Goal: Task Accomplishment & Management: Complete application form

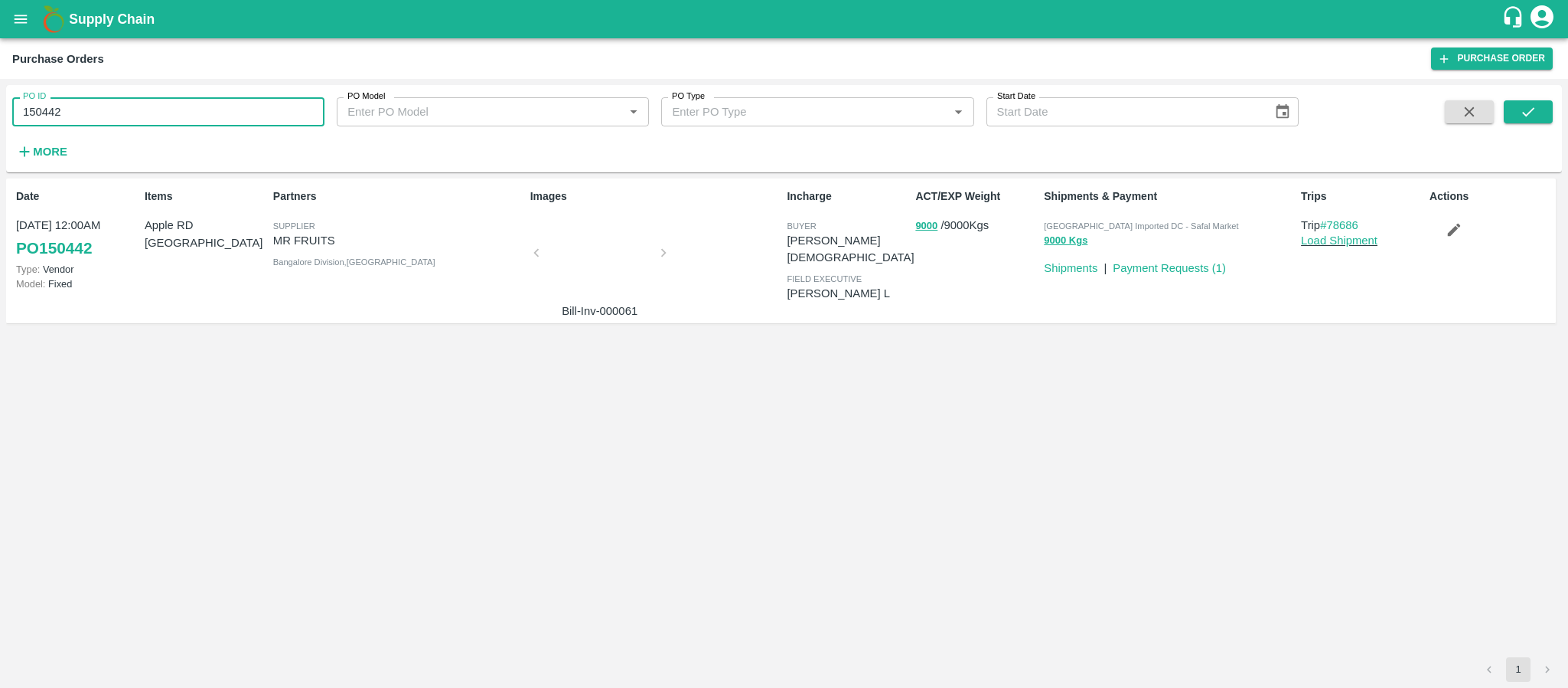
drag, startPoint x: 102, startPoint y: 109, endPoint x: 0, endPoint y: 122, distance: 102.8
click at [0, 122] on div "PO ID 150442 PO ID PO Model PO Model   * PO Type PO Type   * Start Date Start D…" at bounding box center [784, 384] width 1568 height 609
type input "150442"
click at [24, 14] on icon "open drawer" at bounding box center [20, 20] width 17 height 17
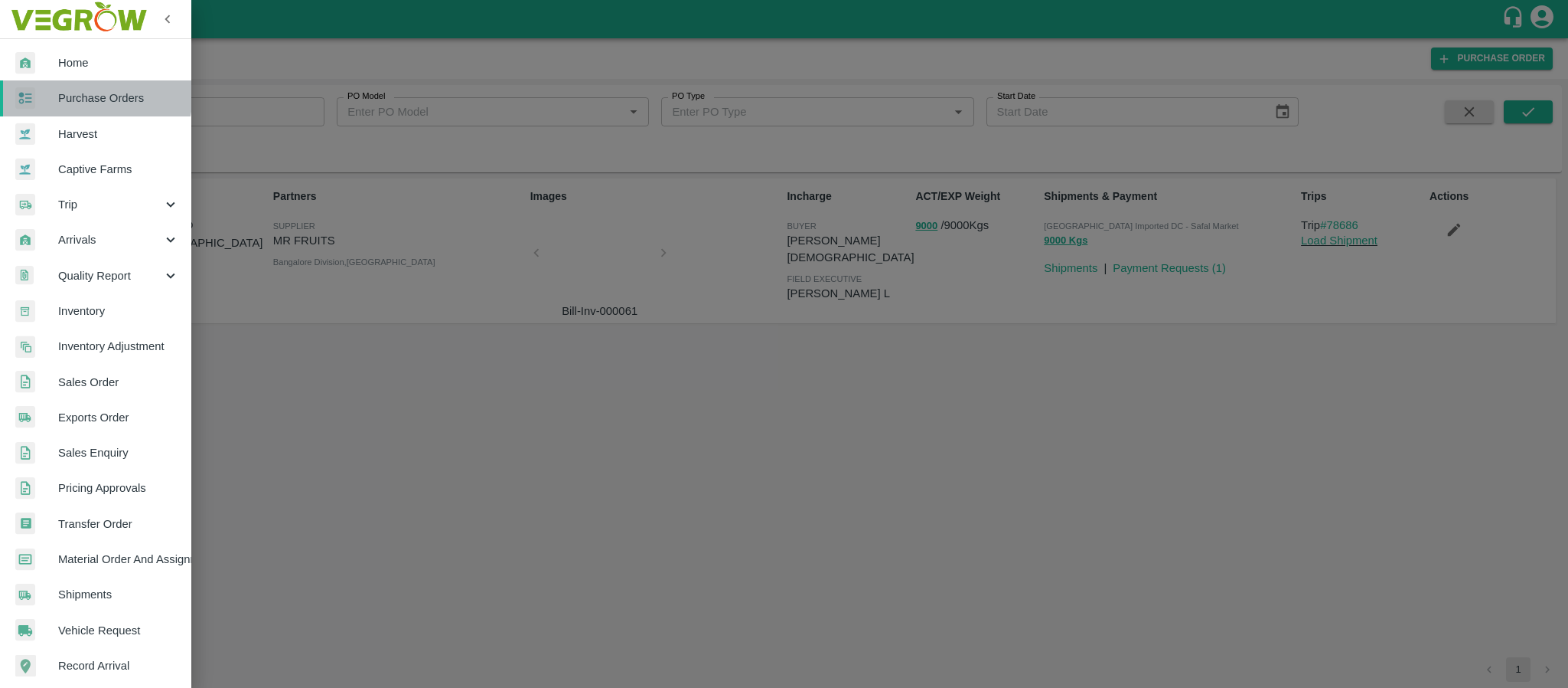
click at [65, 93] on span "Purchase Orders" at bounding box center [118, 98] width 121 height 17
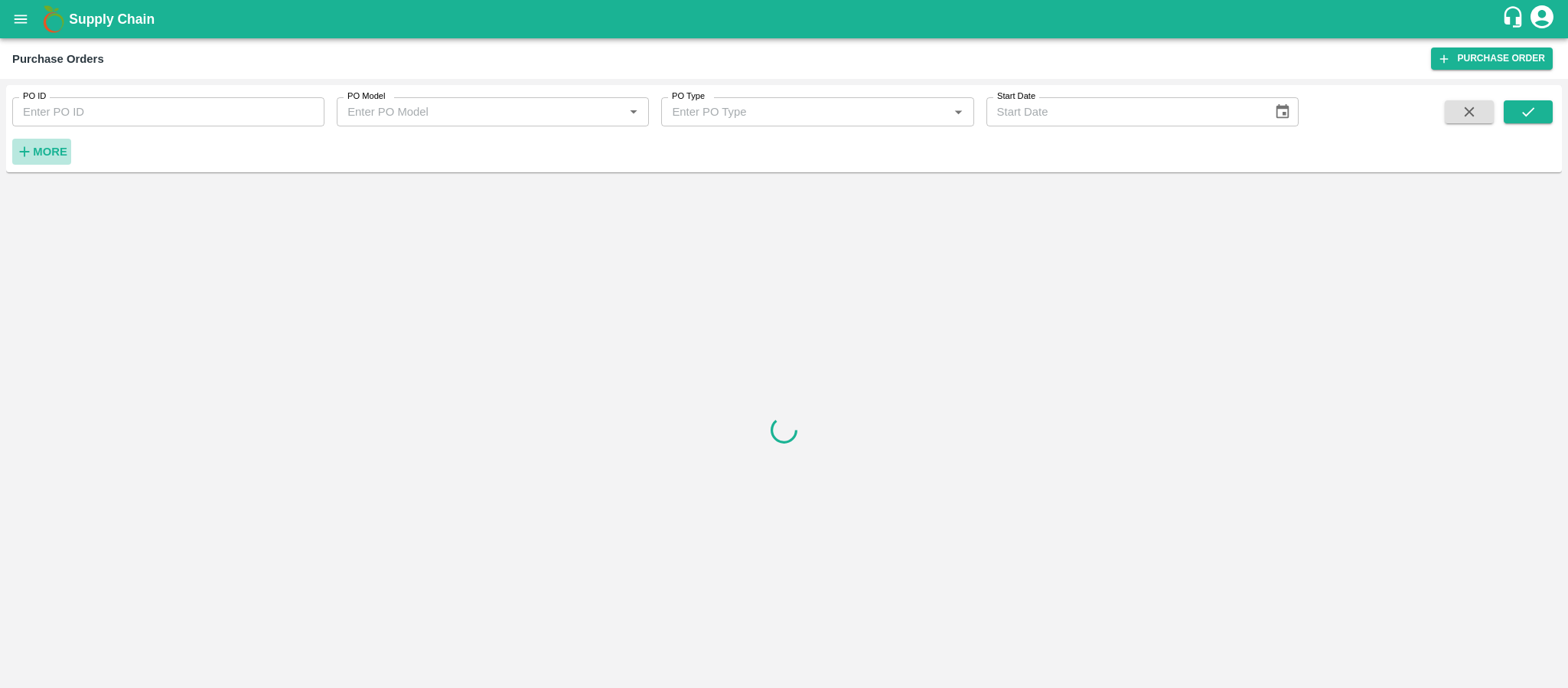
click at [58, 151] on strong "More" at bounding box center [50, 151] width 35 height 12
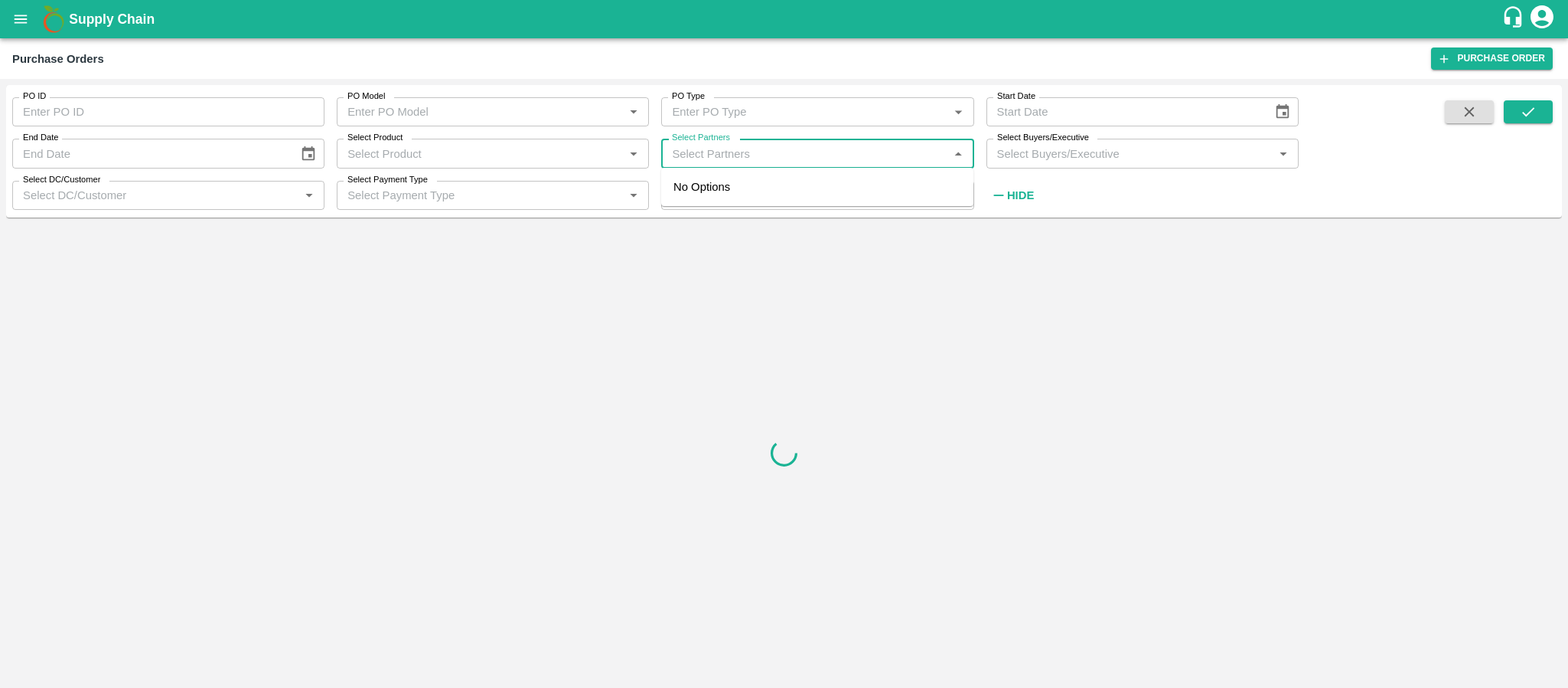
click at [736, 152] on input "Select Partners" at bounding box center [805, 152] width 278 height 20
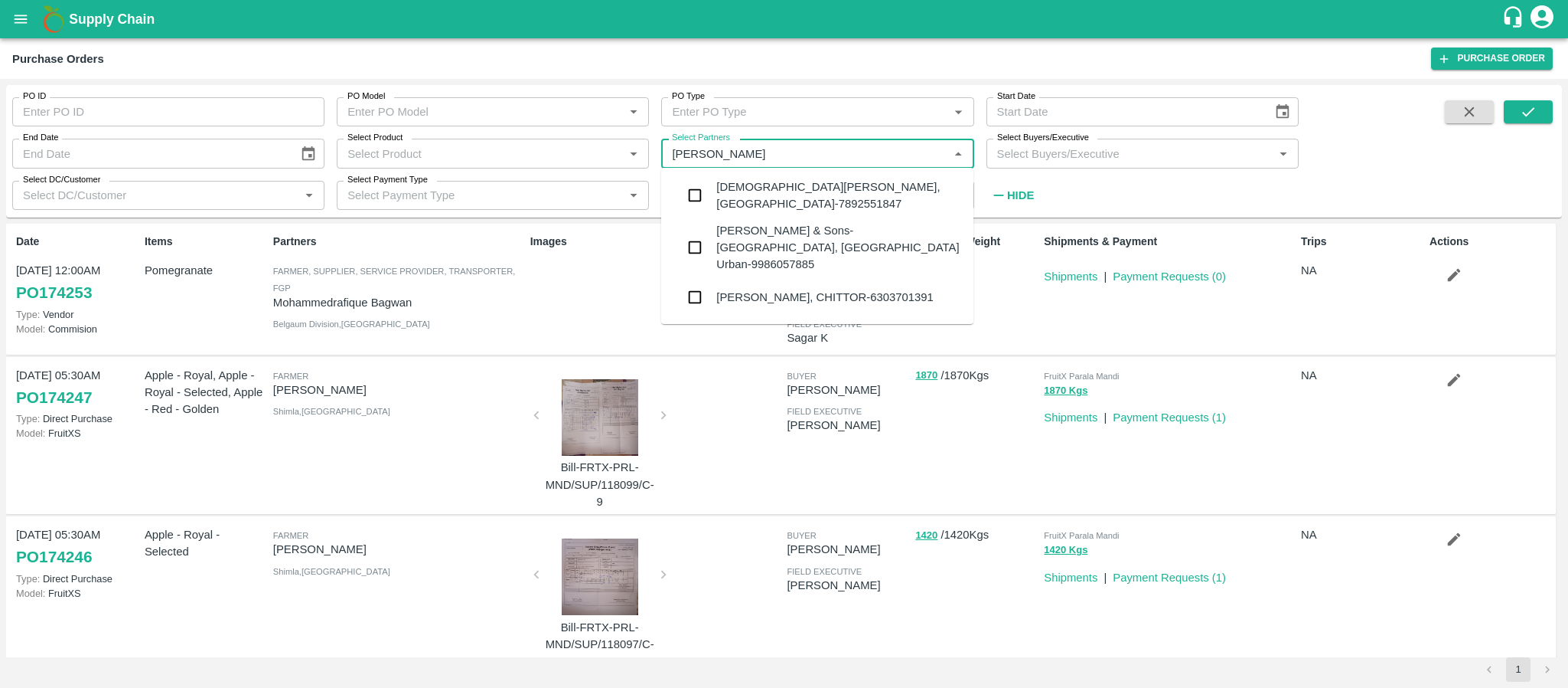
type input "MOHAMMED SAMI"
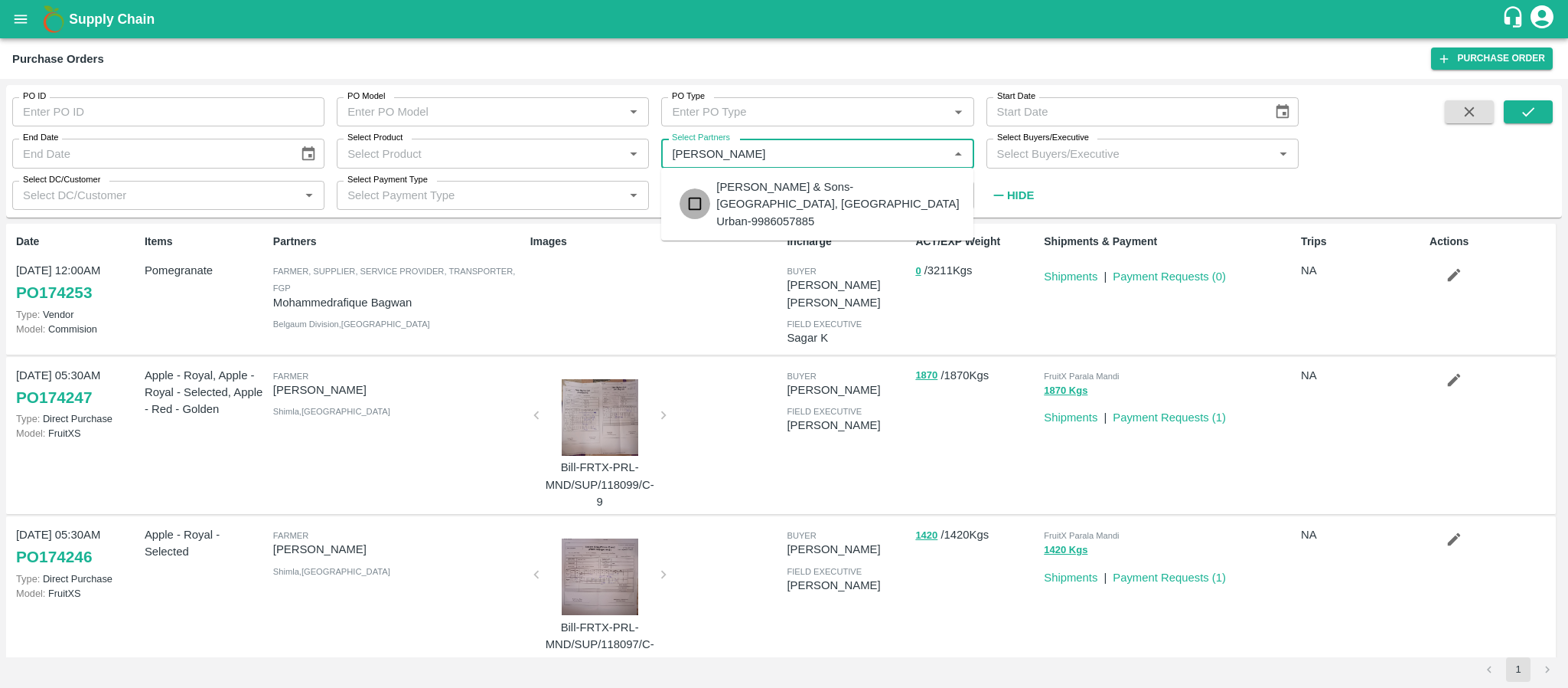
click at [689, 193] on input "checkbox" at bounding box center [695, 204] width 31 height 31
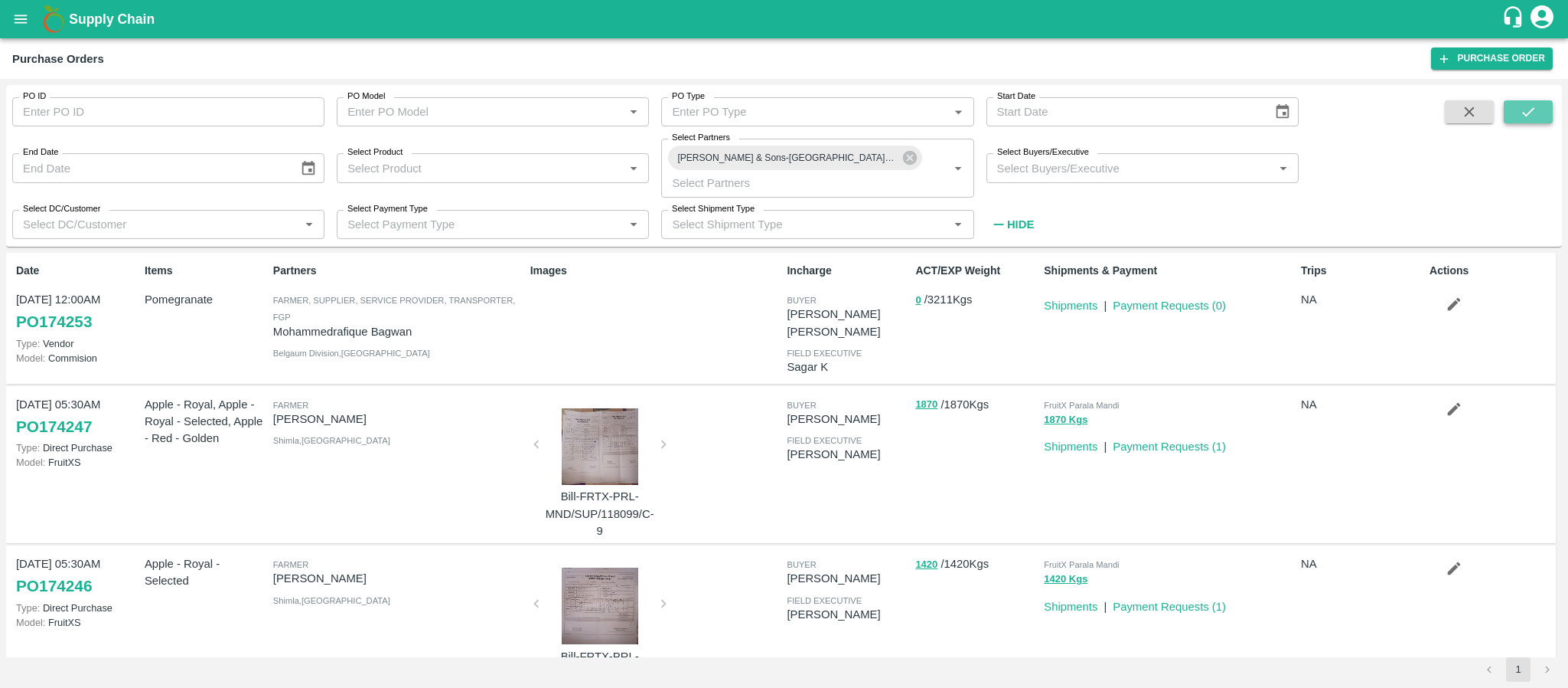
click at [1528, 111] on icon "submit" at bounding box center [1529, 112] width 17 height 17
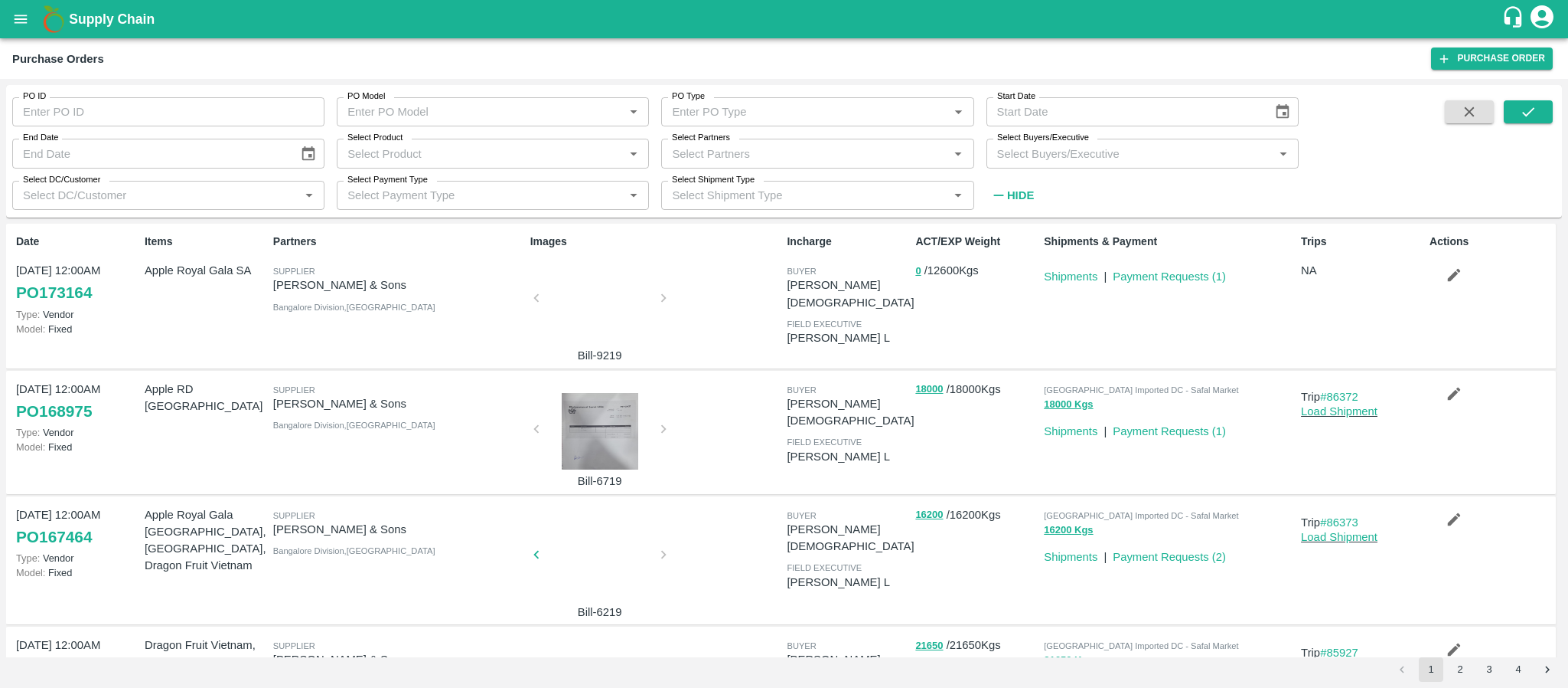
click at [593, 350] on p "Bill-9219" at bounding box center [600, 355] width 115 height 17
click at [574, 327] on div at bounding box center [600, 302] width 115 height 81
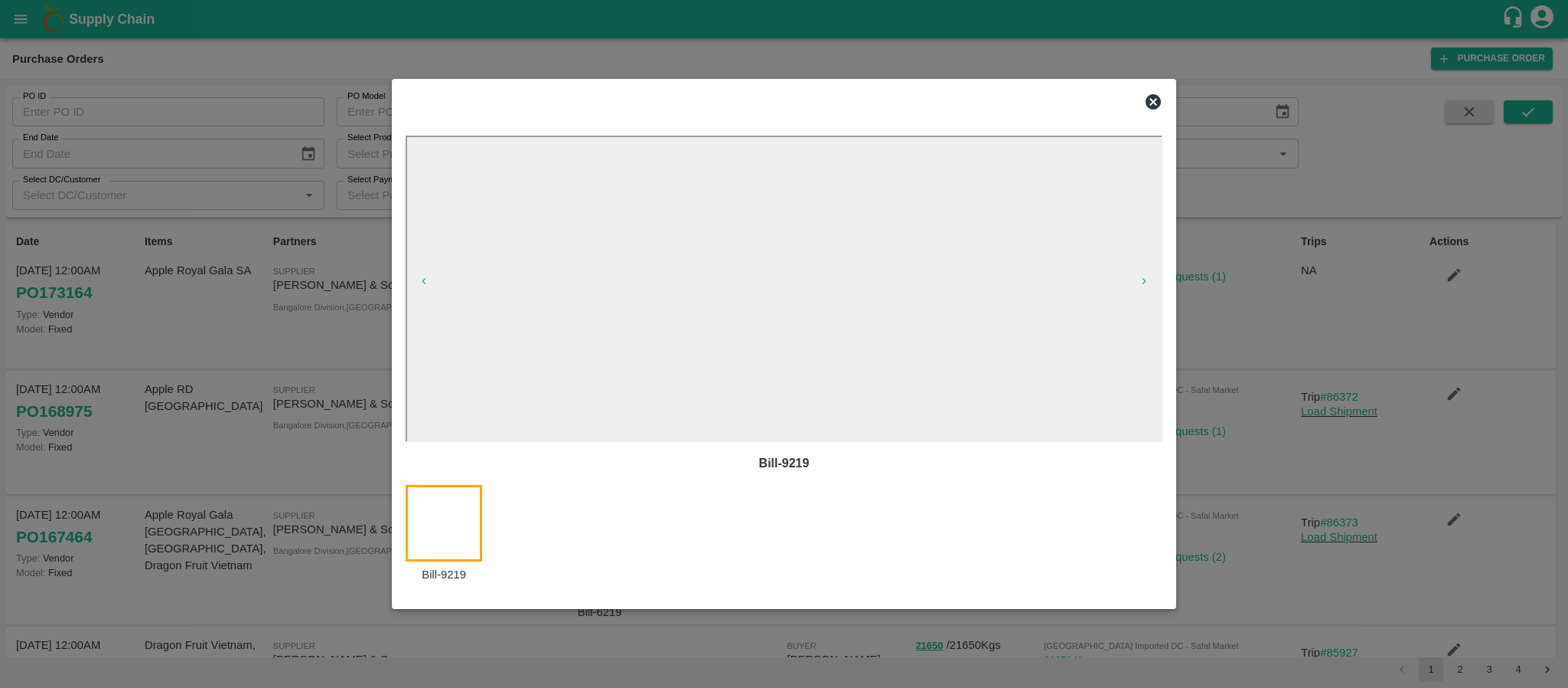
click at [1152, 100] on icon at bounding box center [1153, 102] width 19 height 19
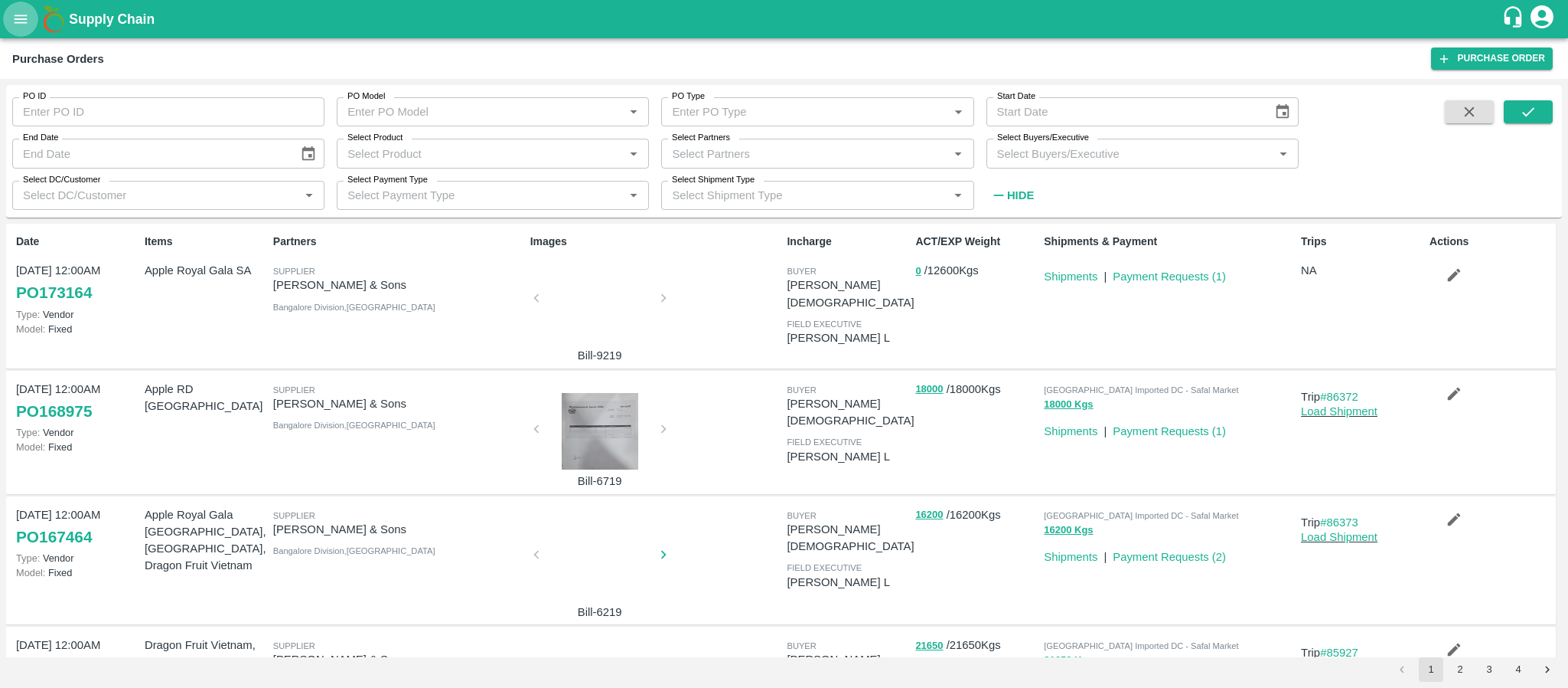
click at [14, 20] on icon "open drawer" at bounding box center [20, 19] width 13 height 9
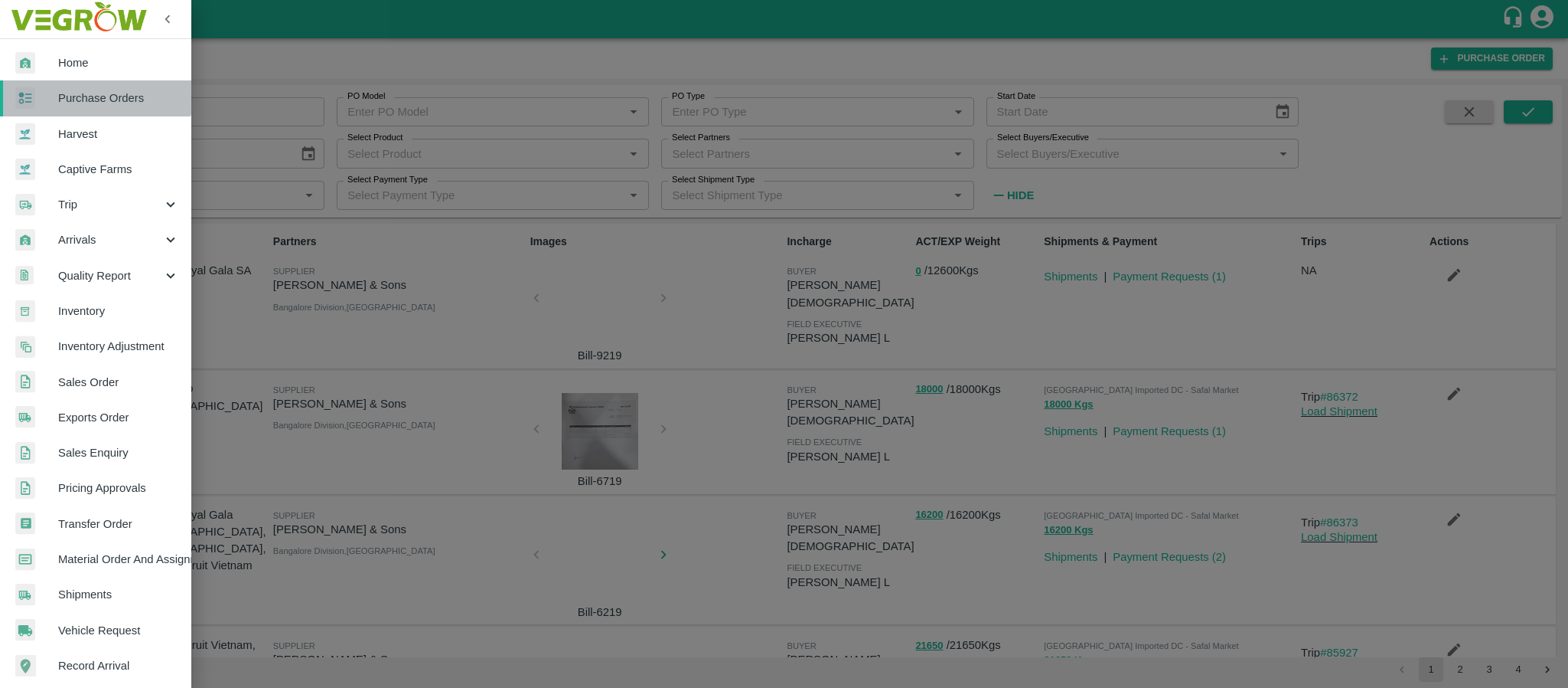
click at [81, 88] on link "Purchase Orders" at bounding box center [95, 98] width 191 height 35
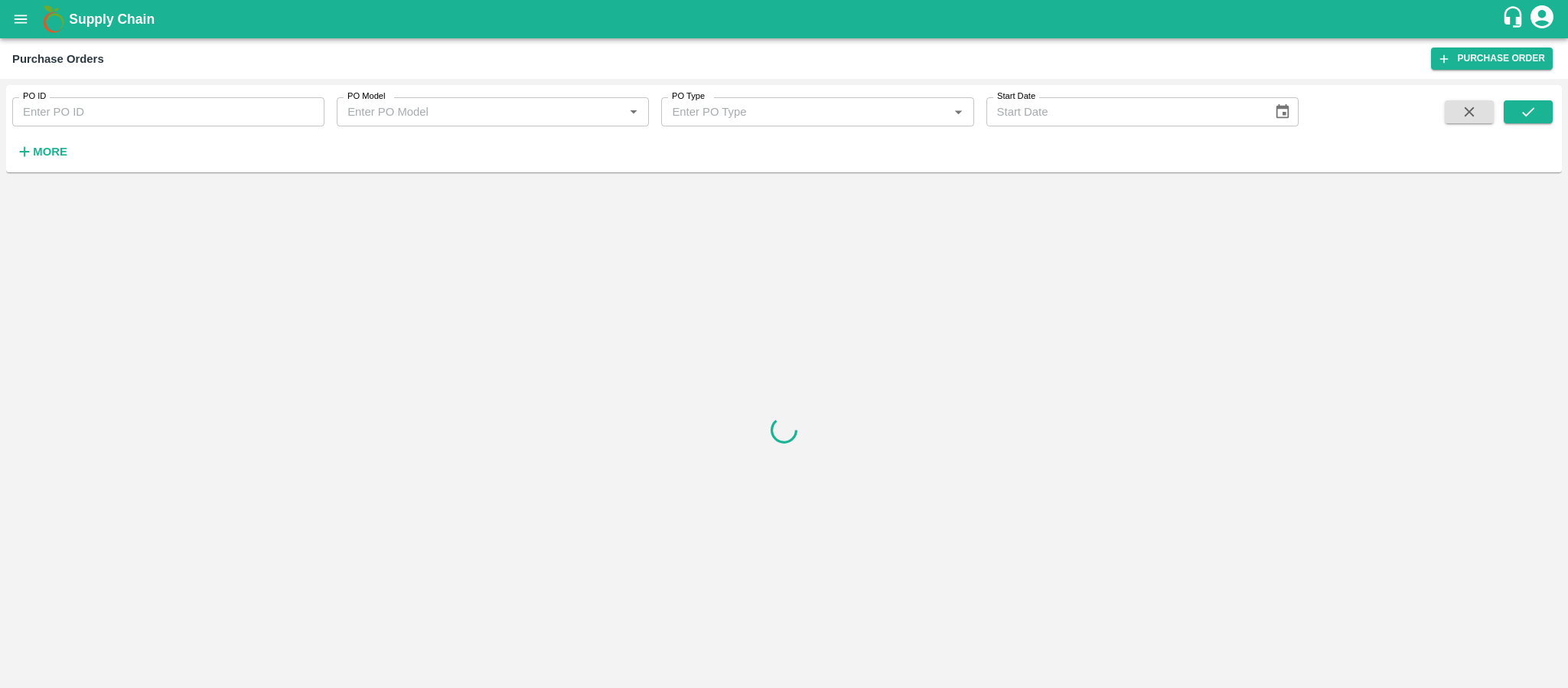
click at [55, 159] on h6 "More" at bounding box center [50, 151] width 35 height 20
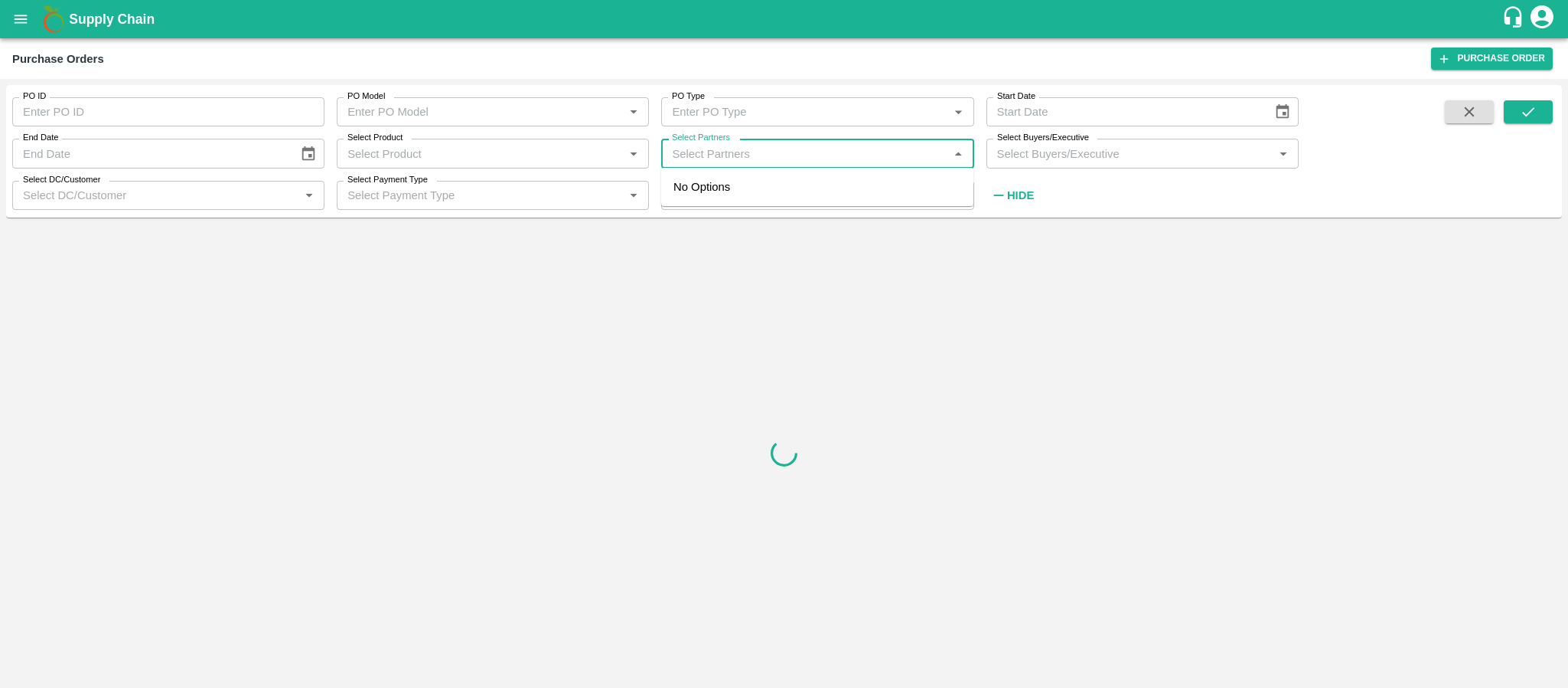
click at [766, 158] on input "Select Partners" at bounding box center [805, 152] width 278 height 20
type input "i"
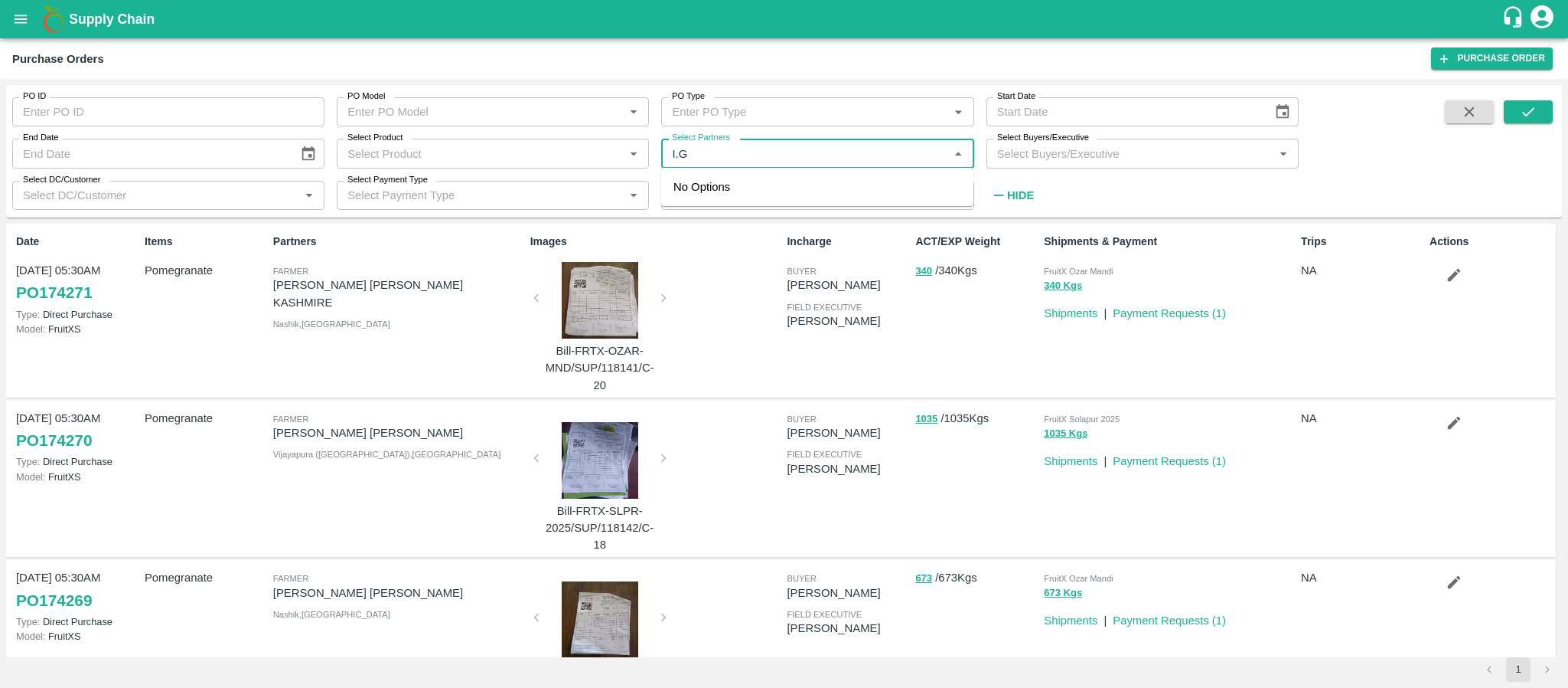
type input "I.G."
click at [742, 189] on div "I.G. INTERNATIONAL PRIVATE LIMITED [GEOGRAPHIC_DATA]-[GEOGRAPHIC_DATA], [GEOGRA…" at bounding box center [839, 204] width 245 height 51
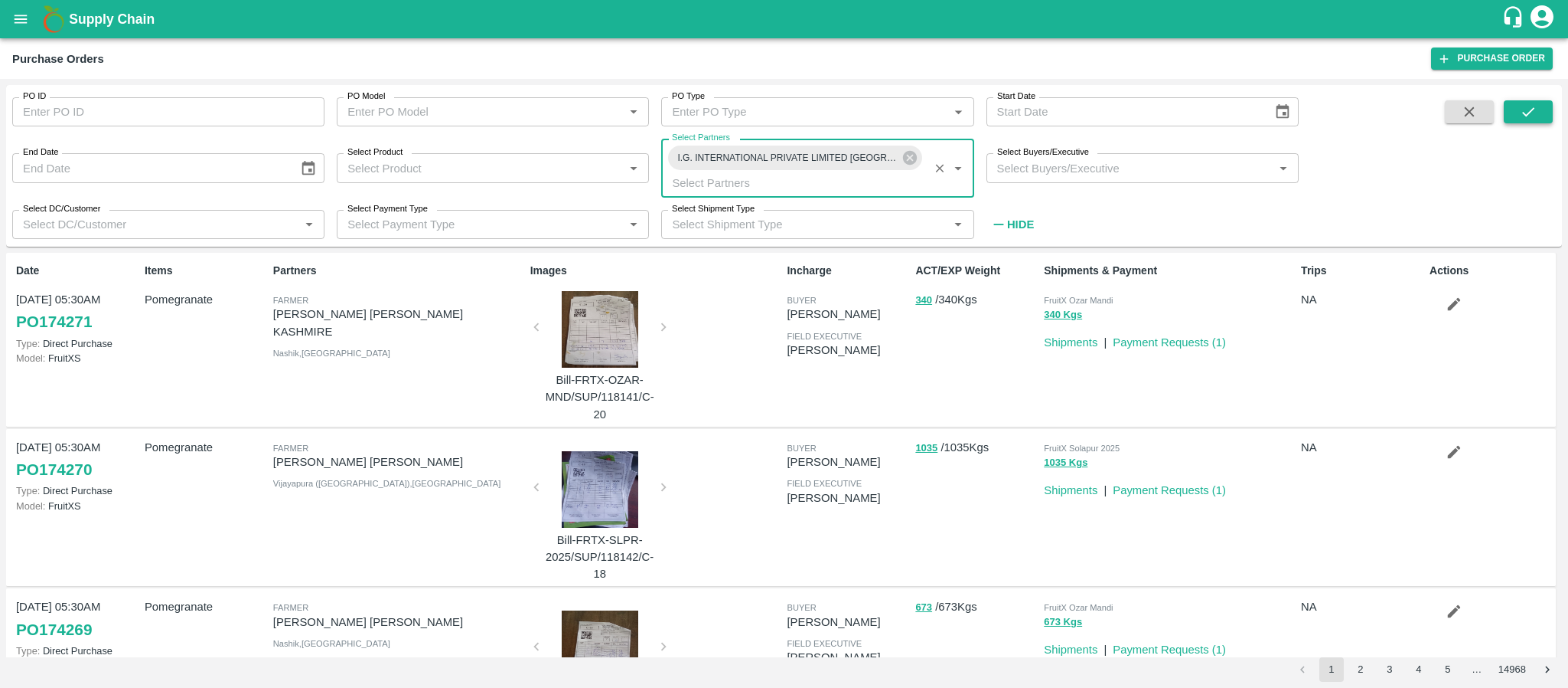
click at [1531, 104] on icon "submit" at bounding box center [1529, 112] width 17 height 17
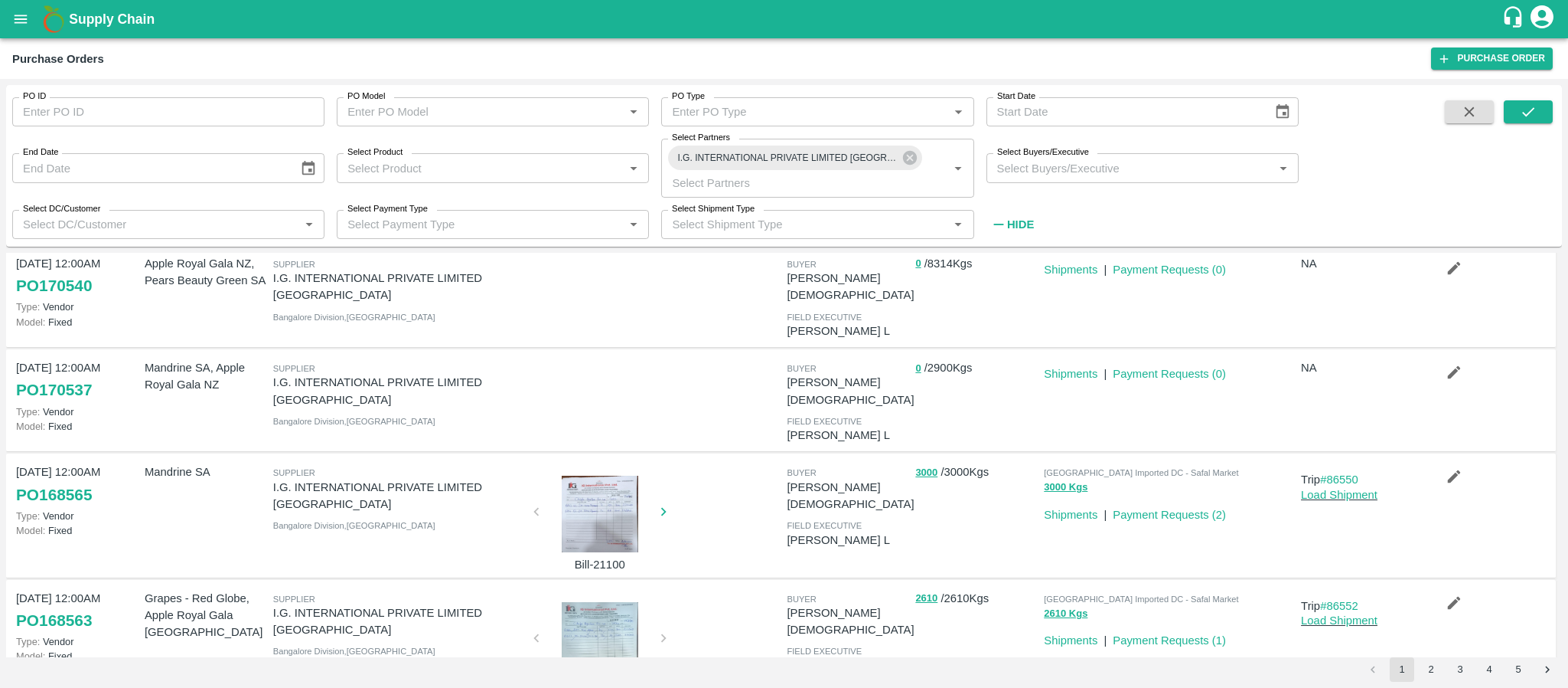
scroll to position [366, 0]
click at [795, 520] on span "field executive" at bounding box center [824, 524] width 75 height 9
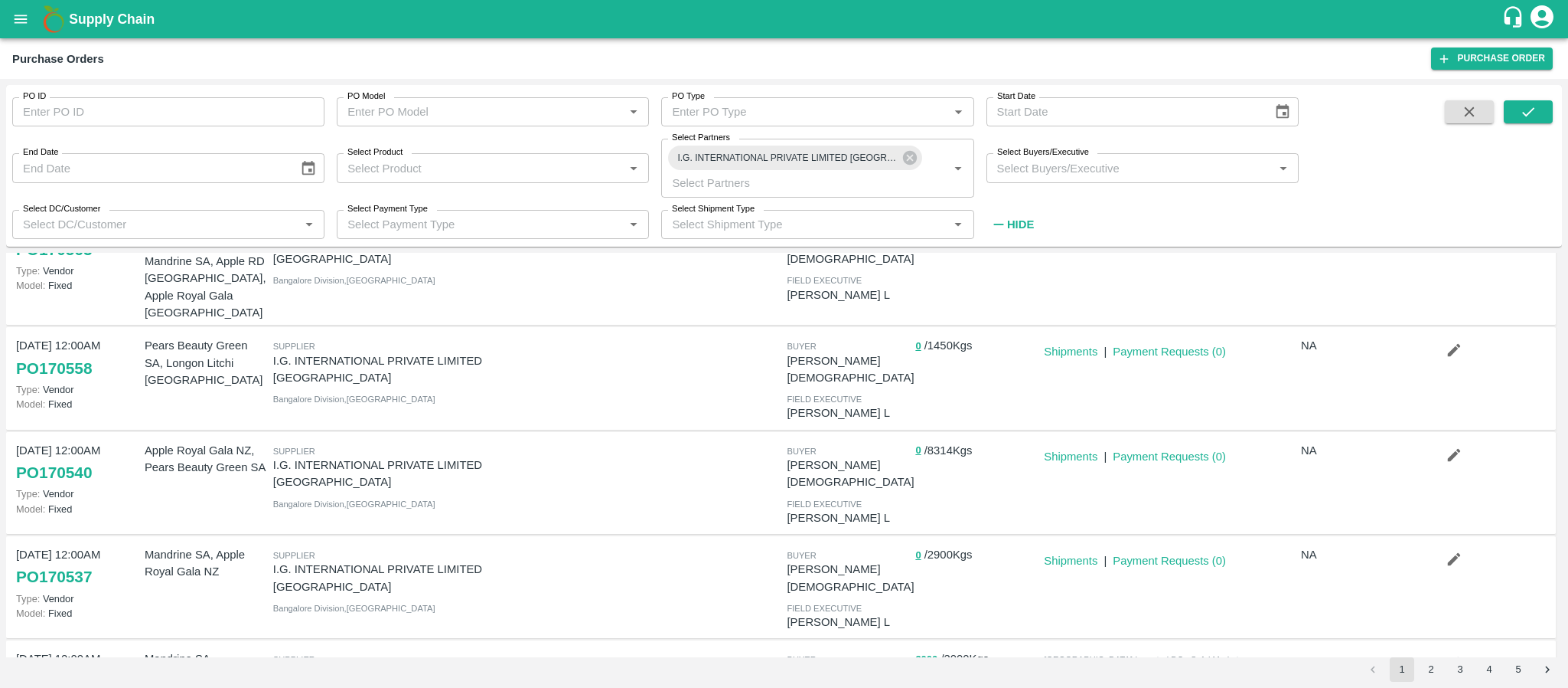
scroll to position [182, 0]
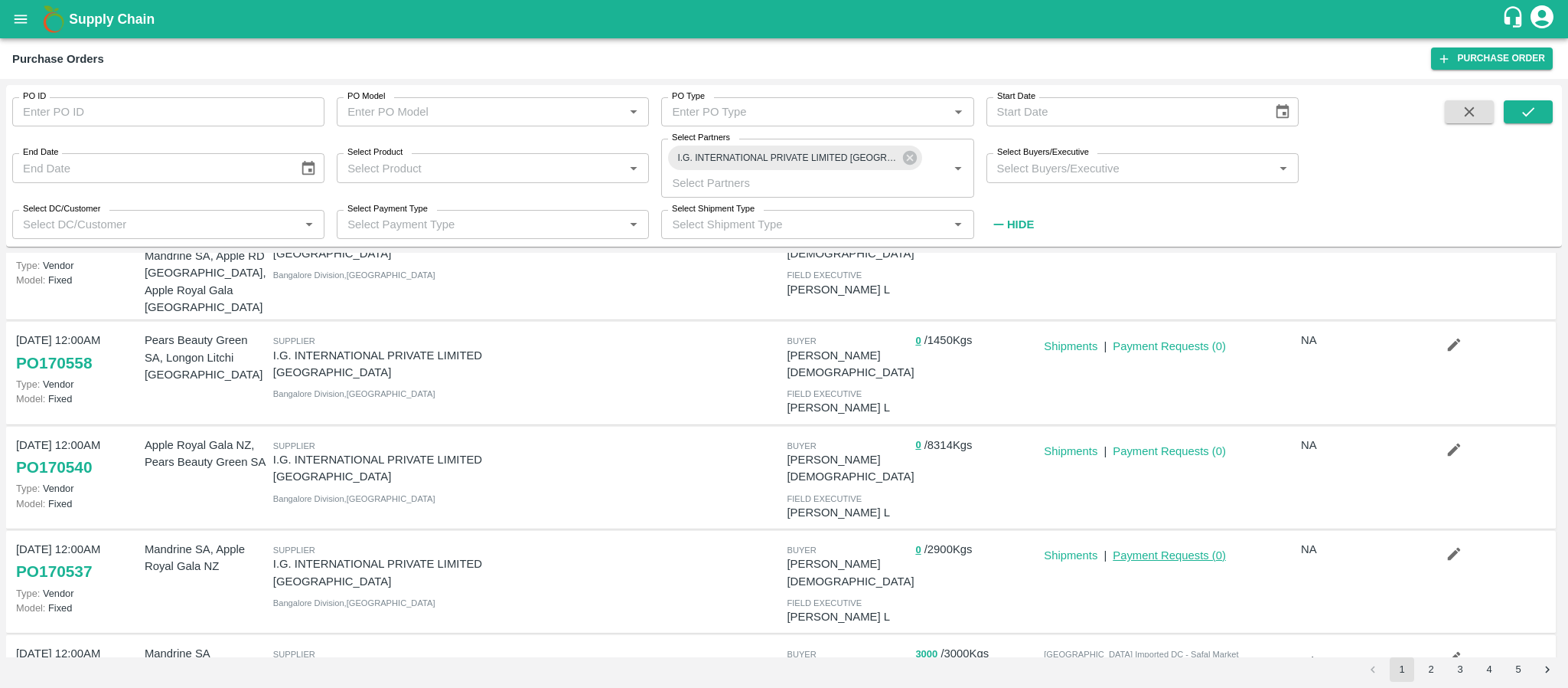
click at [1171, 549] on link "Payment Requests ( 0 )" at bounding box center [1169, 555] width 113 height 12
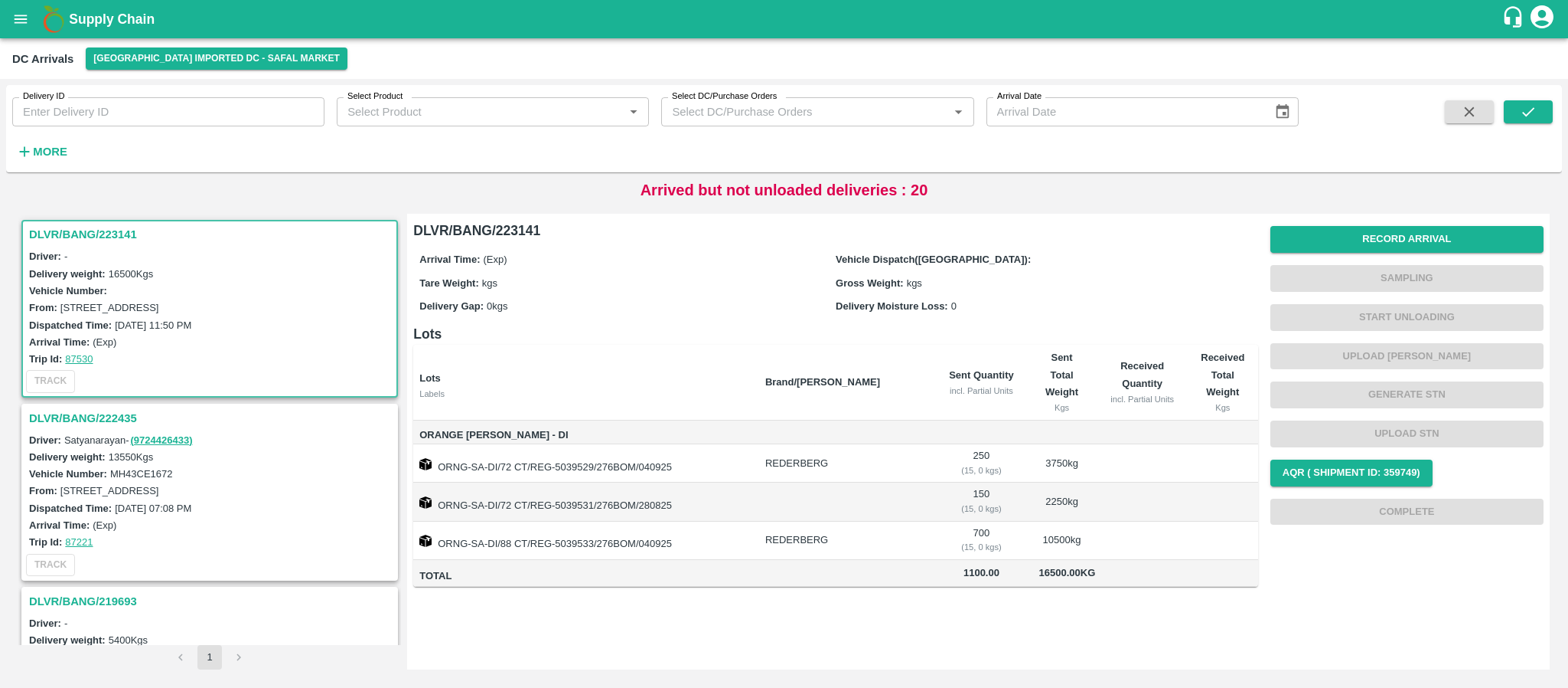
click at [102, 236] on h3 "DLVR/BANG/223141" at bounding box center [212, 234] width 366 height 20
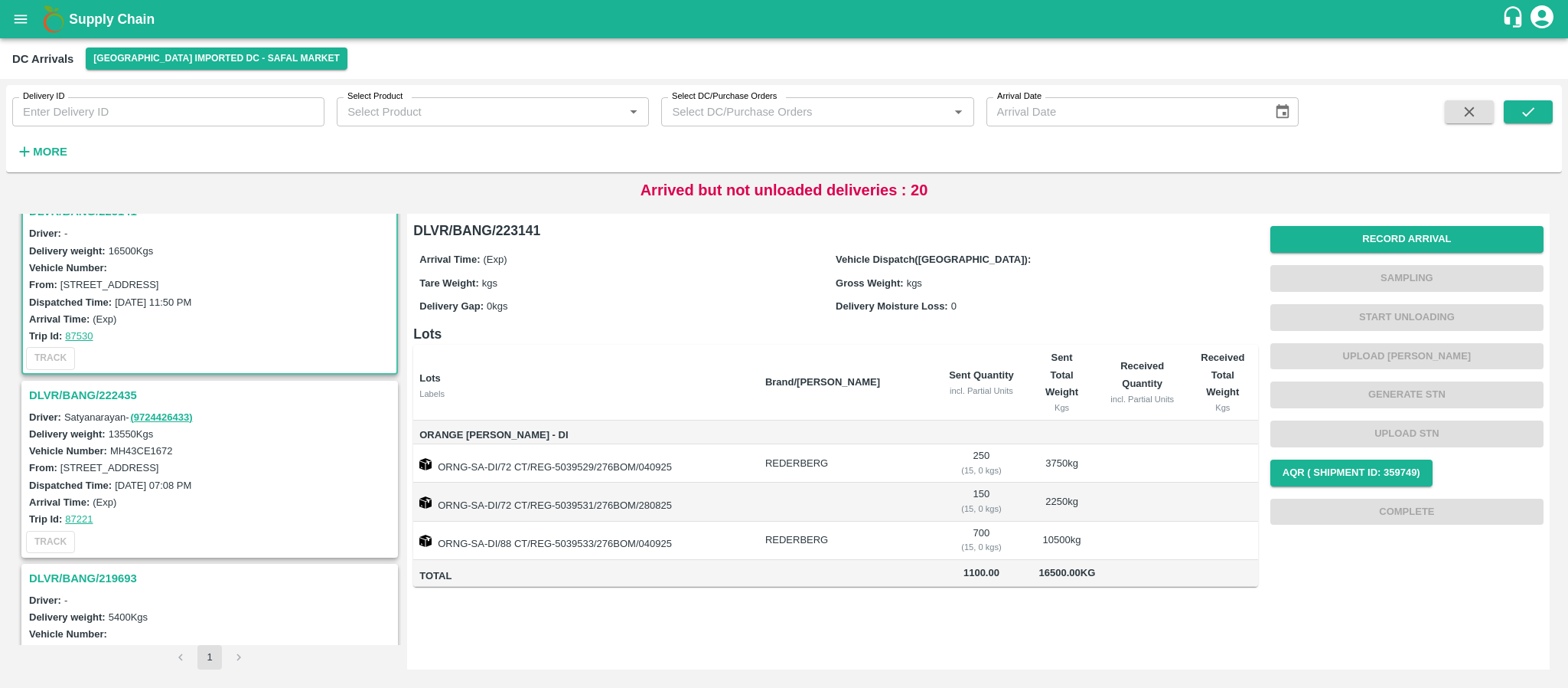
scroll to position [24, 0]
click at [86, 391] on h3 "DLVR/BANG/222435" at bounding box center [212, 394] width 366 height 20
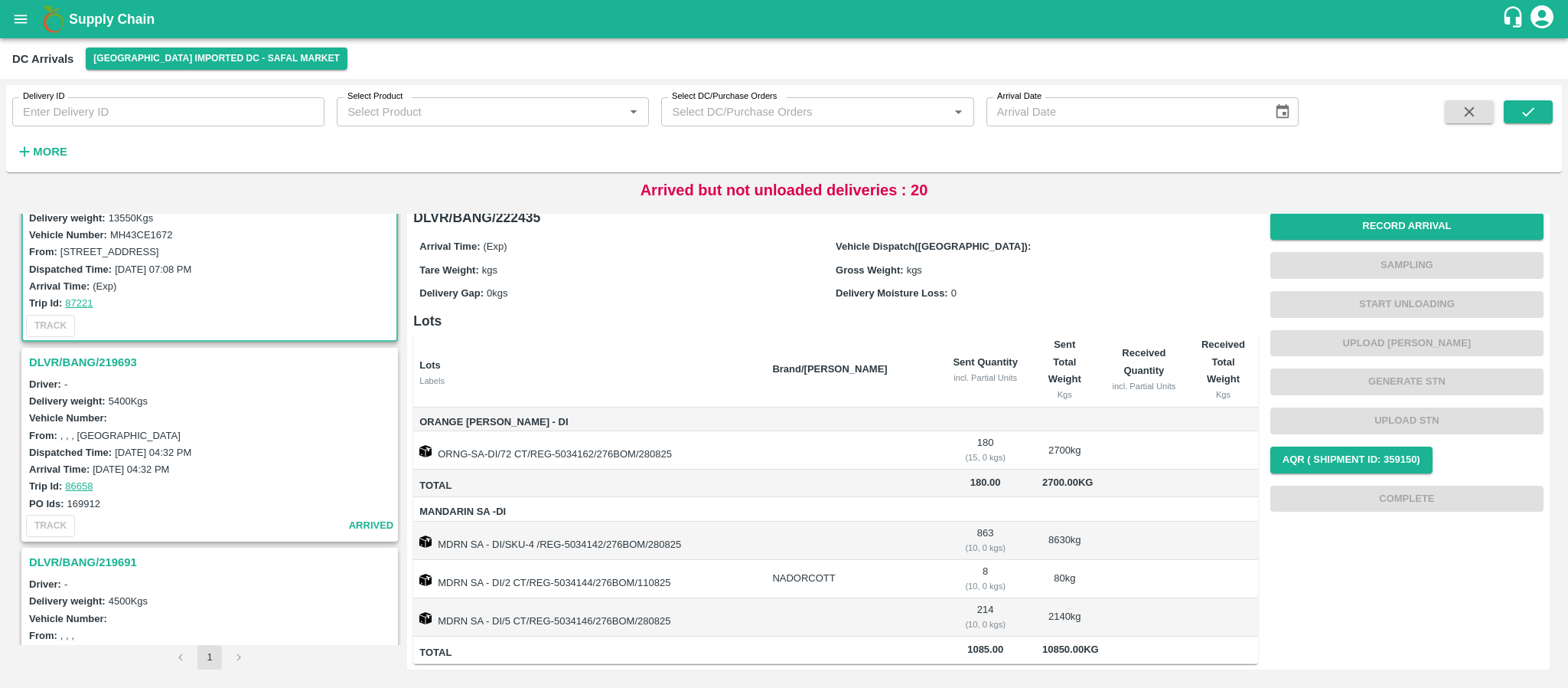
scroll to position [249, 0]
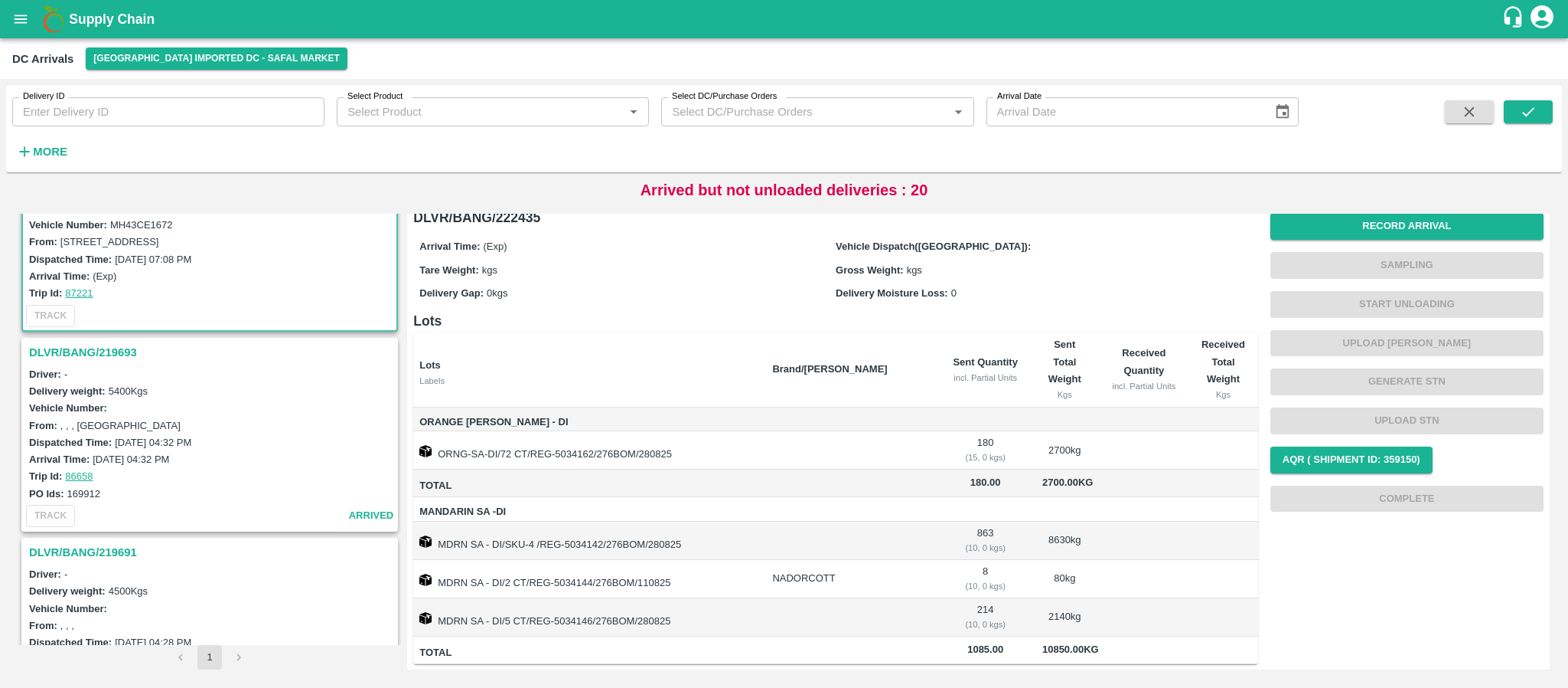
click at [97, 344] on h3 "DLVR/BANG/219693" at bounding box center [212, 352] width 366 height 20
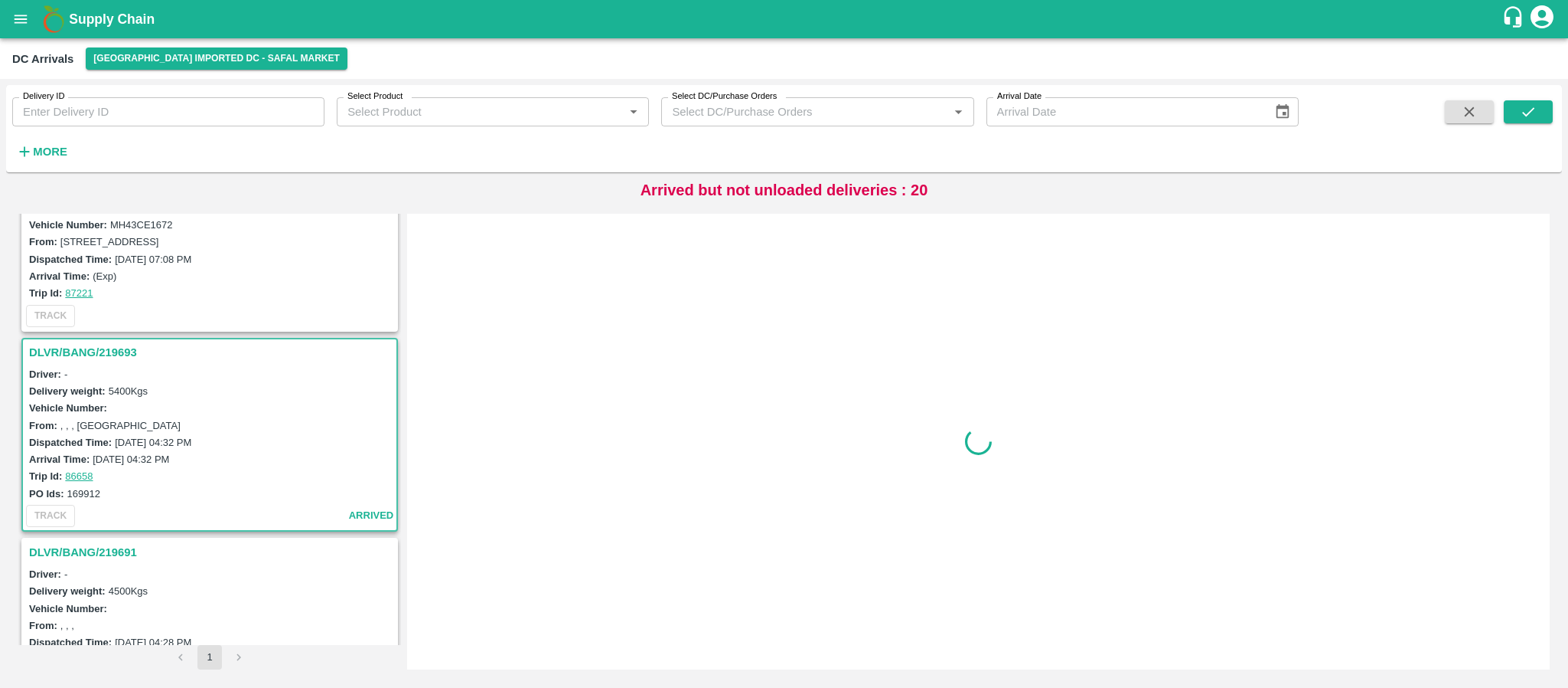
scroll to position [372, 0]
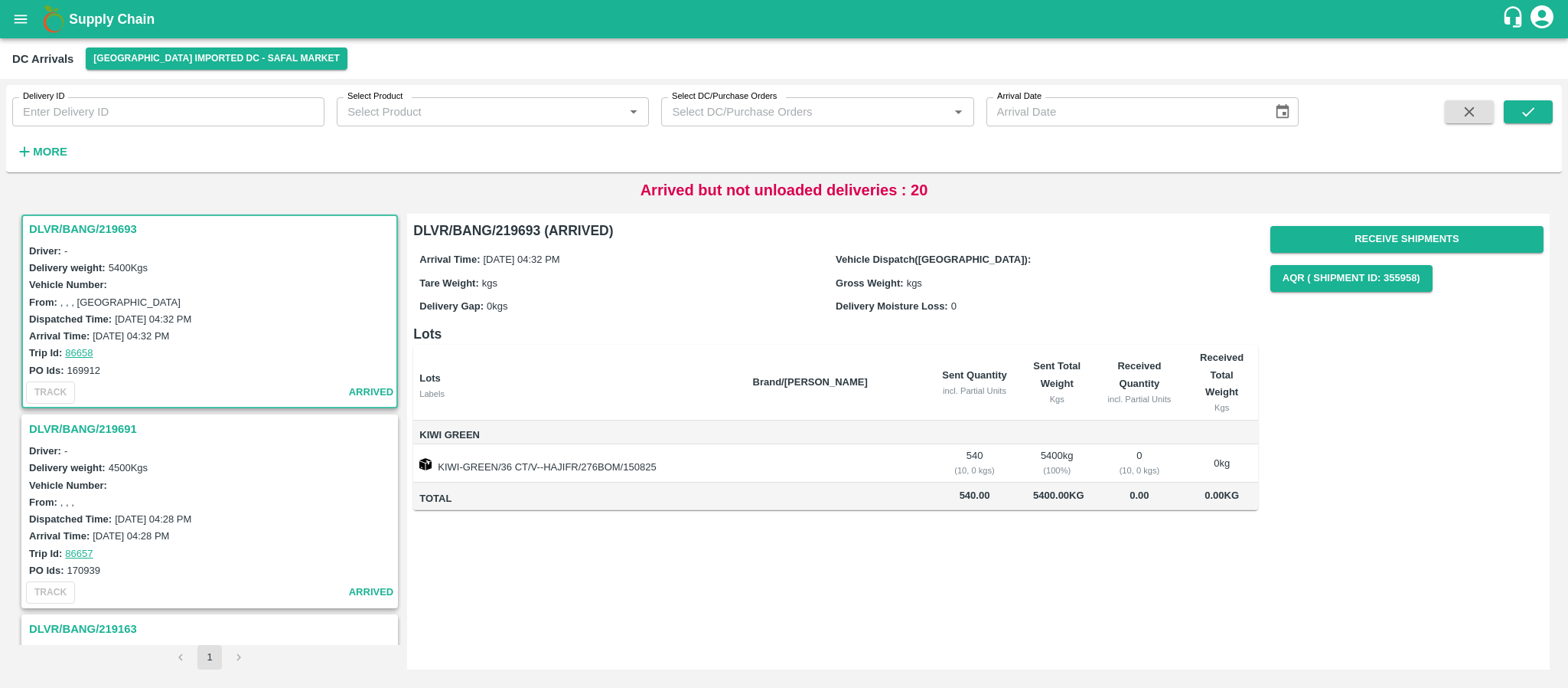
click at [104, 425] on h3 "DLVR/BANG/219691" at bounding box center [212, 429] width 366 height 20
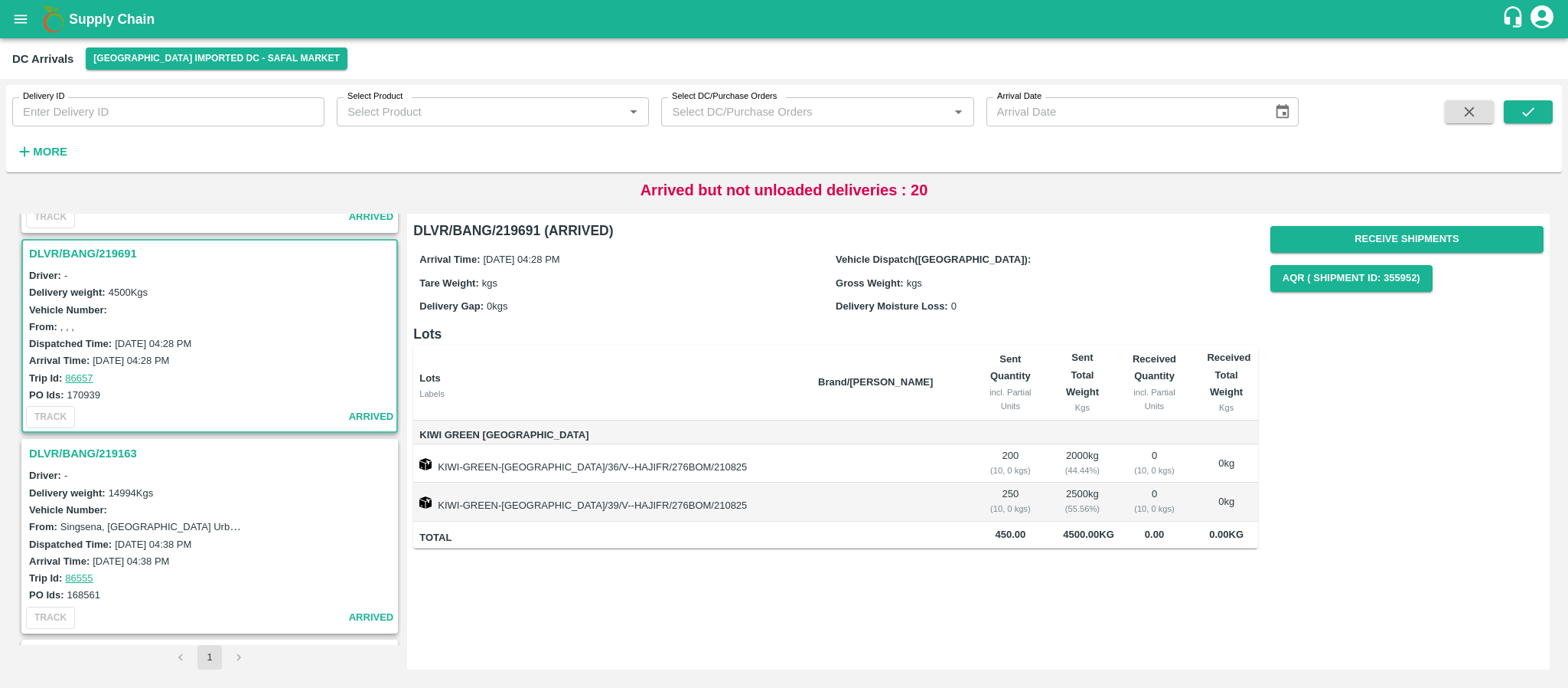
scroll to position [572, 0]
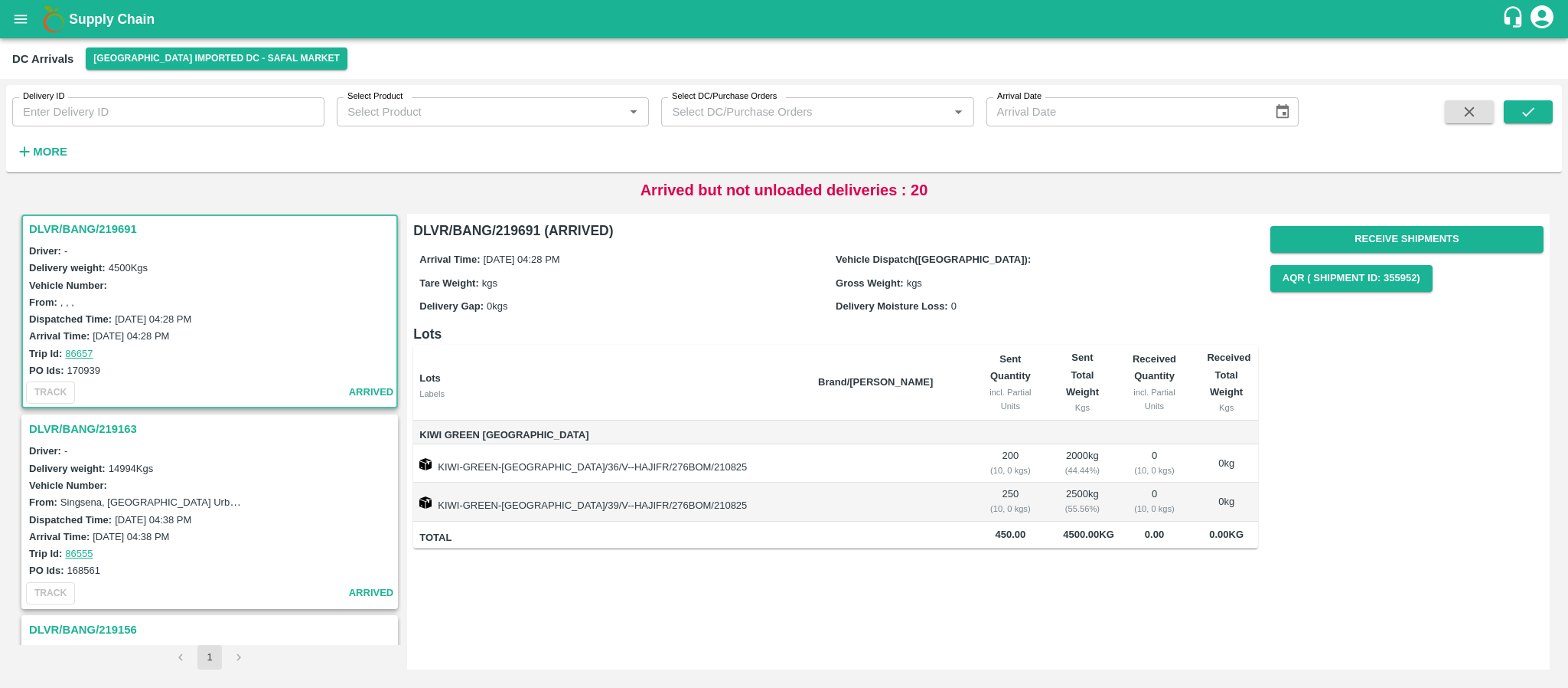
click at [115, 421] on h3 "DLVR/BANG/219163" at bounding box center [212, 429] width 366 height 20
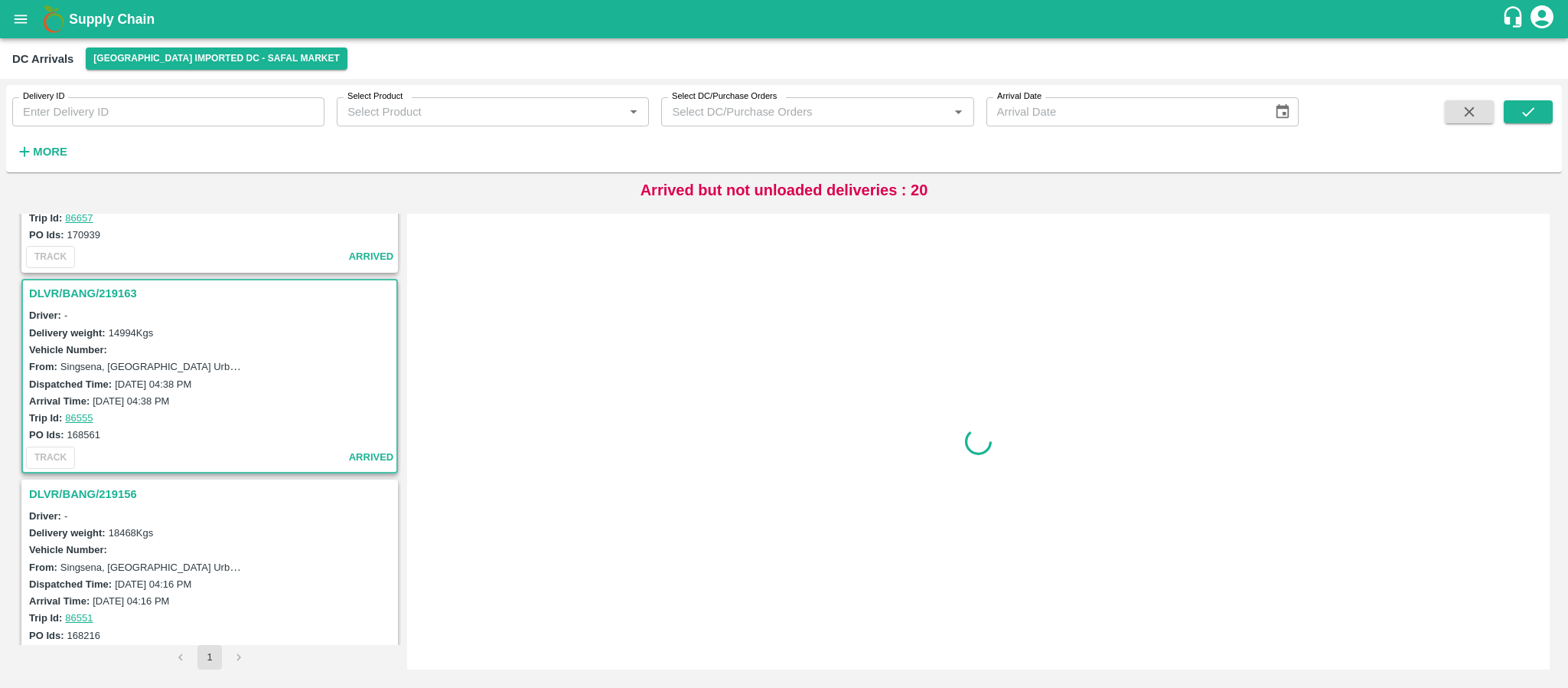
scroll to position [773, 0]
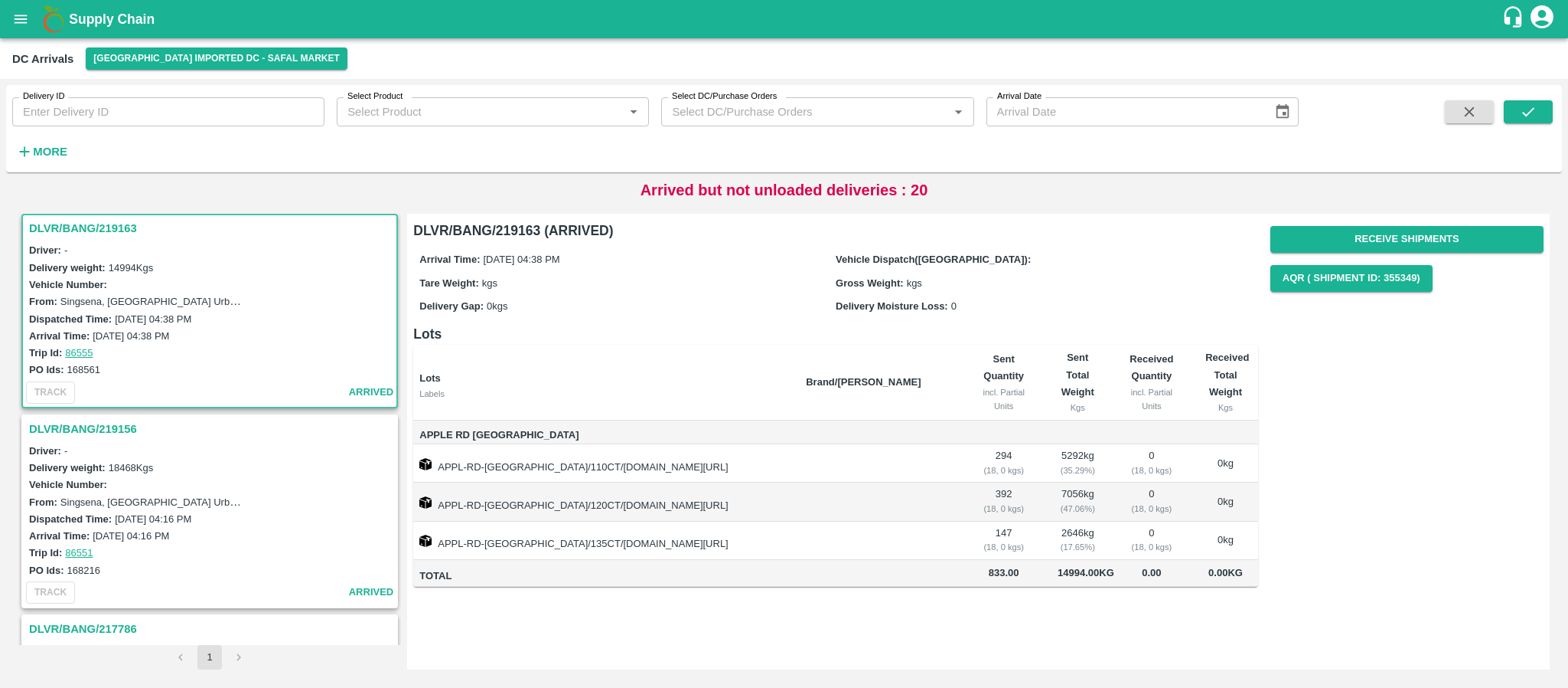
click at [95, 428] on h3 "DLVR/BANG/219156" at bounding box center [212, 429] width 366 height 20
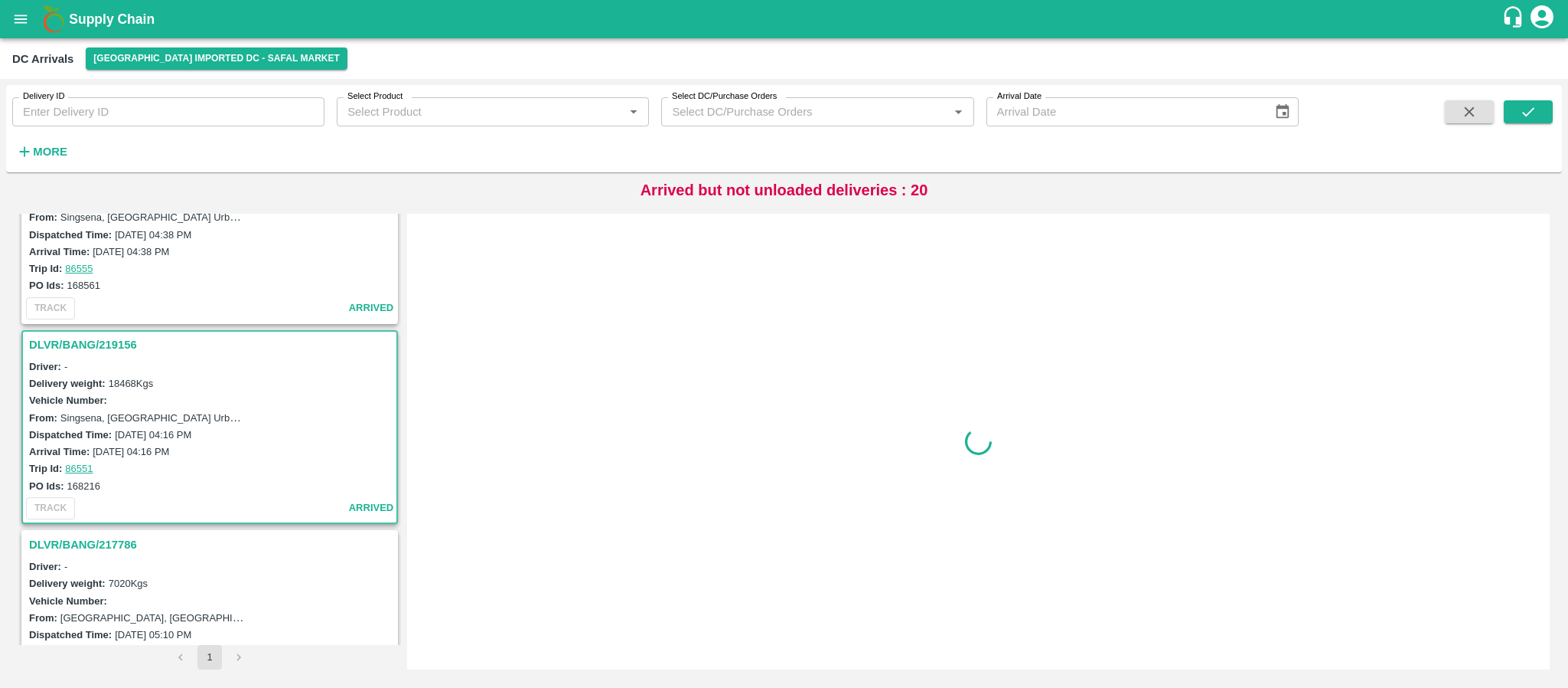
scroll to position [973, 0]
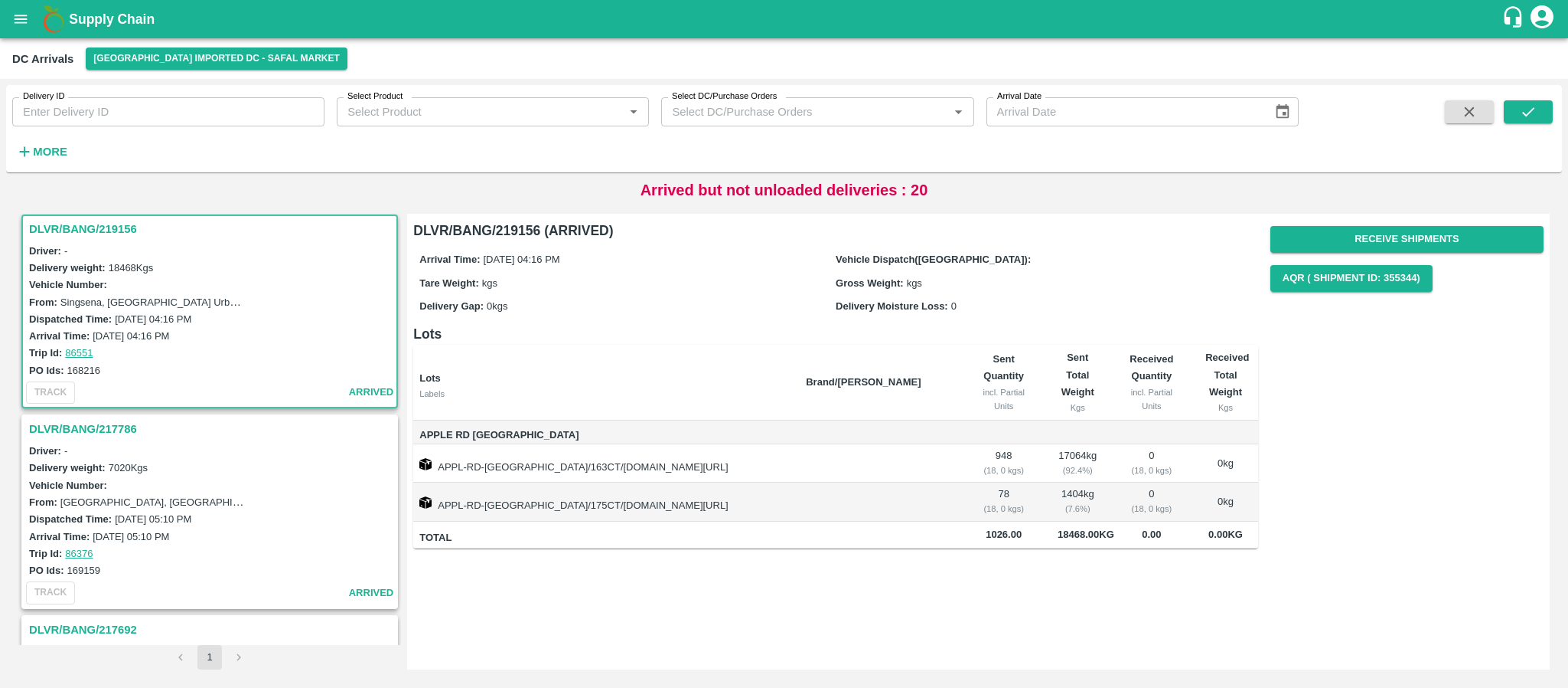
click at [131, 424] on h3 "DLVR/BANG/217786" at bounding box center [212, 429] width 366 height 20
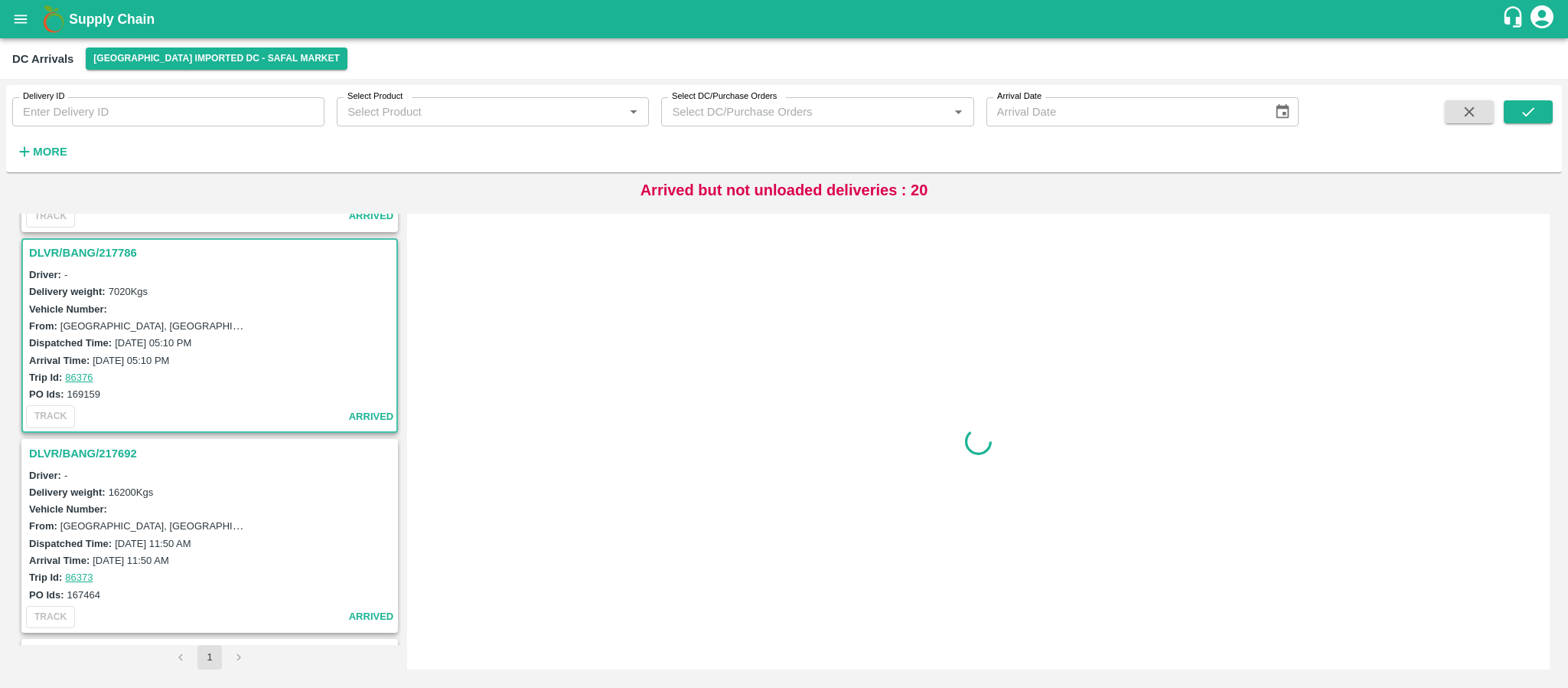
scroll to position [1173, 0]
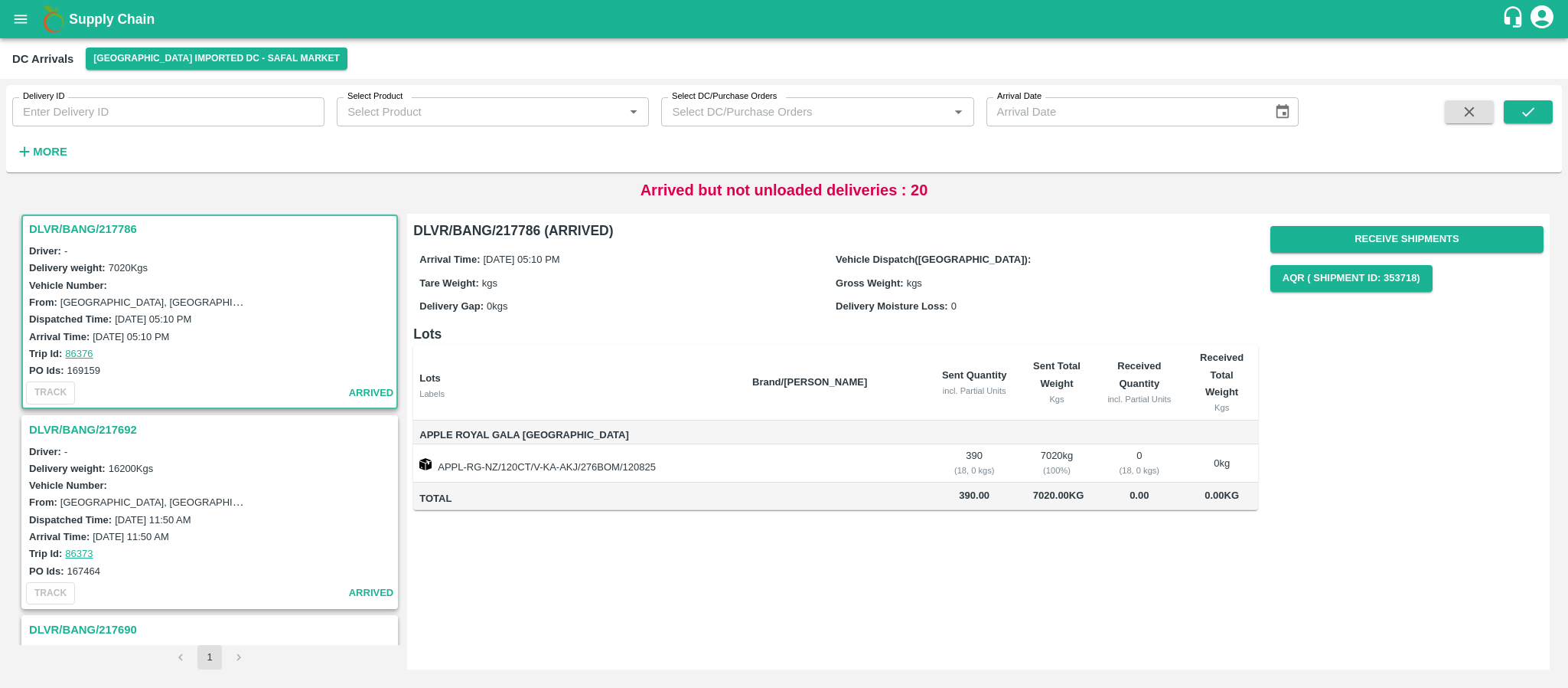
click at [82, 426] on h3 "DLVR/BANG/217692" at bounding box center [212, 429] width 366 height 20
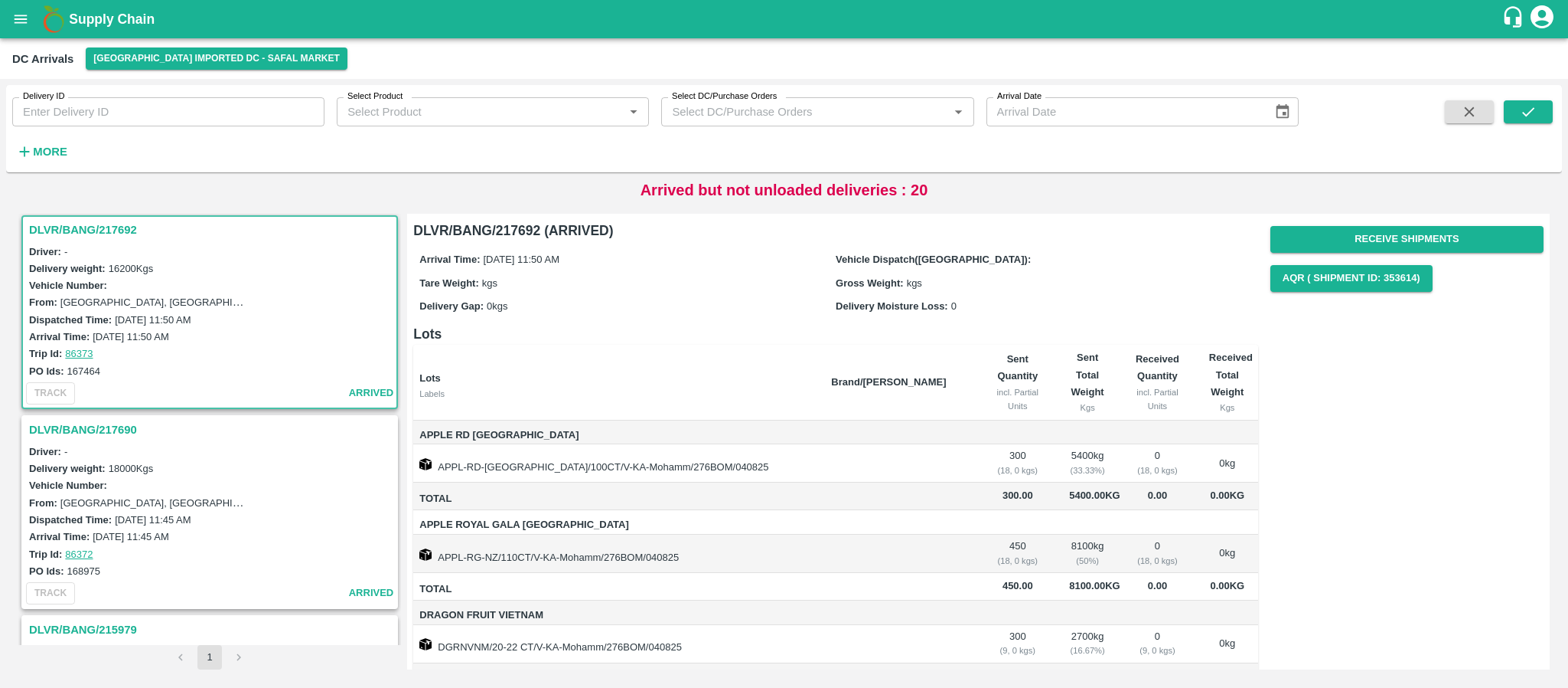
scroll to position [82, 0]
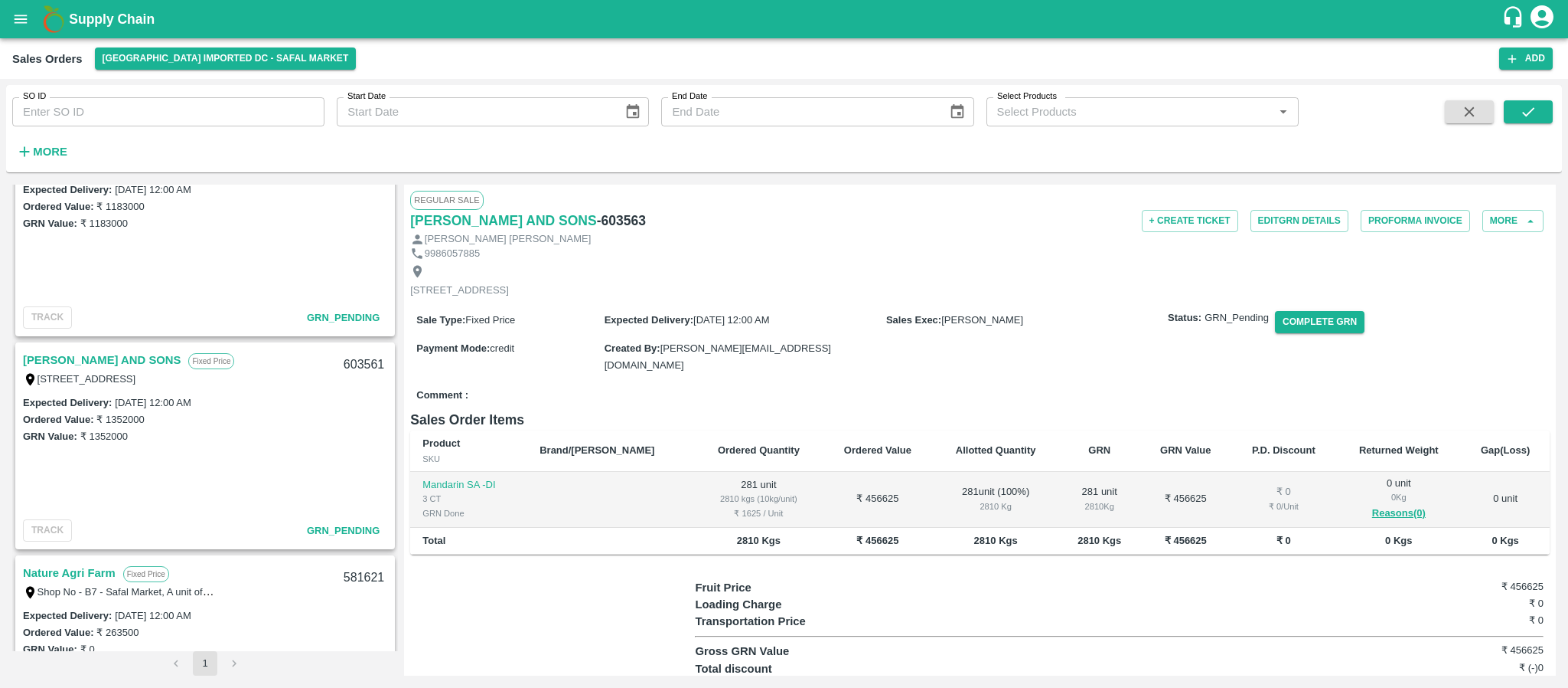
scroll to position [267, 0]
click at [134, 359] on link "MOHAMMED SAMIULLA AND SONS" at bounding box center [102, 363] width 158 height 20
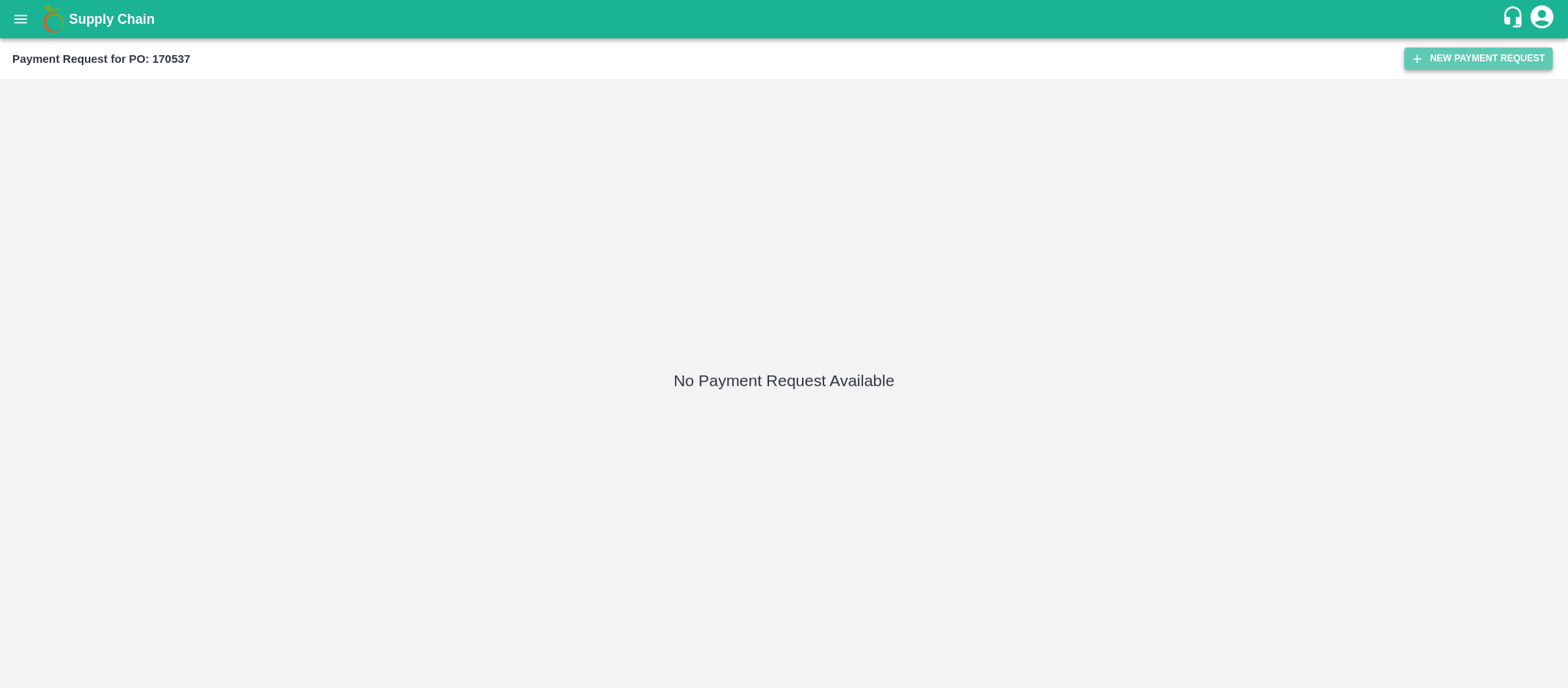
click at [1436, 51] on button "New Payment Request" at bounding box center [1479, 59] width 149 height 22
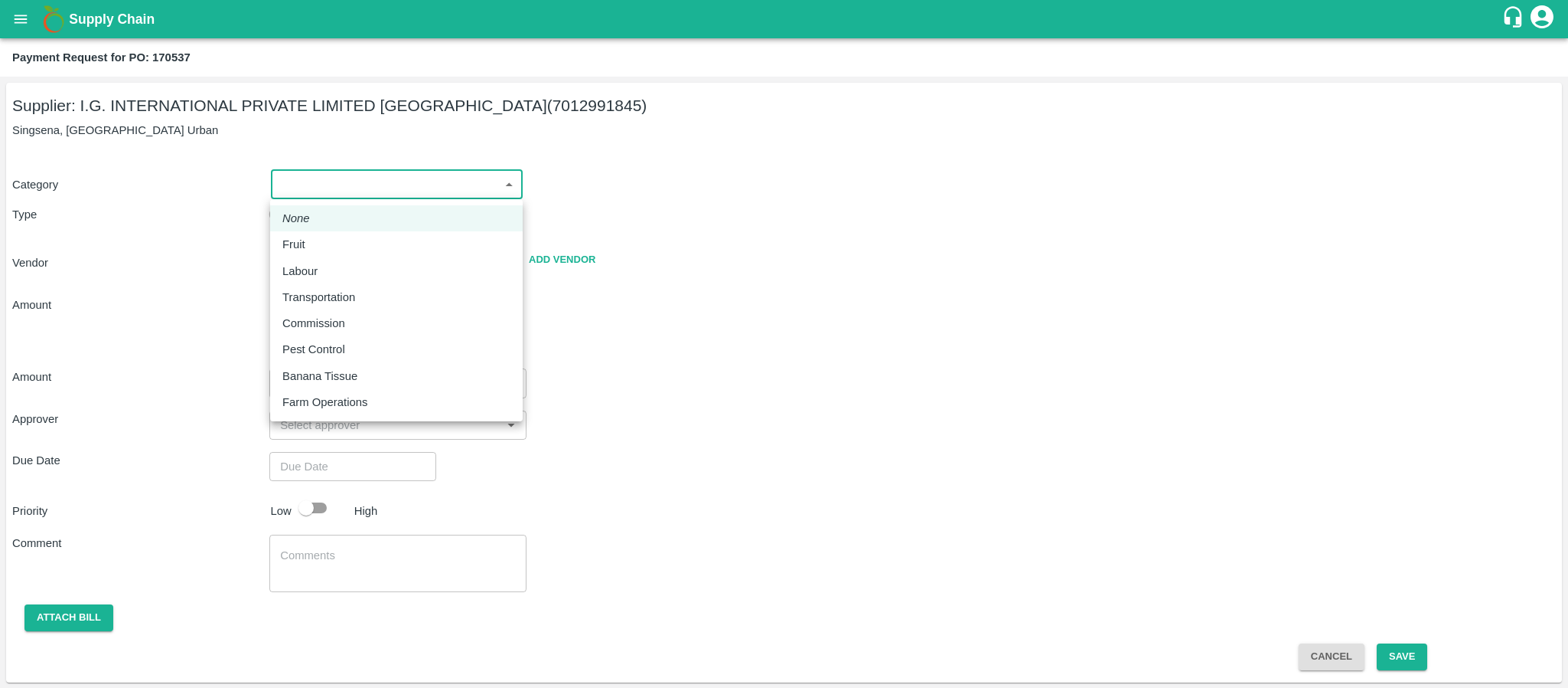
click at [361, 180] on body "Supply Chain Payment Request for PO: 170537 Supplier: I.G. INTERNATIONAL PRIVAT…" at bounding box center [784, 344] width 1568 height 688
click at [318, 248] on div "Fruit" at bounding box center [396, 244] width 228 height 17
type input "1"
type input "I.G. INTERNATIONAL PRIVATE LIMITED [GEOGRAPHIC_DATA] - 7012991845(Supplier)"
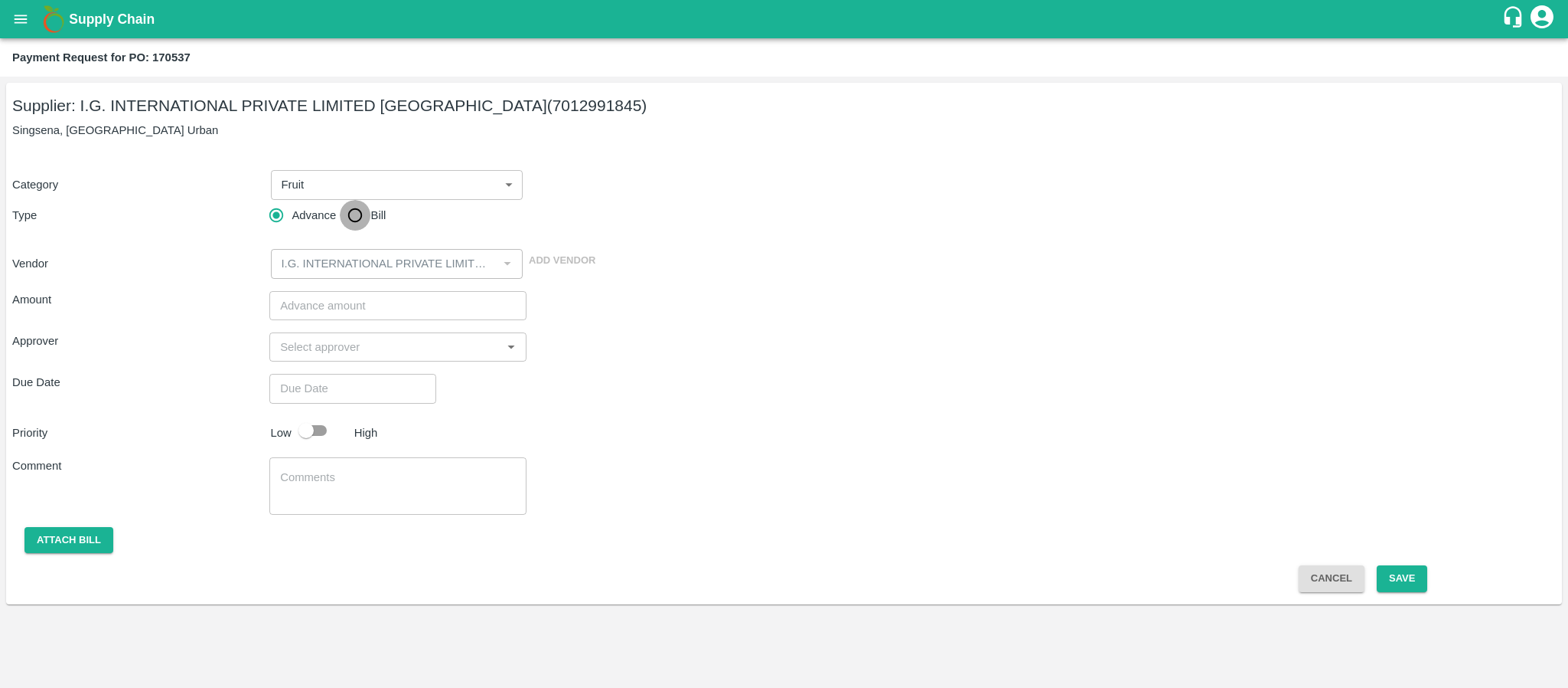
click at [357, 210] on input "Bill" at bounding box center [355, 215] width 31 height 31
radio input "true"
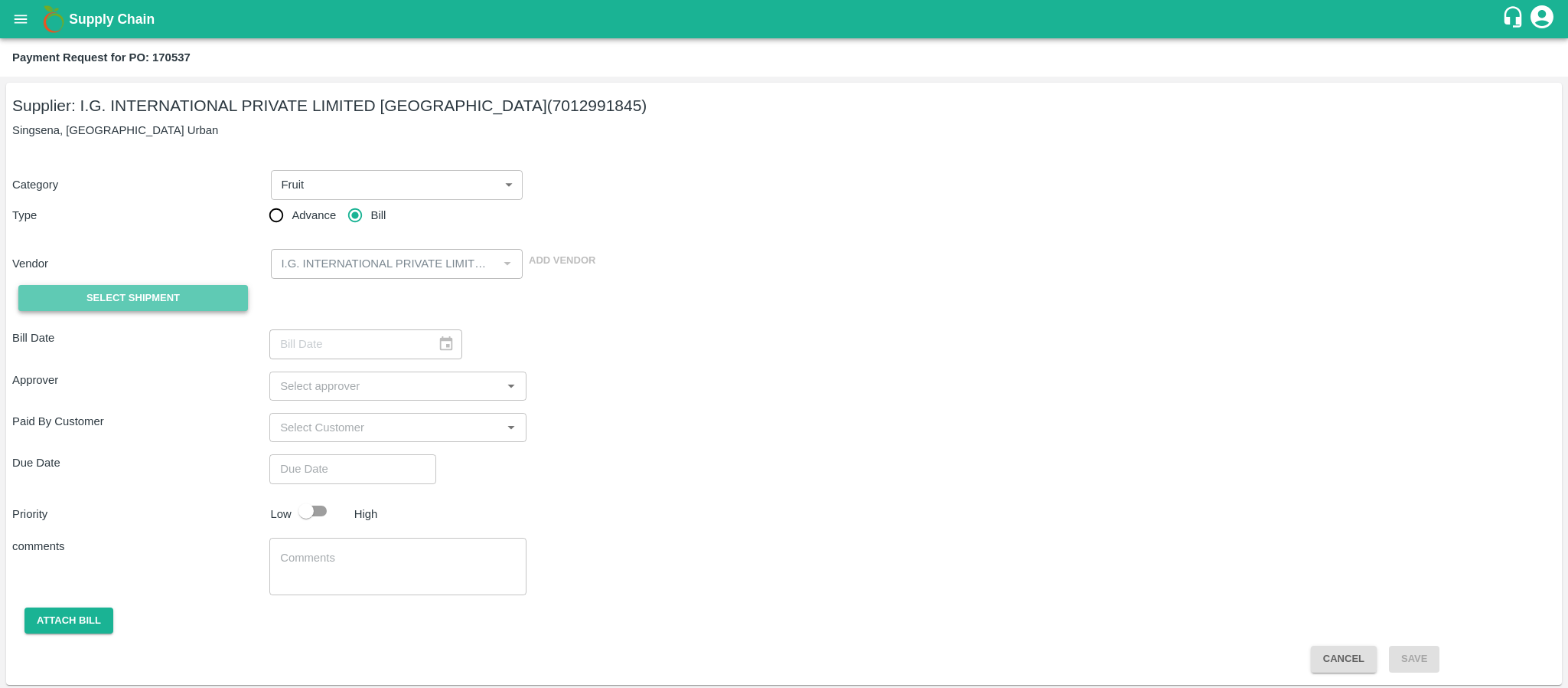
click at [128, 293] on span "Select Shipment" at bounding box center [133, 298] width 93 height 18
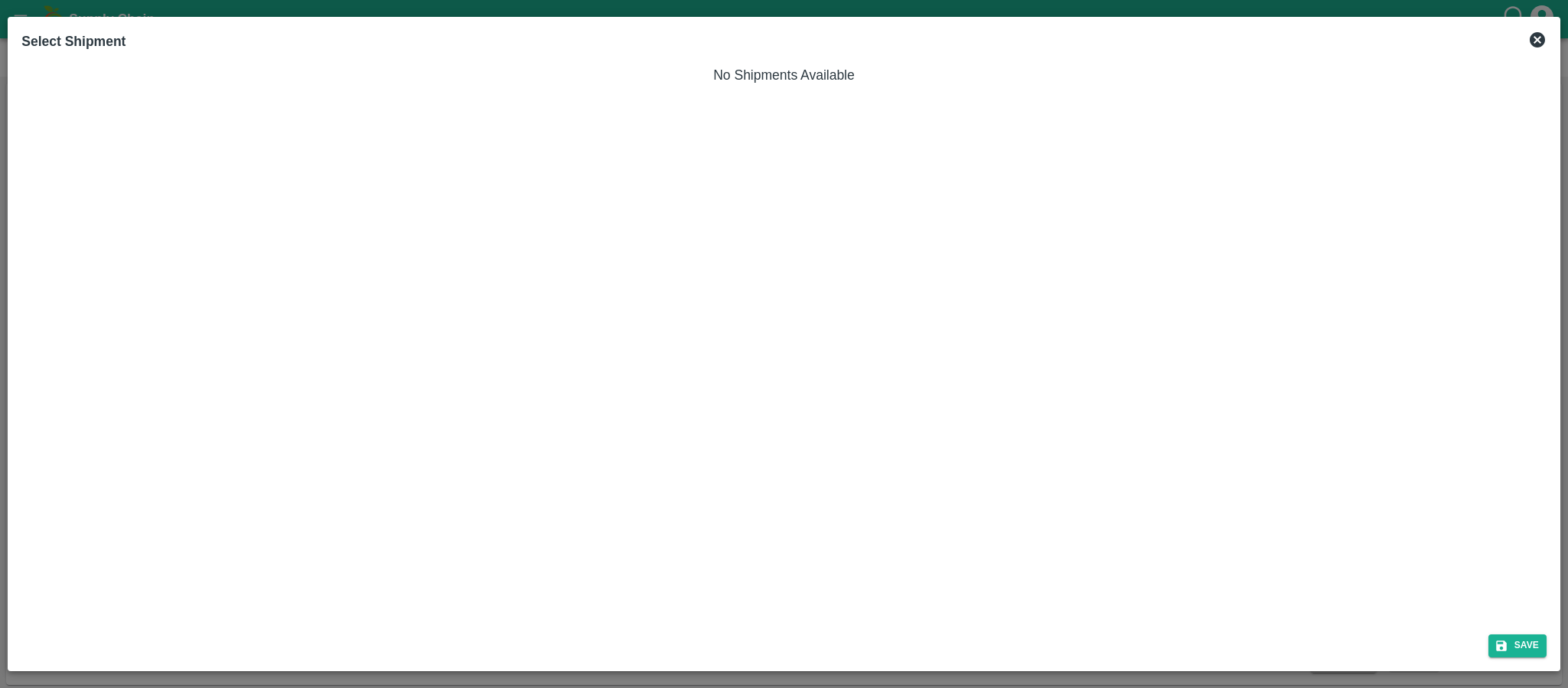
click at [1534, 37] on icon at bounding box center [1537, 40] width 15 height 15
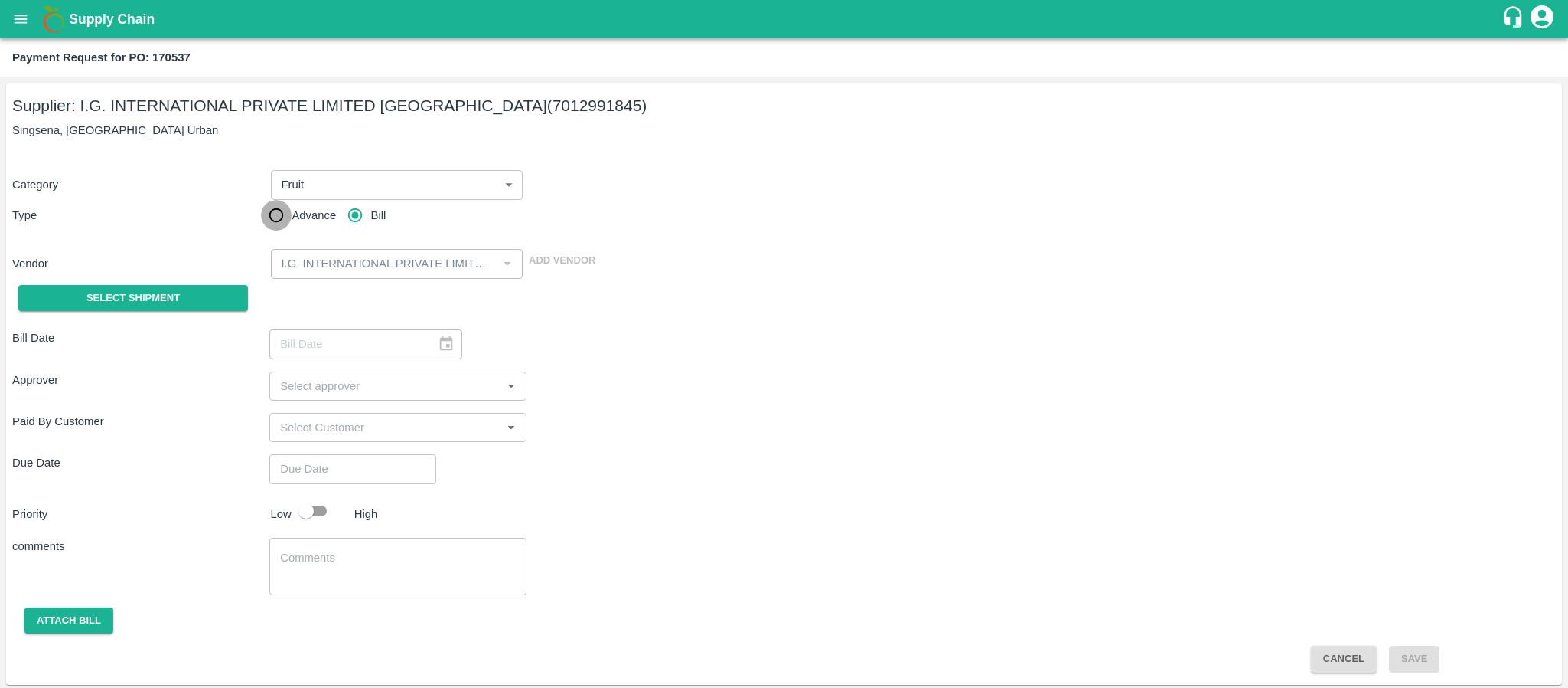
click at [276, 207] on input "Advance" at bounding box center [276, 215] width 31 height 31
radio input "true"
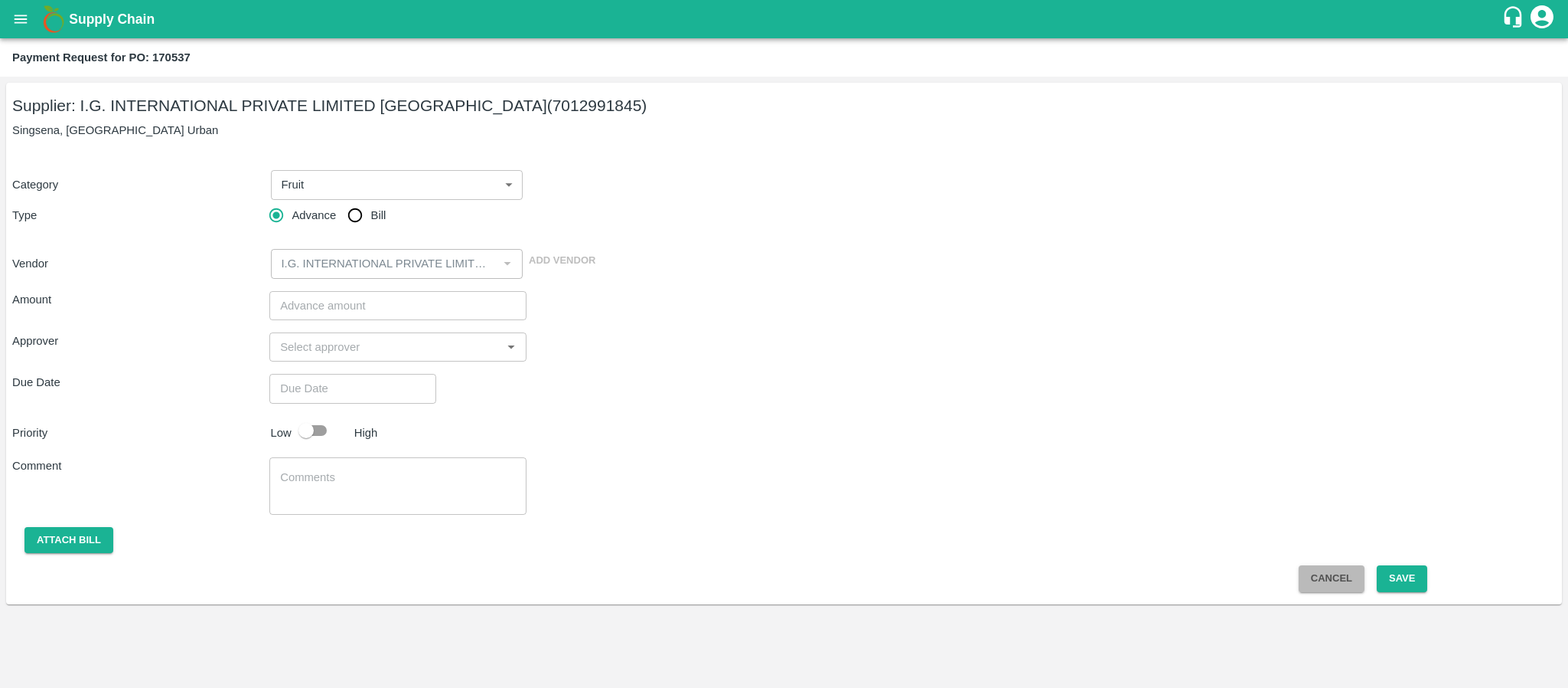
click at [1327, 574] on button "Cancel" at bounding box center [1331, 579] width 65 height 27
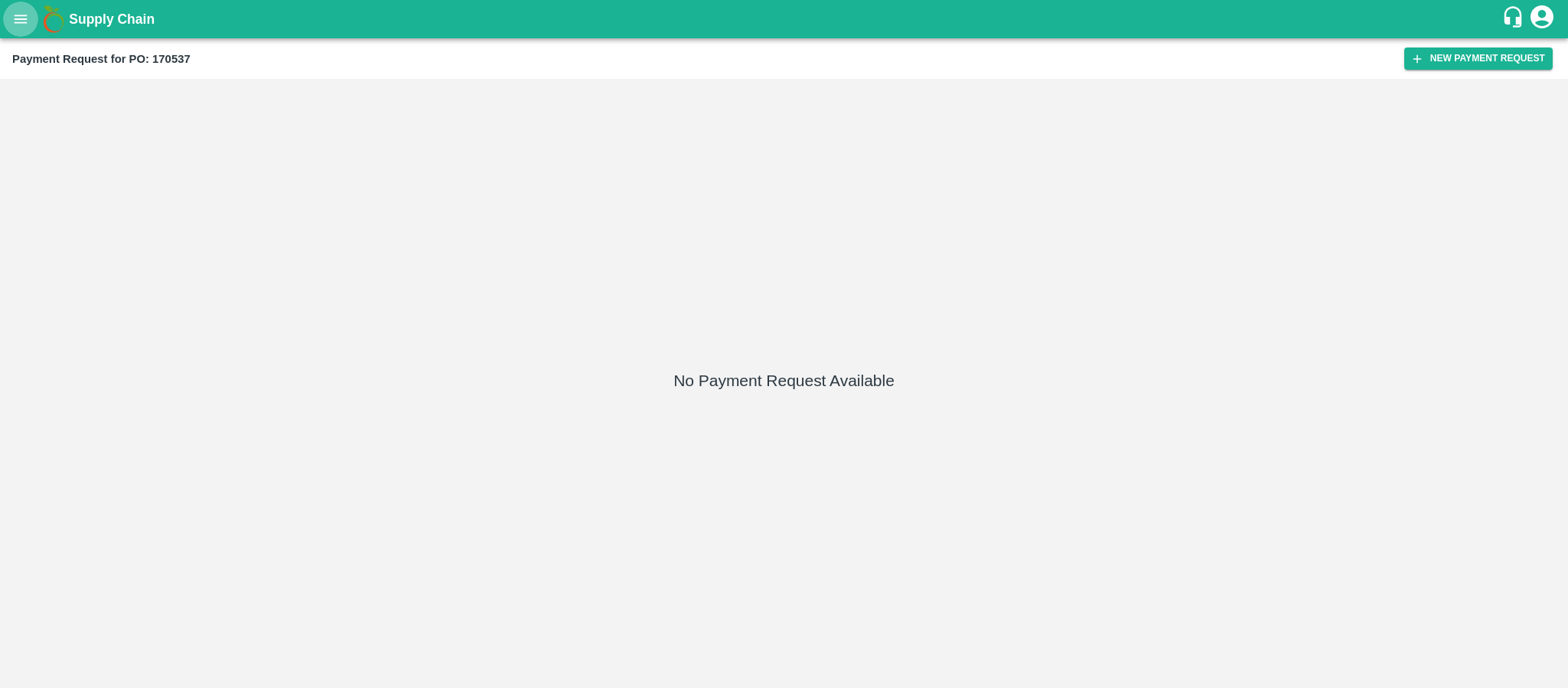
click at [20, 21] on icon "open drawer" at bounding box center [20, 20] width 17 height 17
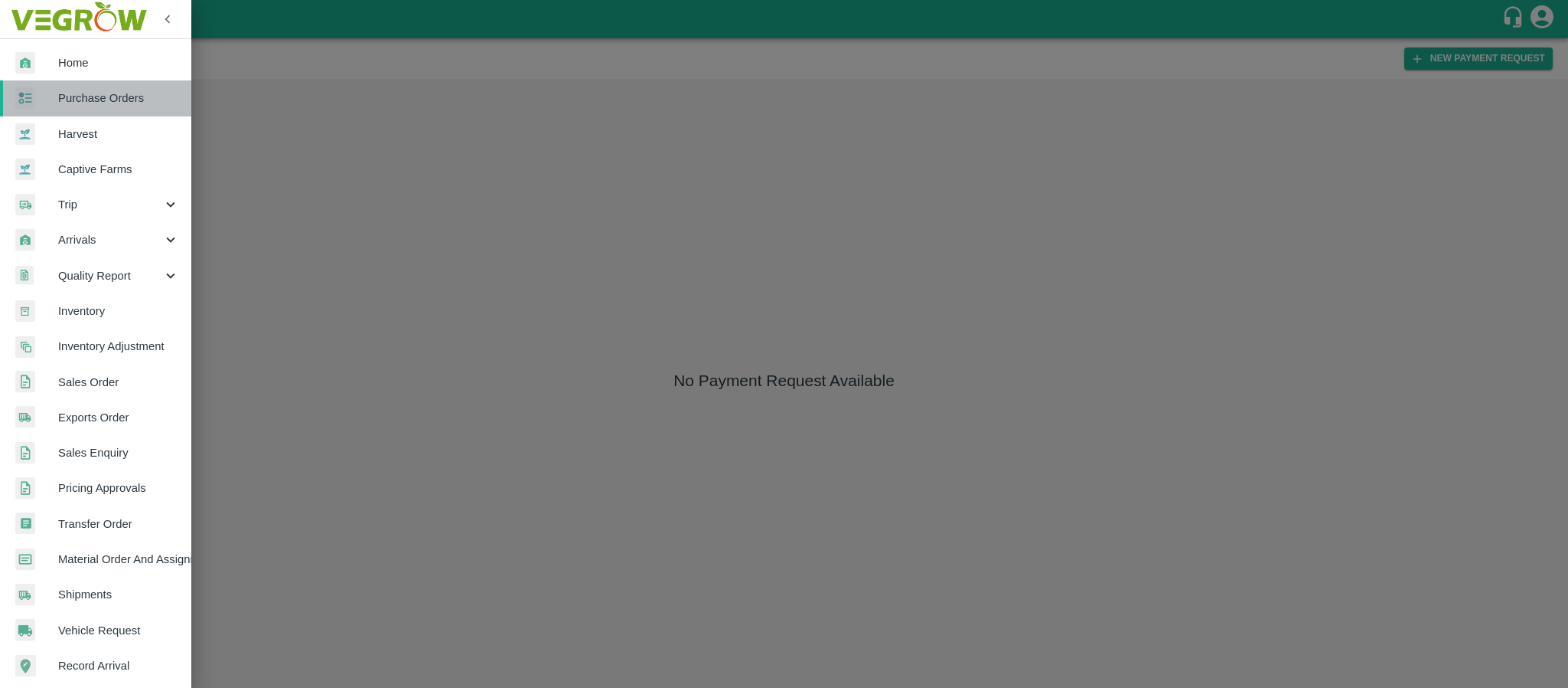
click at [112, 99] on span "Purchase Orders" at bounding box center [118, 98] width 121 height 17
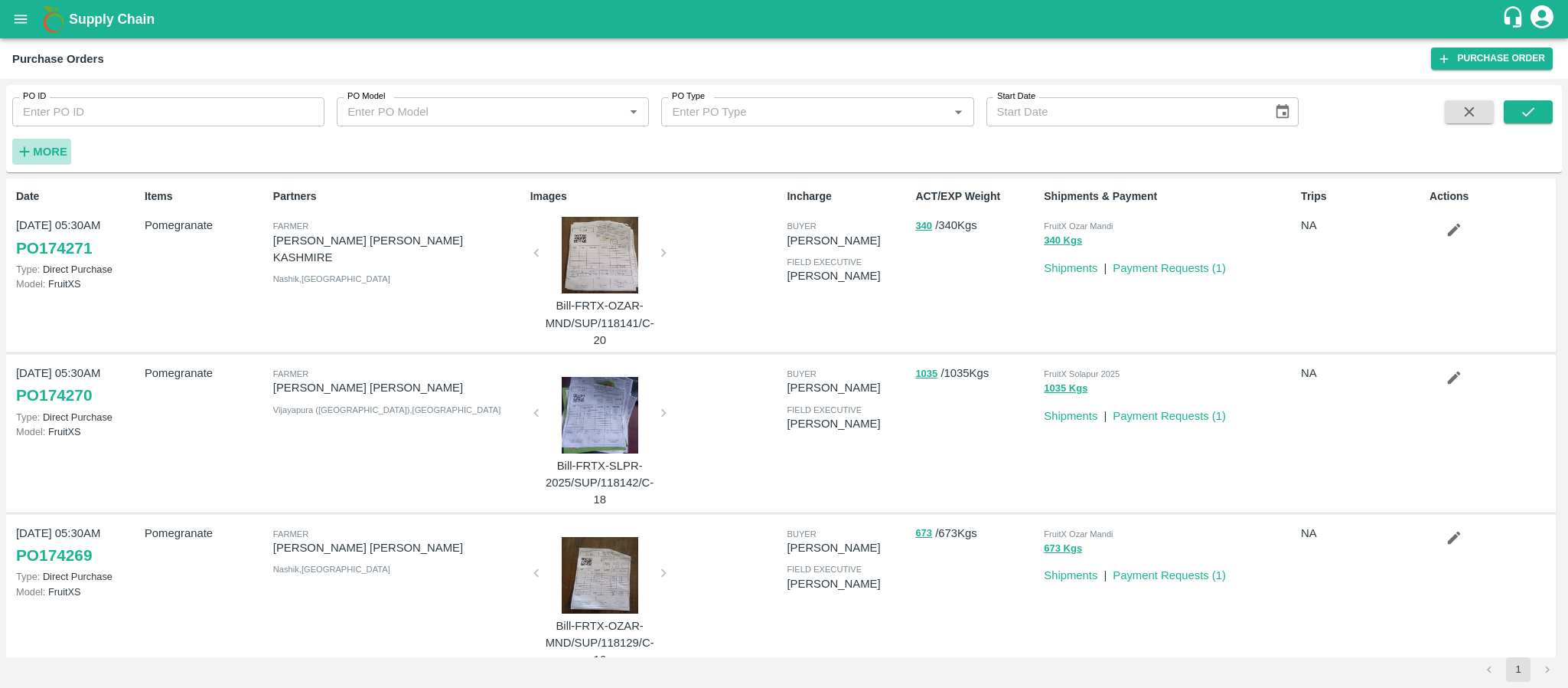
click at [35, 152] on strong "More" at bounding box center [50, 151] width 35 height 12
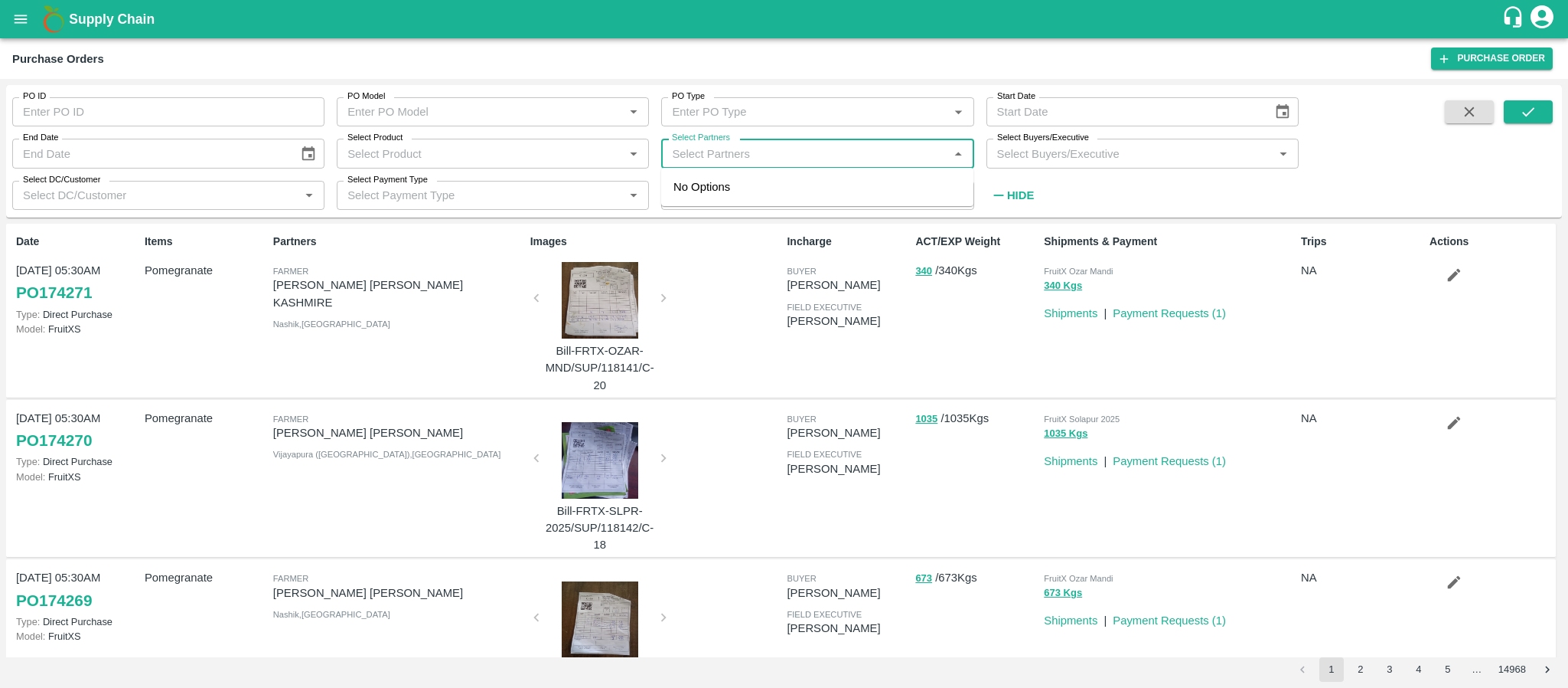
click at [744, 145] on input "Select Partners" at bounding box center [805, 152] width 278 height 20
type input "I.G."
click at [766, 197] on div "I.G. INTERNATIONAL PRIVATE LIMITED [GEOGRAPHIC_DATA]-[GEOGRAPHIC_DATA], [GEOGRA…" at bounding box center [839, 204] width 245 height 51
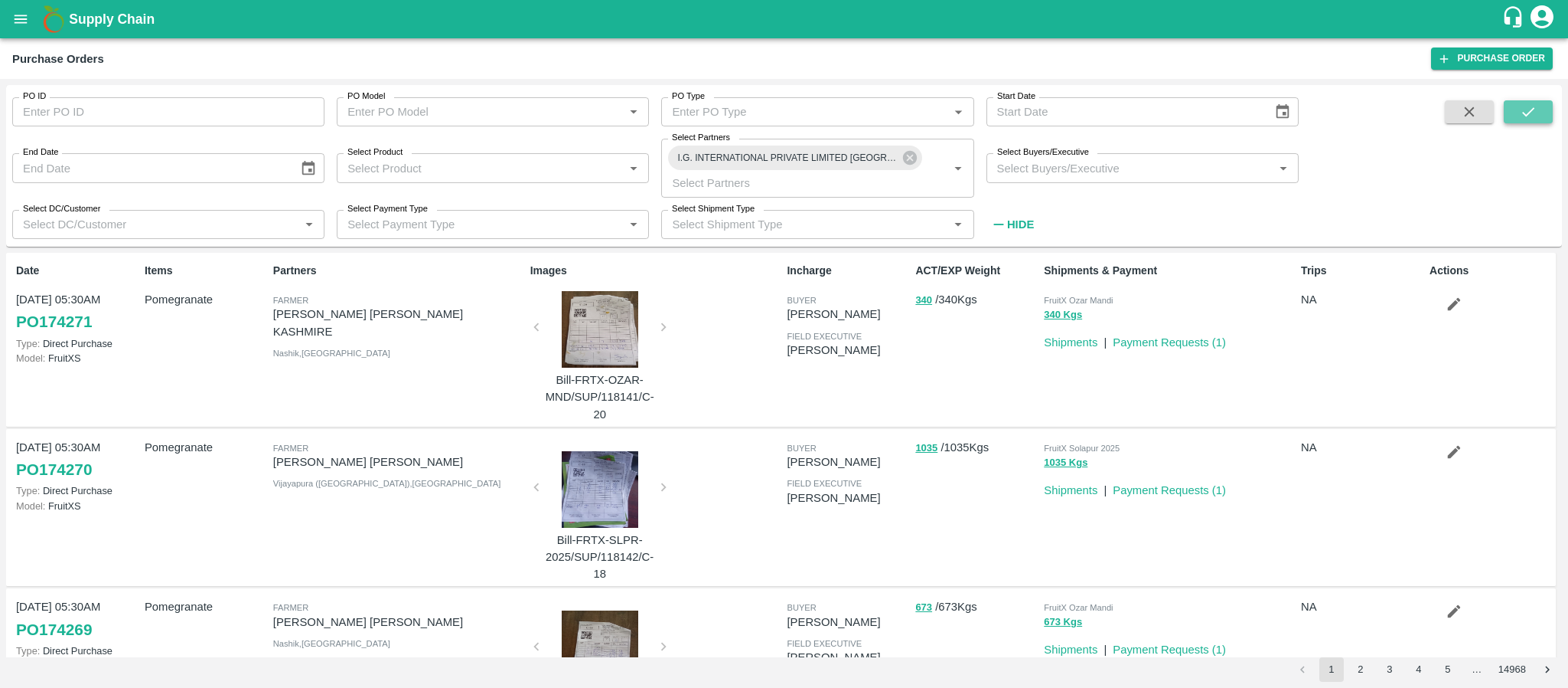
click at [1527, 111] on icon "submit" at bounding box center [1529, 112] width 17 height 17
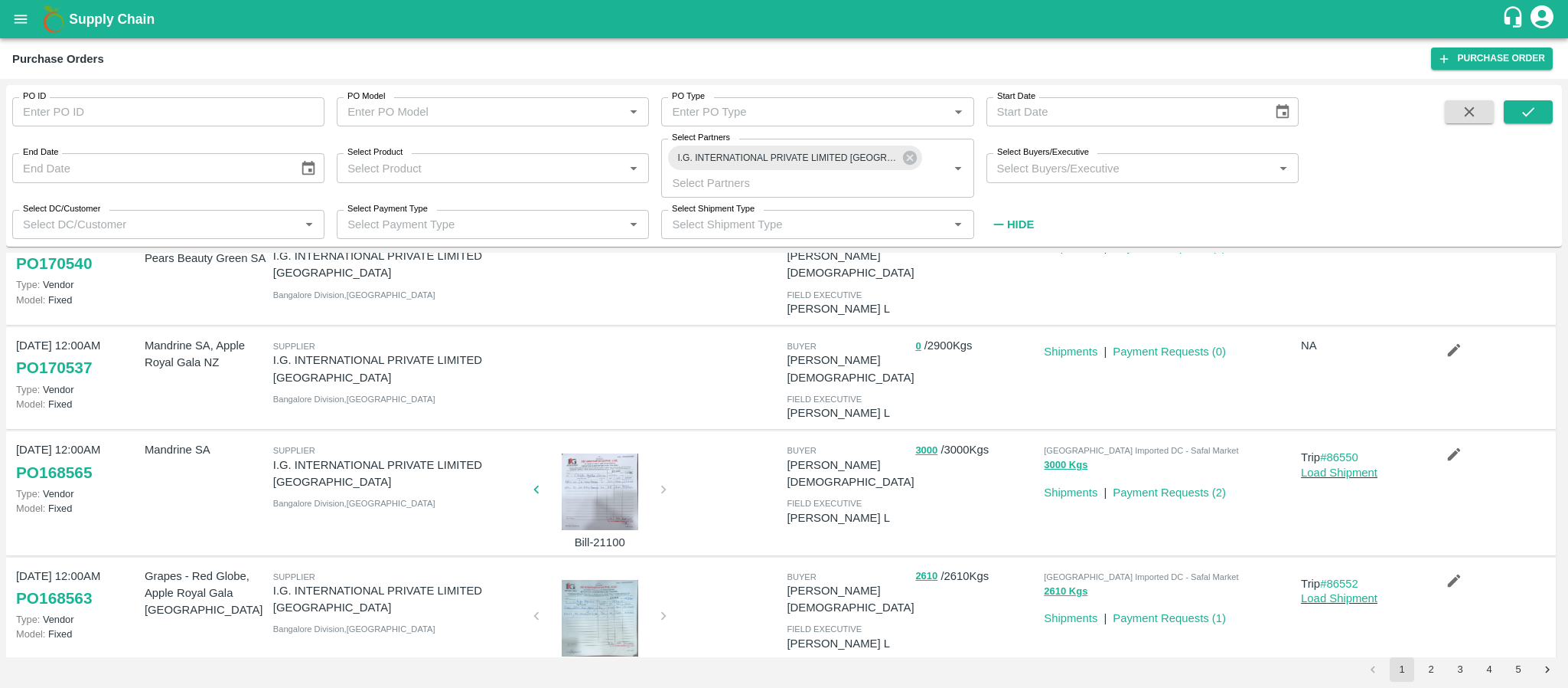
scroll to position [387, 0]
click at [611, 452] on div at bounding box center [600, 491] width 115 height 77
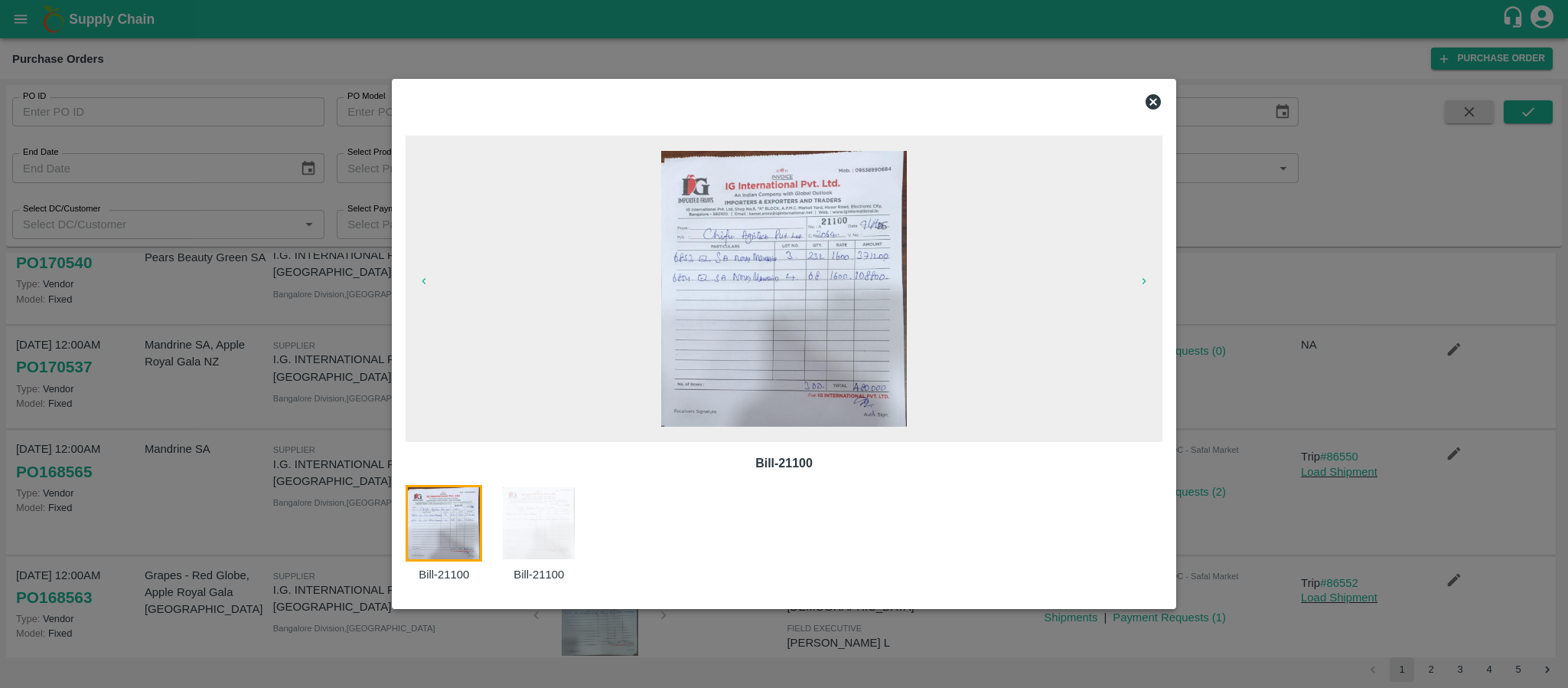
click at [1152, 96] on icon at bounding box center [1153, 102] width 15 height 15
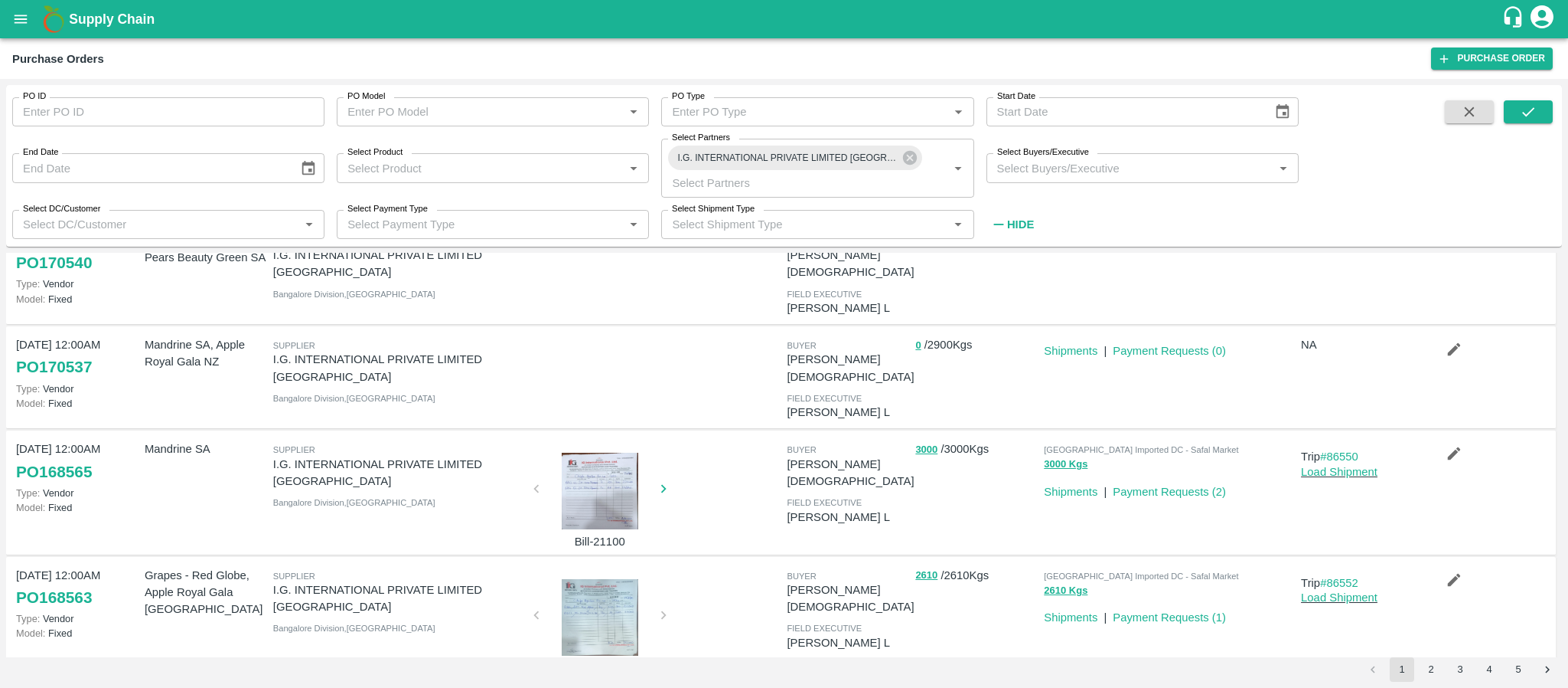
scroll to position [0, 0]
click at [597, 579] on div at bounding box center [600, 617] width 115 height 77
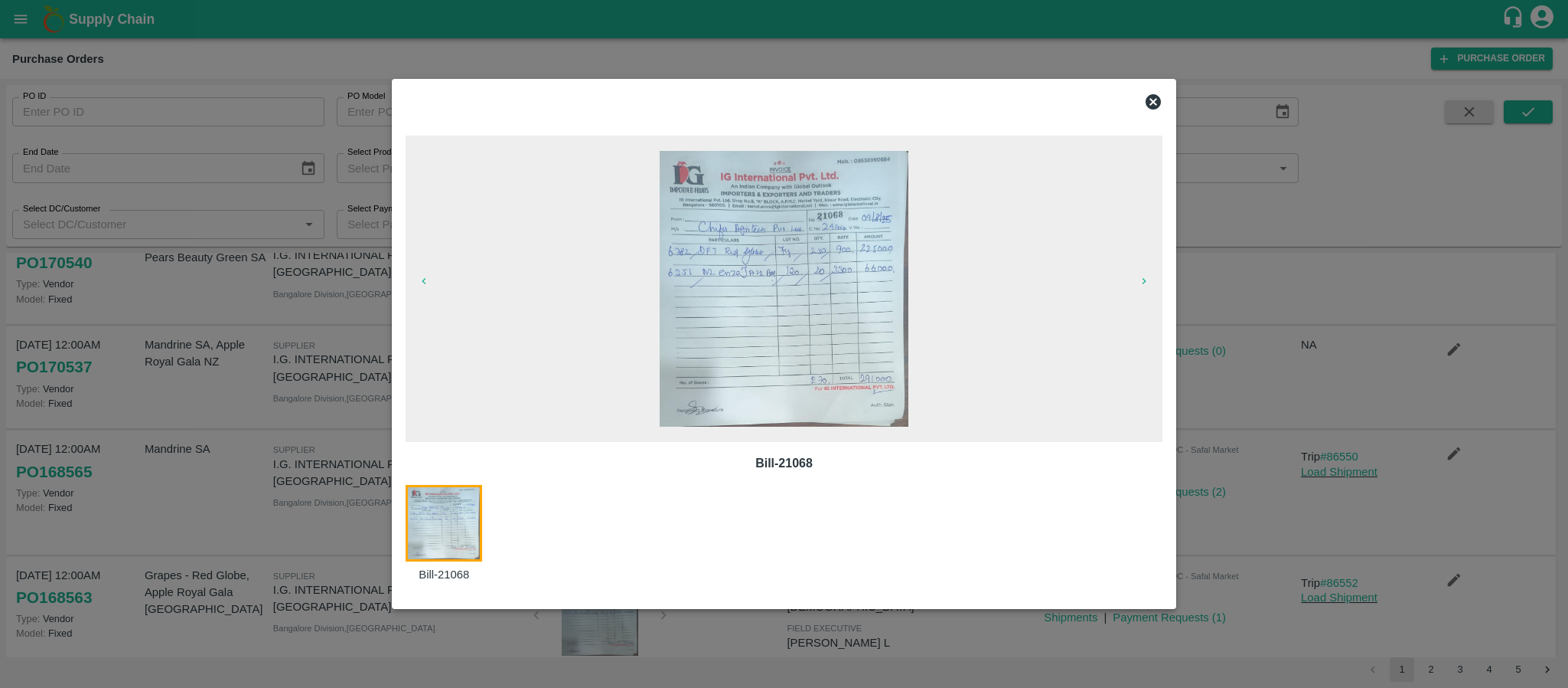
click at [1152, 93] on icon at bounding box center [1153, 102] width 19 height 19
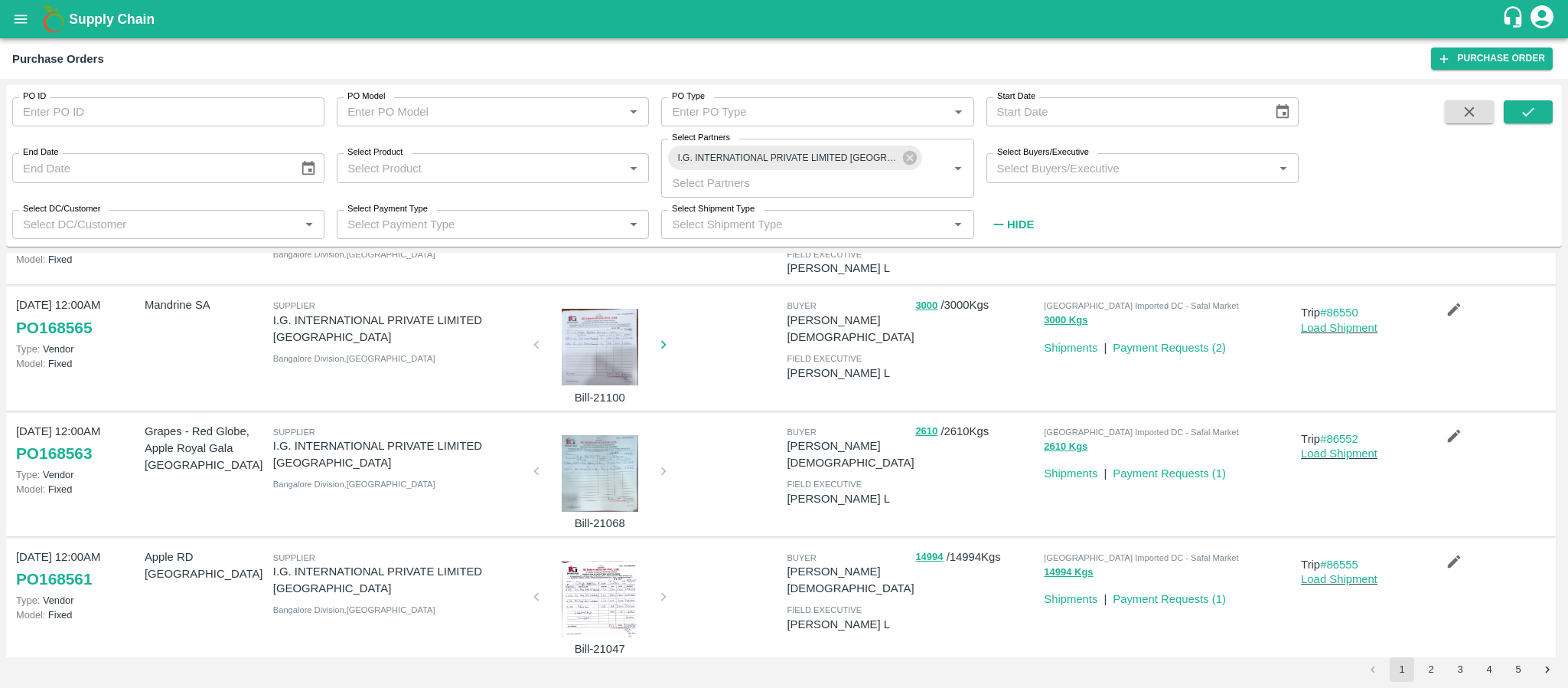
scroll to position [532, 0]
click at [593, 435] on div at bounding box center [600, 473] width 115 height 77
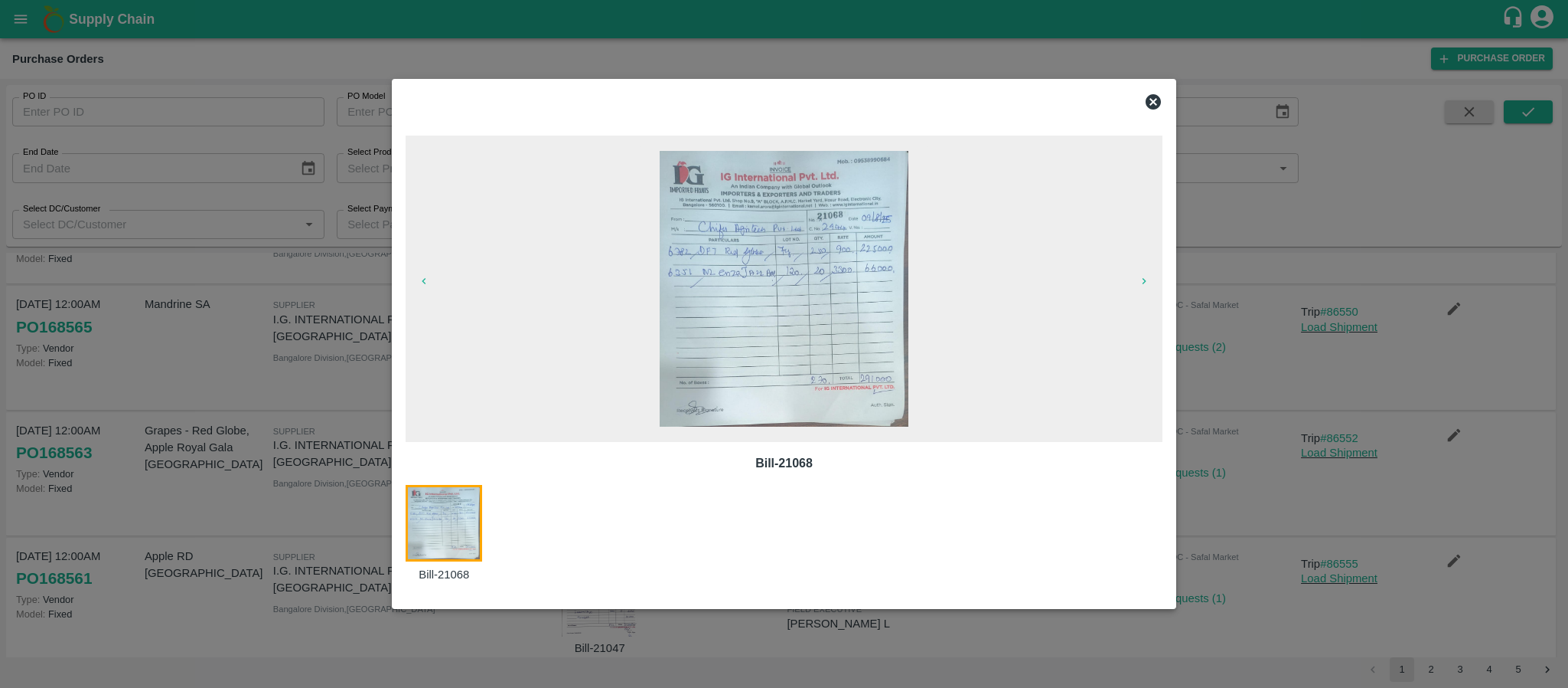
click at [1158, 95] on icon at bounding box center [1153, 102] width 19 height 19
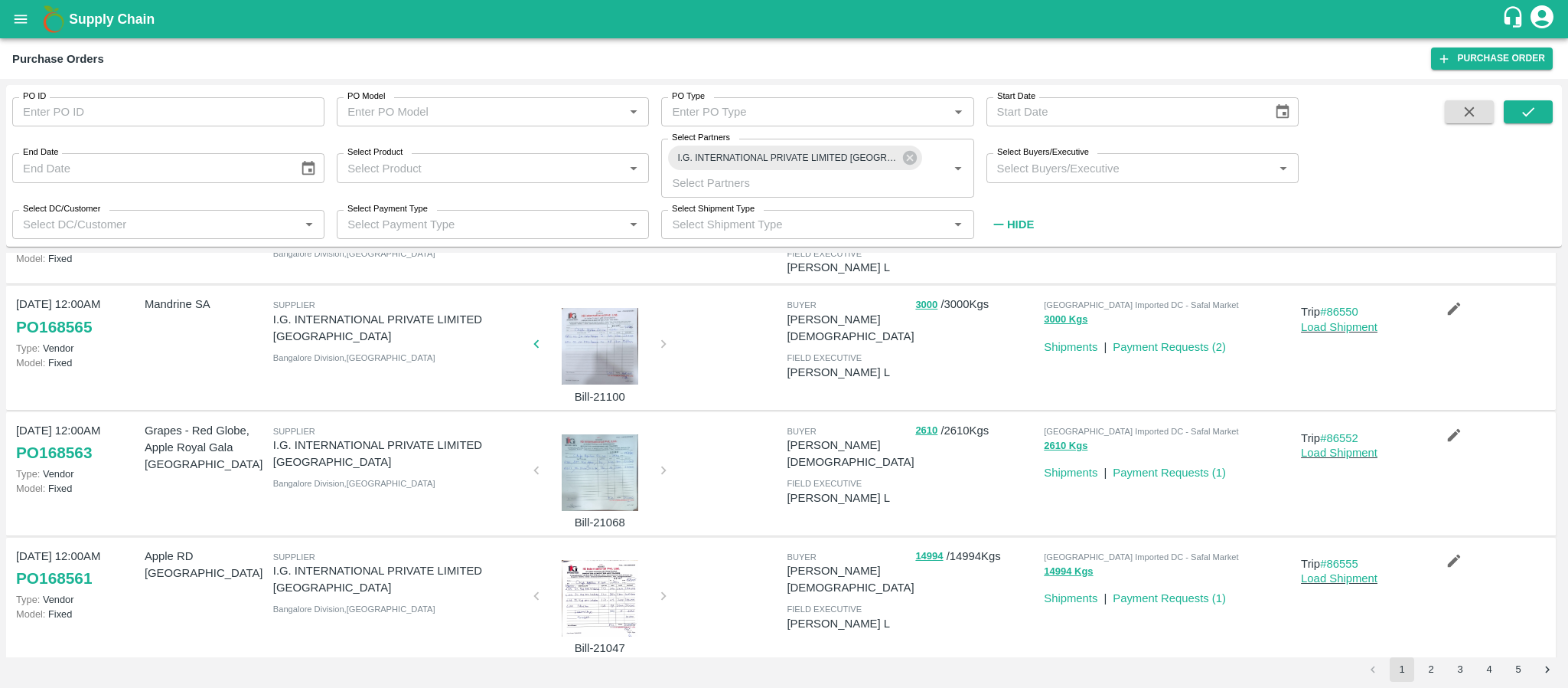
click at [606, 560] on div at bounding box center [600, 598] width 115 height 77
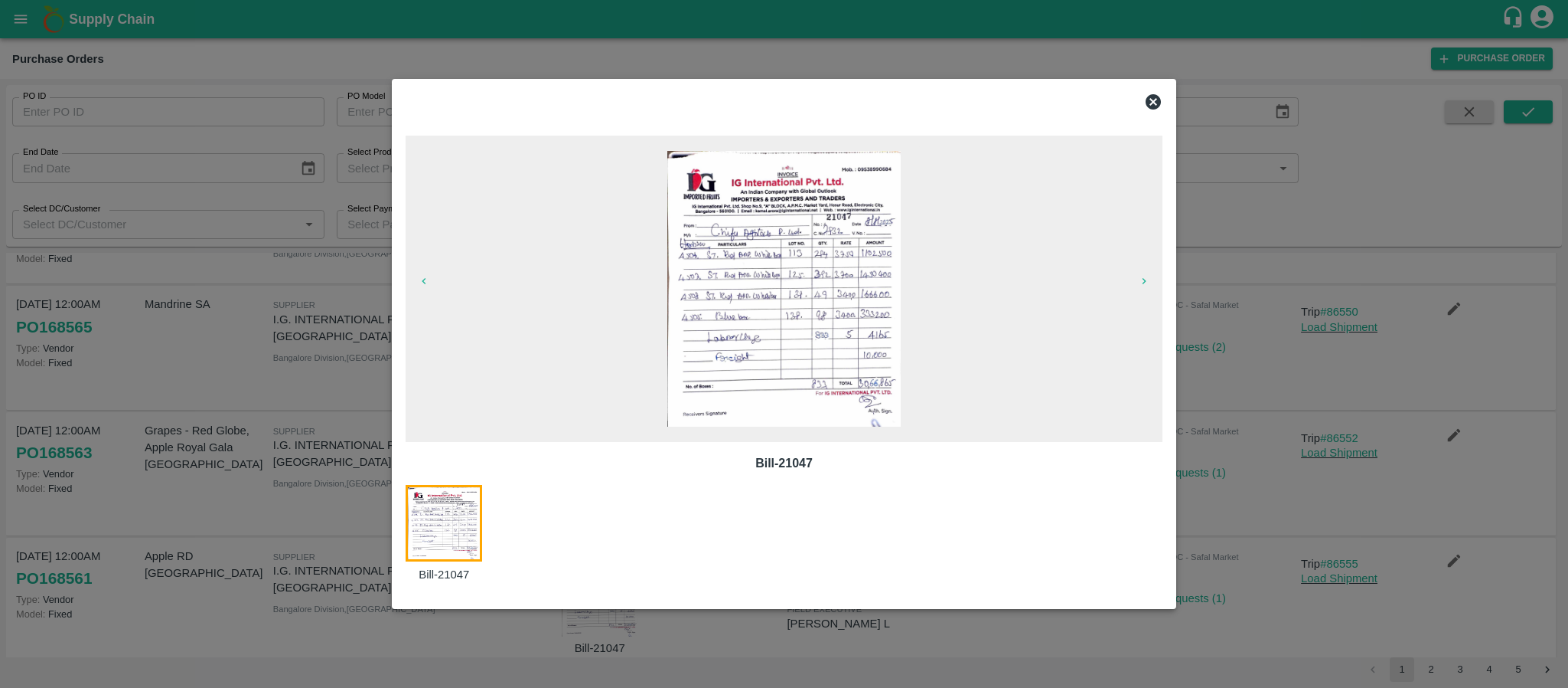
click at [1158, 99] on icon at bounding box center [1153, 102] width 15 height 15
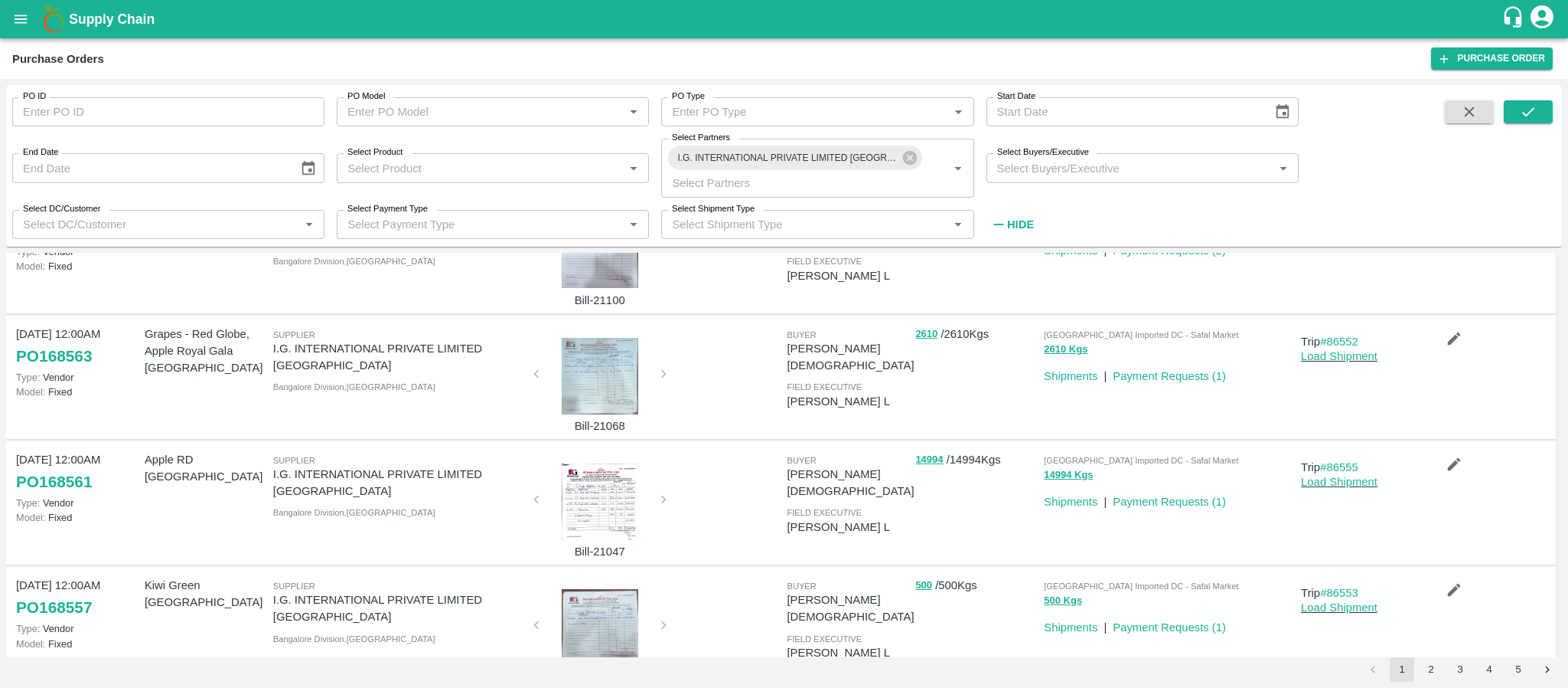
scroll to position [632, 0]
click at [584, 585] on div at bounding box center [600, 623] width 115 height 77
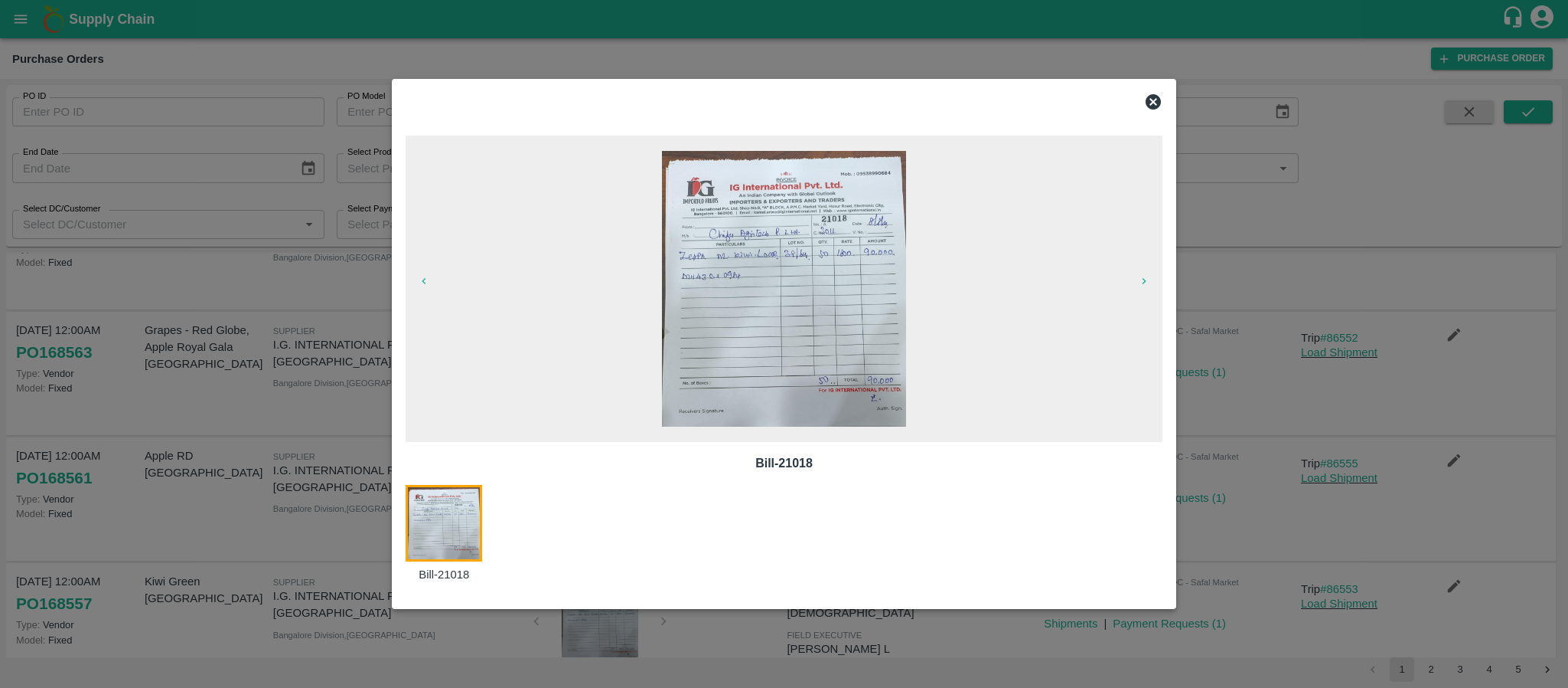
click at [1148, 96] on icon at bounding box center [1153, 102] width 15 height 15
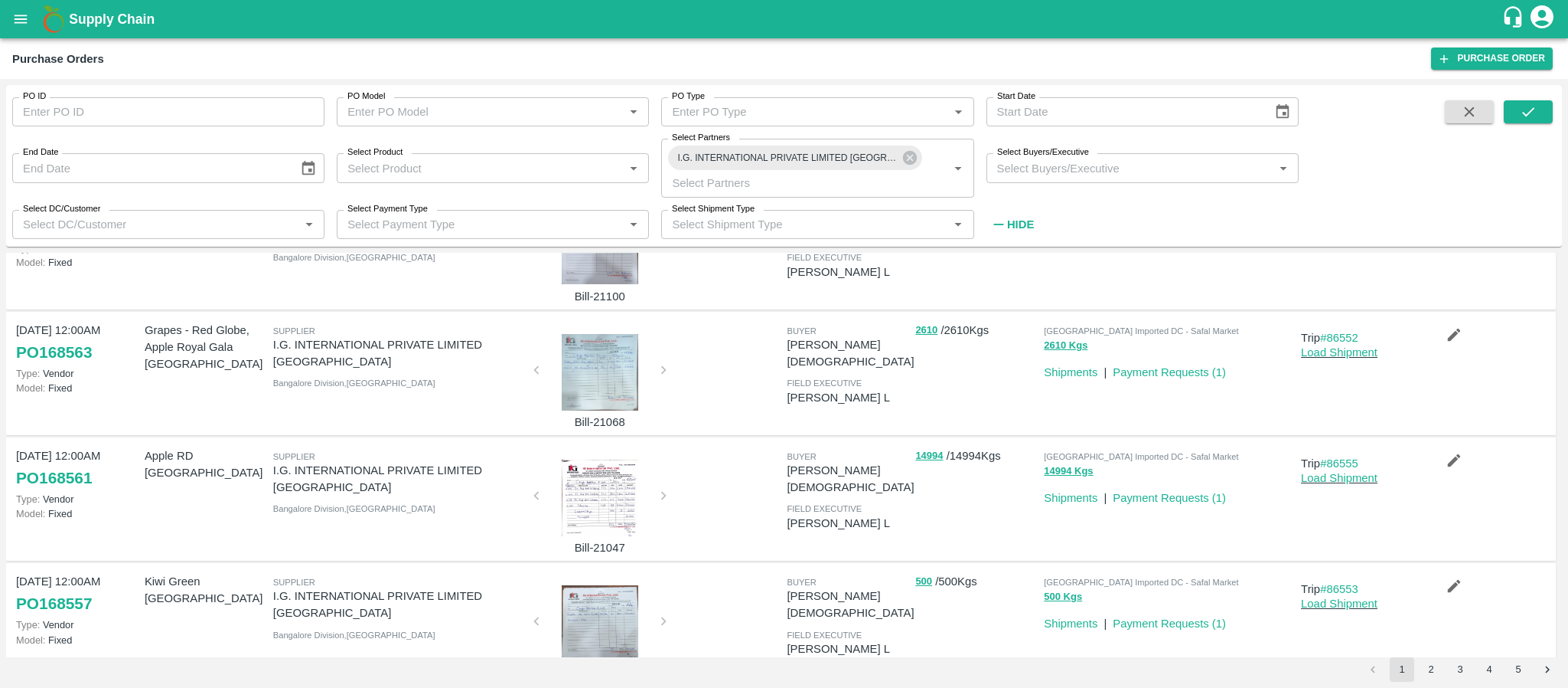
scroll to position [720, 0]
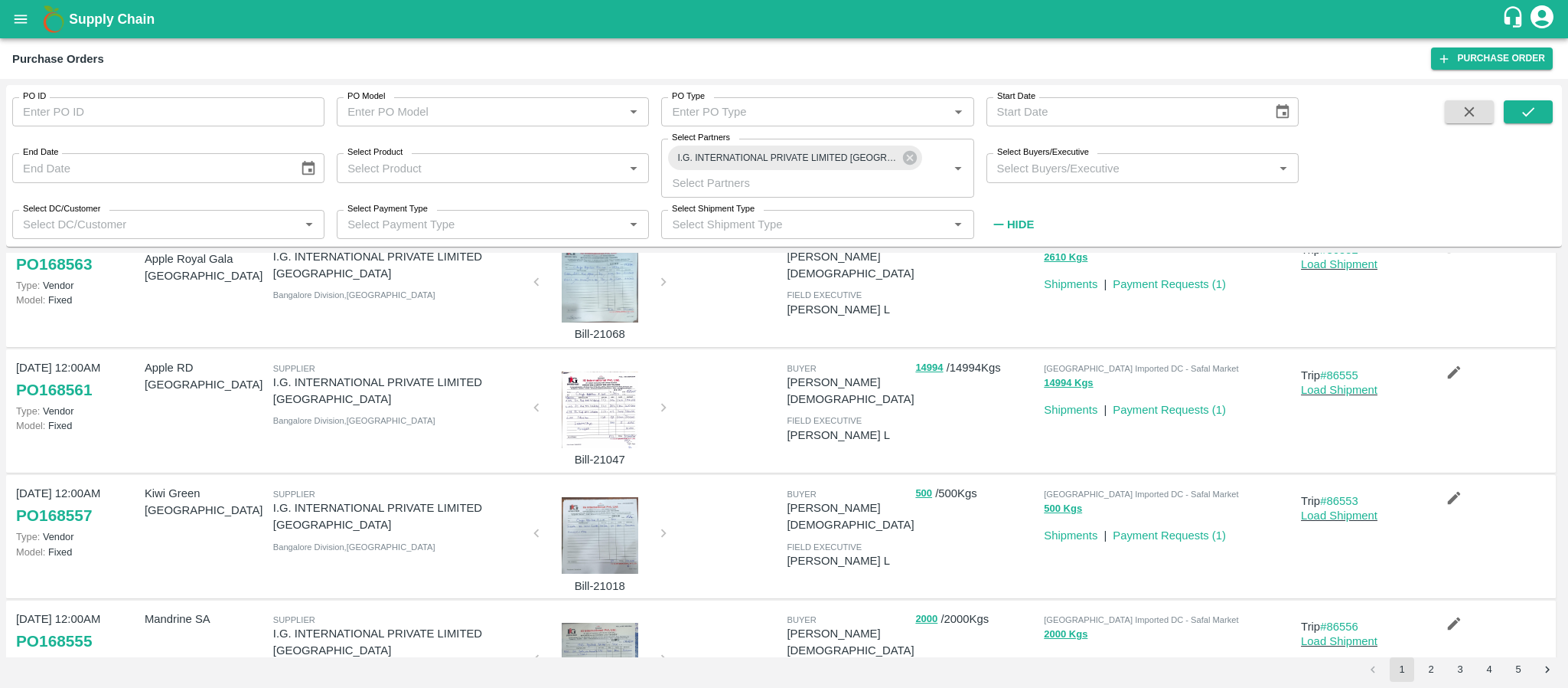
click at [563, 623] on div at bounding box center [600, 661] width 115 height 77
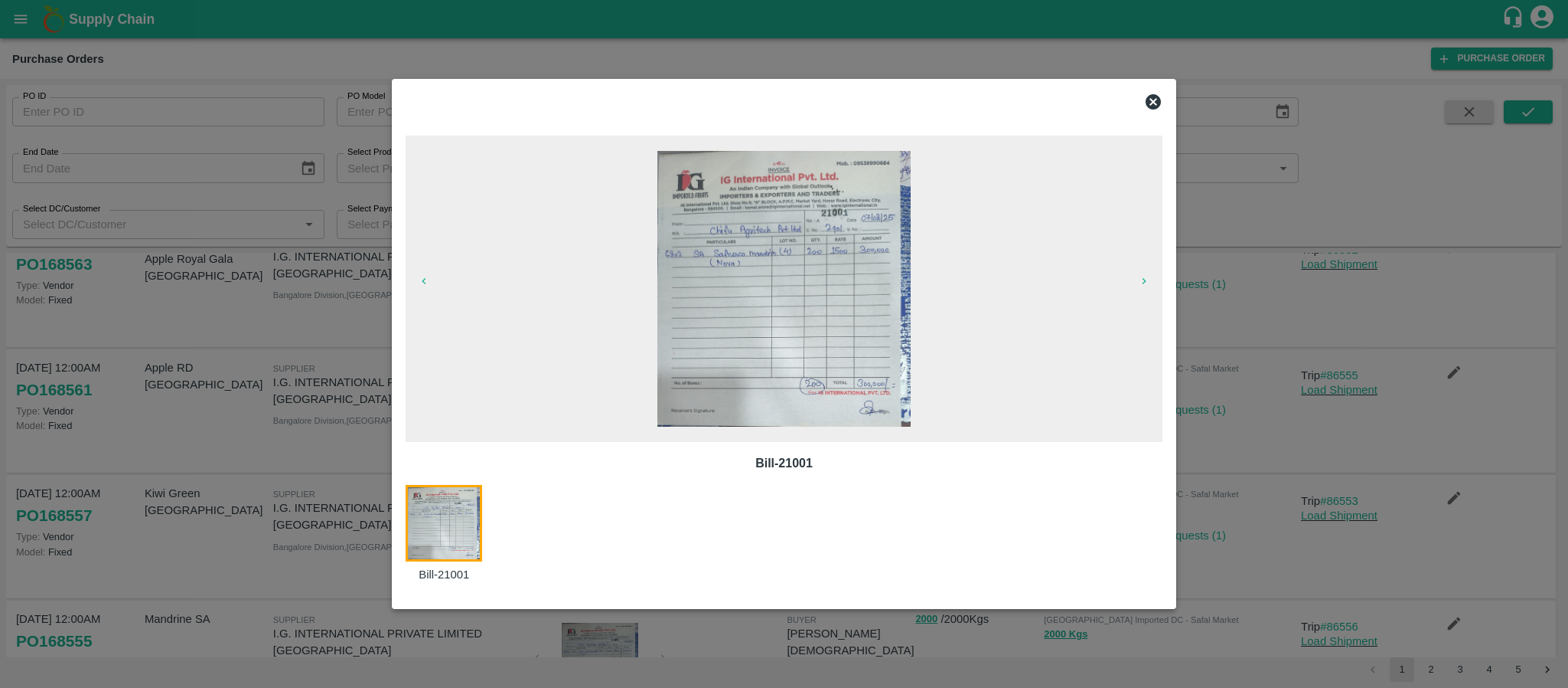
click at [1153, 102] on icon at bounding box center [1153, 102] width 19 height 19
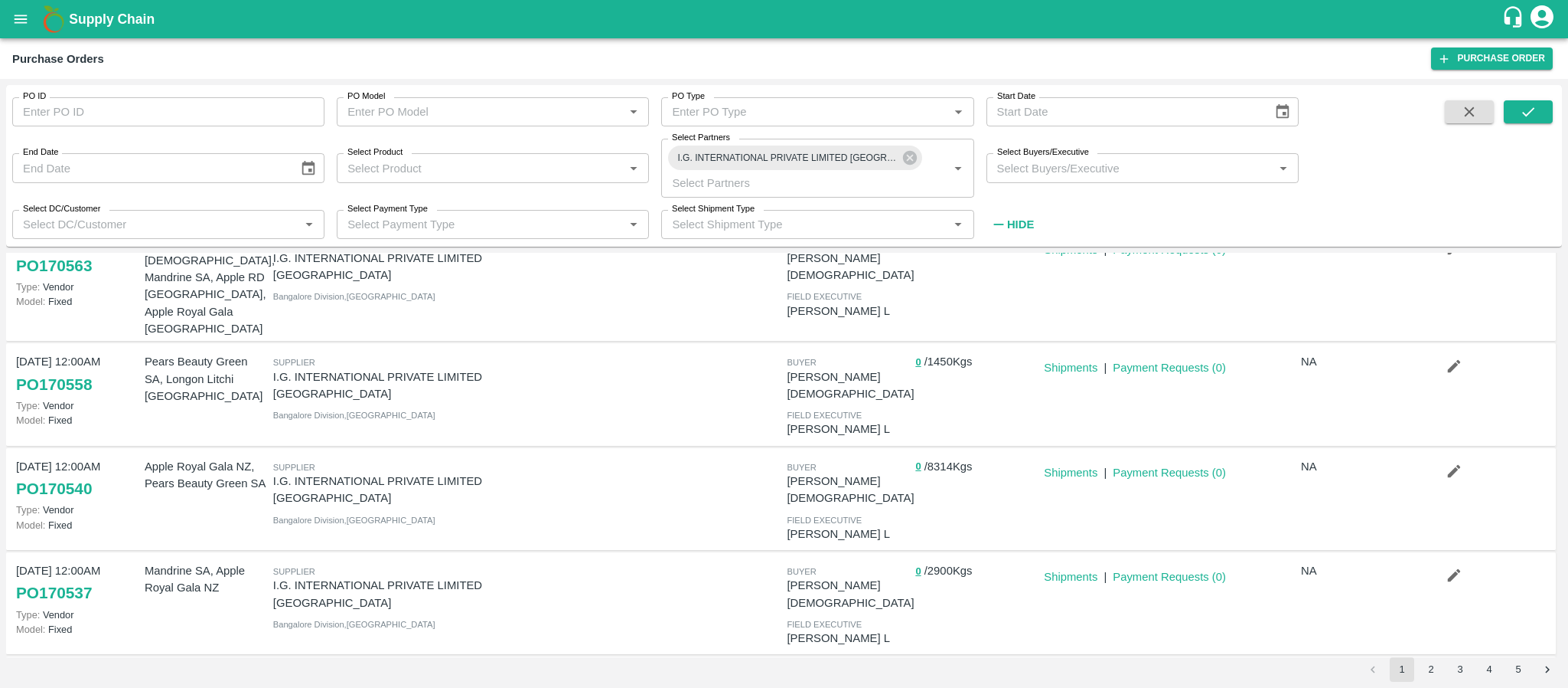
scroll to position [159, 0]
click at [1448, 571] on icon "button" at bounding box center [1454, 577] width 13 height 13
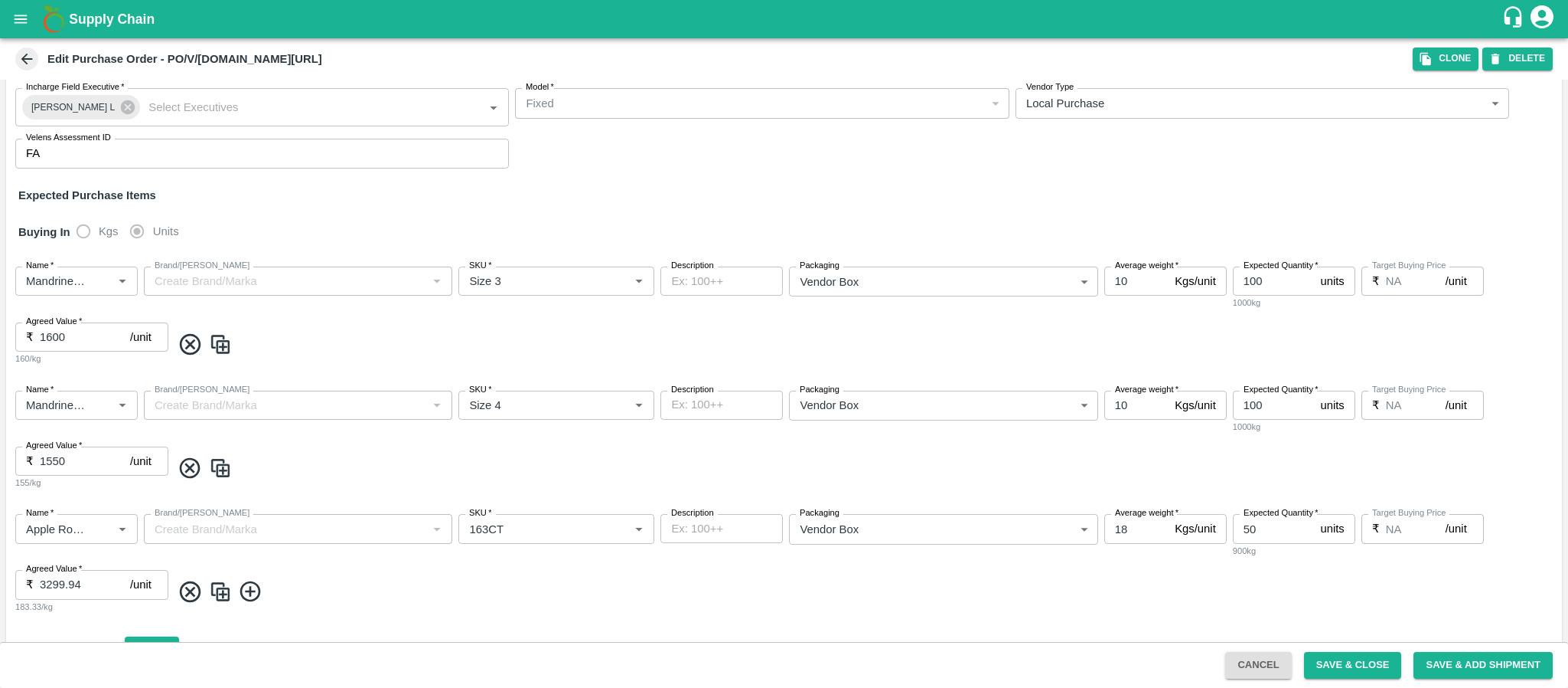
scroll to position [152, 0]
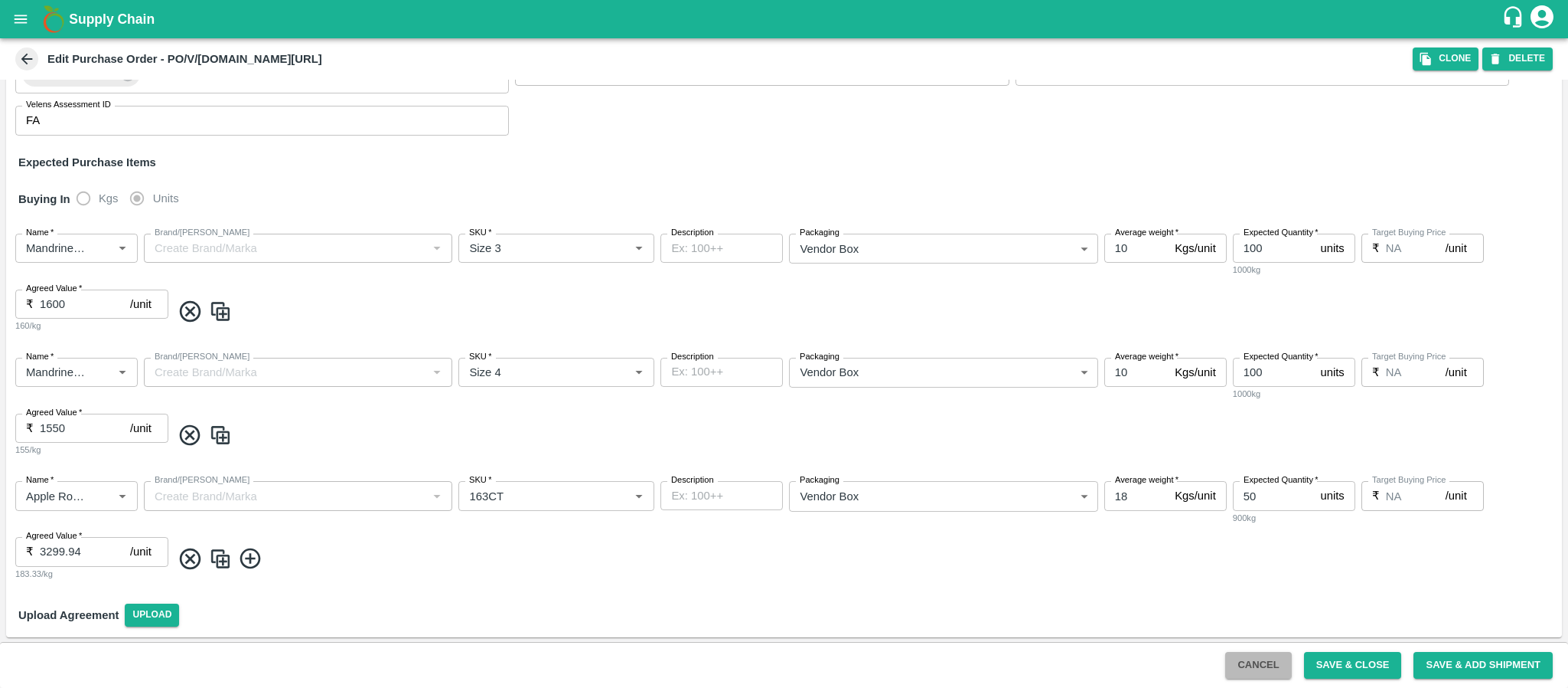
click at [1263, 668] on button "Cancel" at bounding box center [1258, 665] width 65 height 27
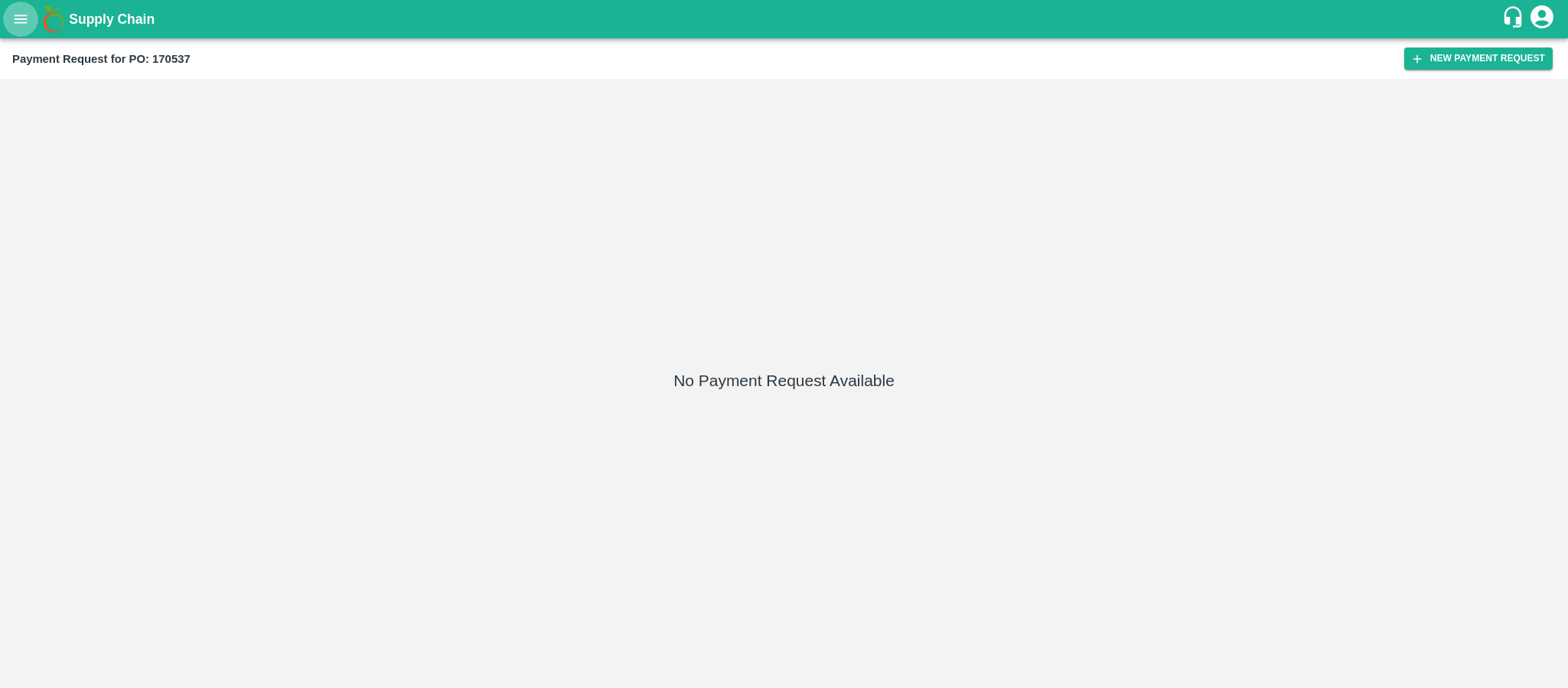
click at [12, 16] on icon "open drawer" at bounding box center [20, 20] width 17 height 17
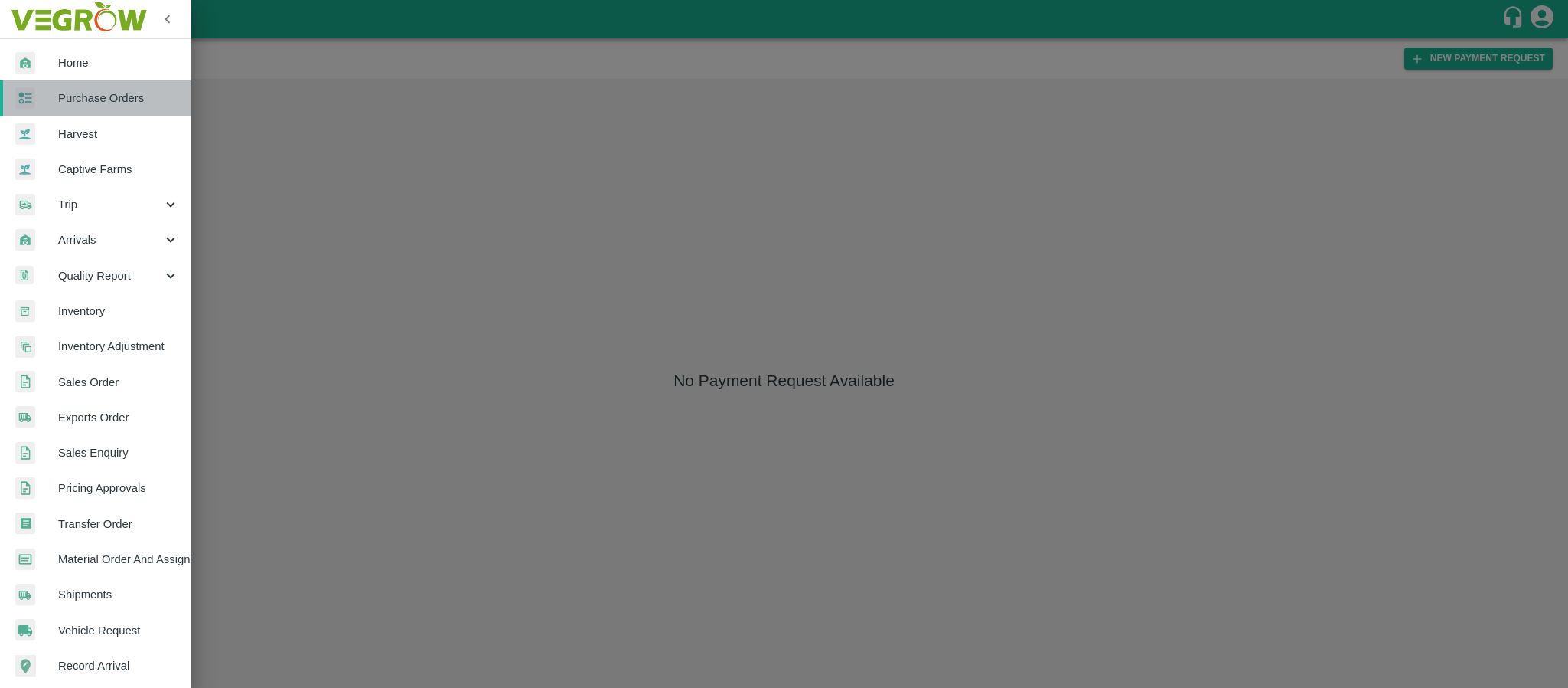
click at [112, 92] on span "Purchase Orders" at bounding box center [118, 98] width 121 height 17
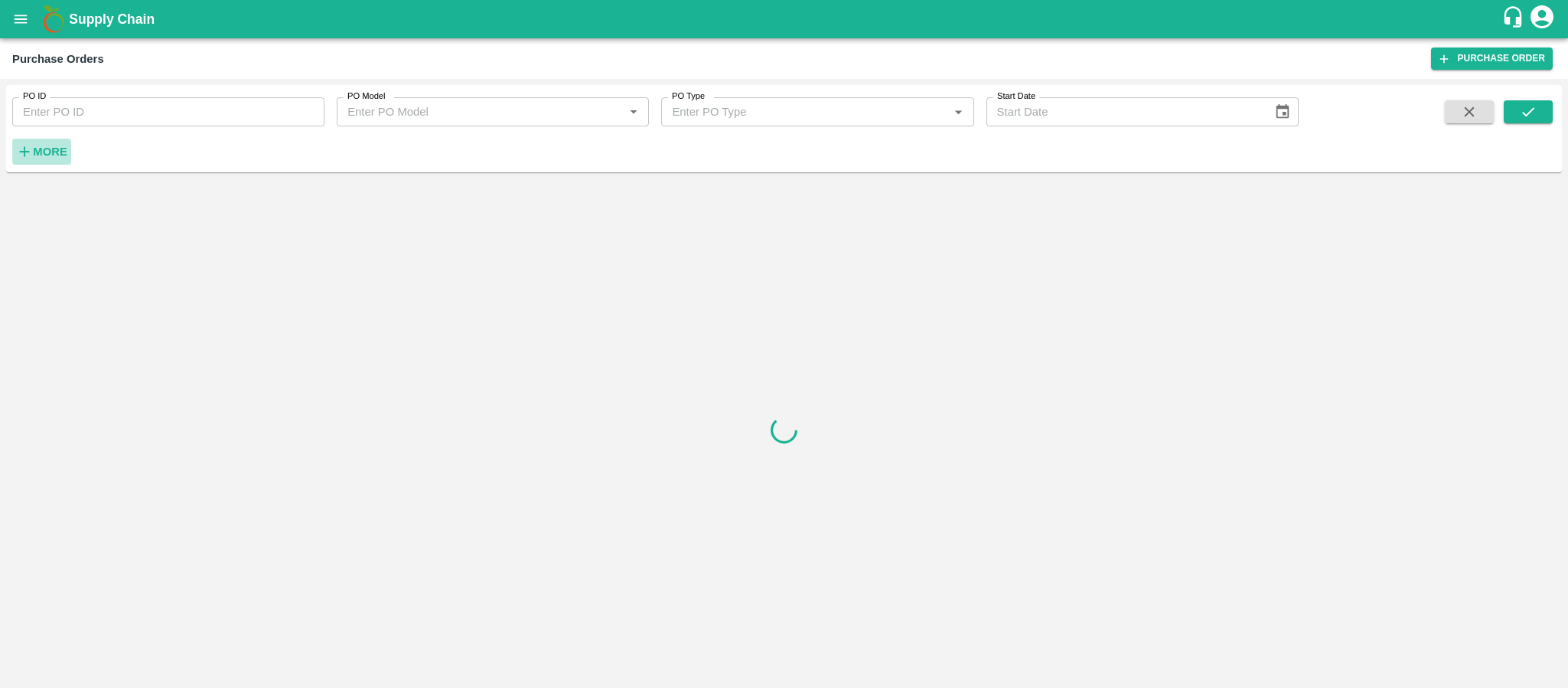
click at [37, 148] on strong "More" at bounding box center [50, 151] width 35 height 12
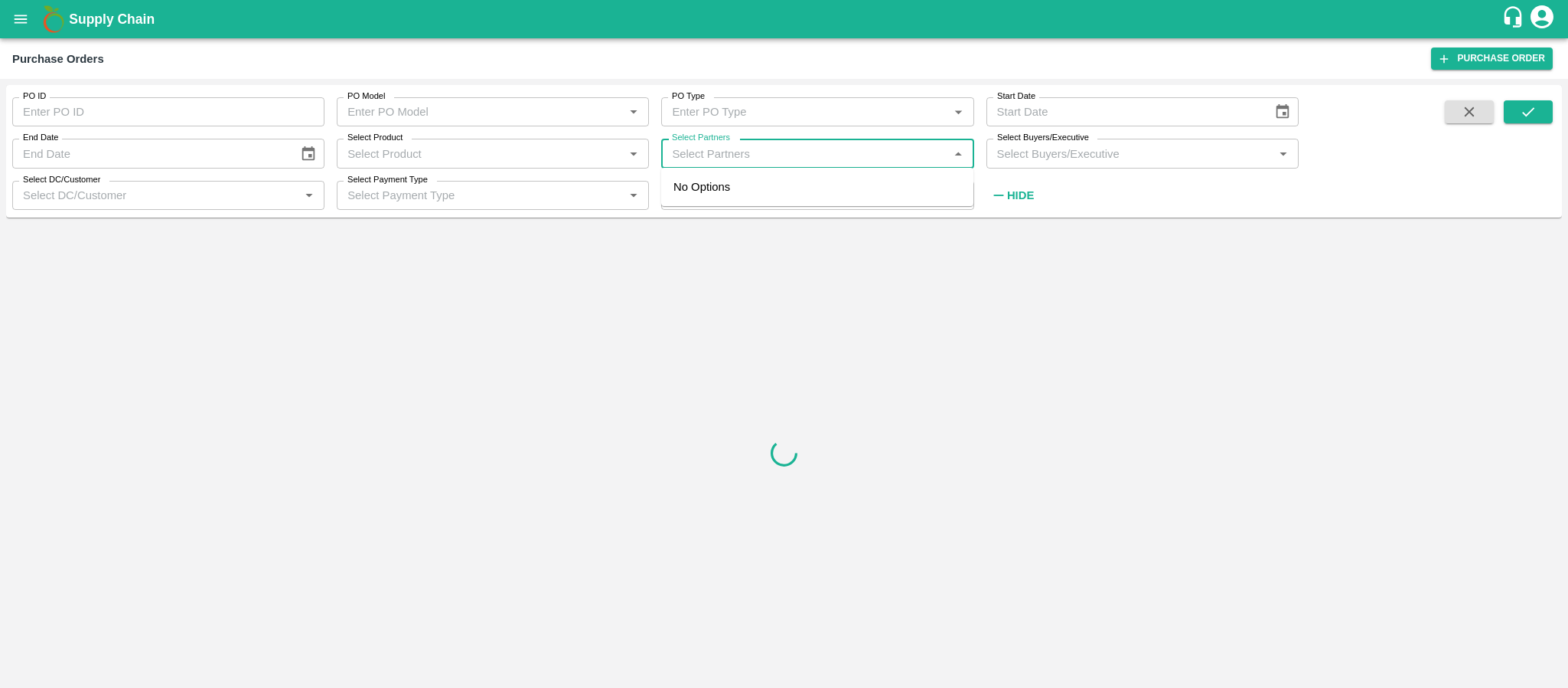
click at [731, 159] on input "Select Partners" at bounding box center [805, 152] width 278 height 20
type input "I.G."
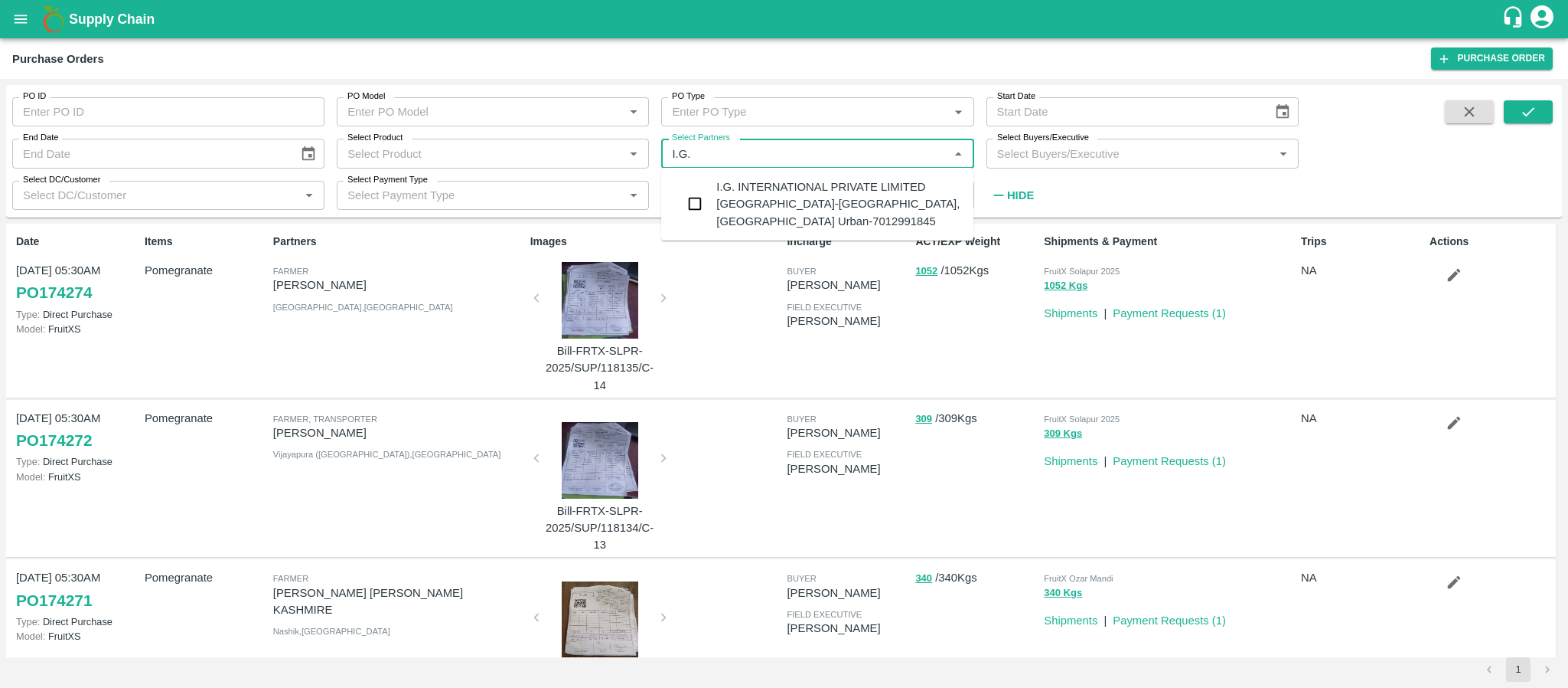
click at [799, 205] on div "I.G. INTERNATIONAL PRIVATE LIMITED [GEOGRAPHIC_DATA]-[GEOGRAPHIC_DATA], [GEOGRA…" at bounding box center [839, 204] width 245 height 51
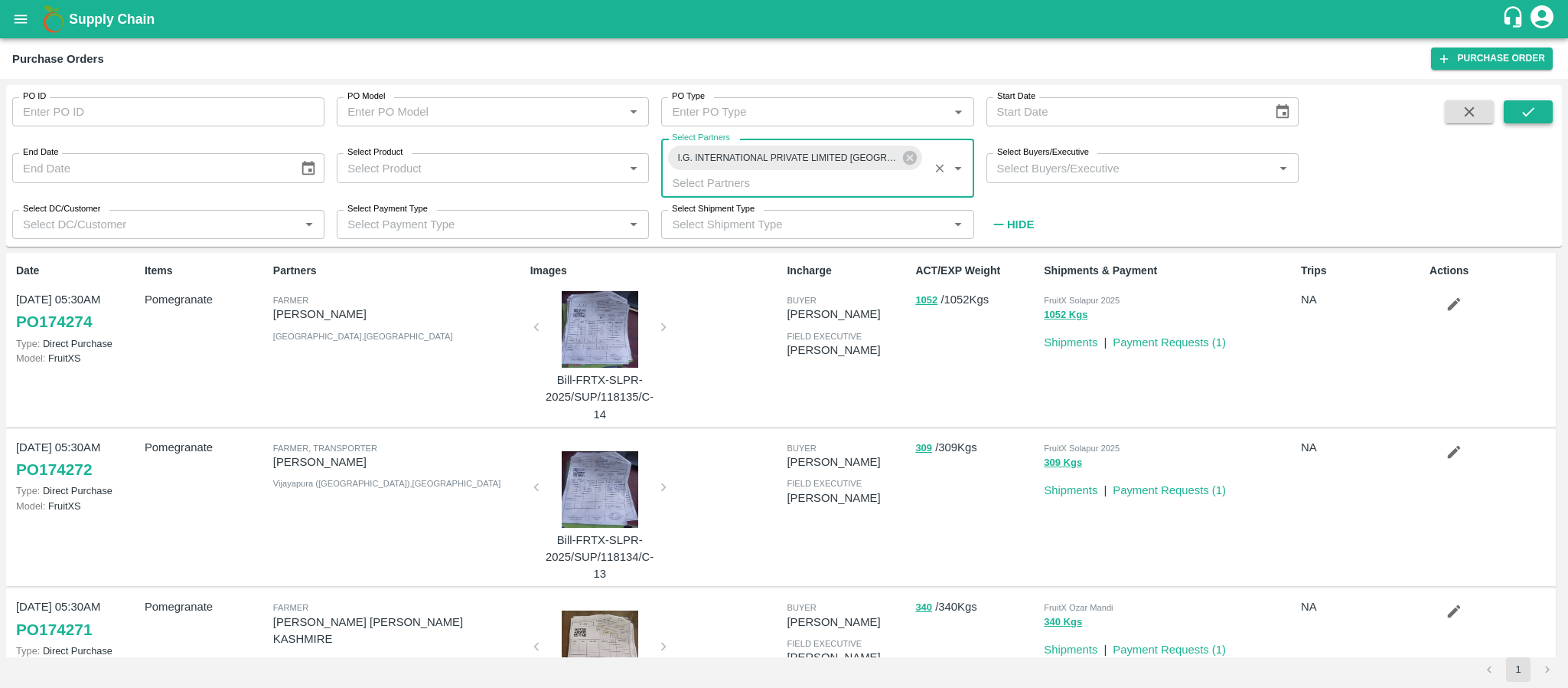
click at [1525, 108] on icon "submit" at bounding box center [1529, 112] width 17 height 17
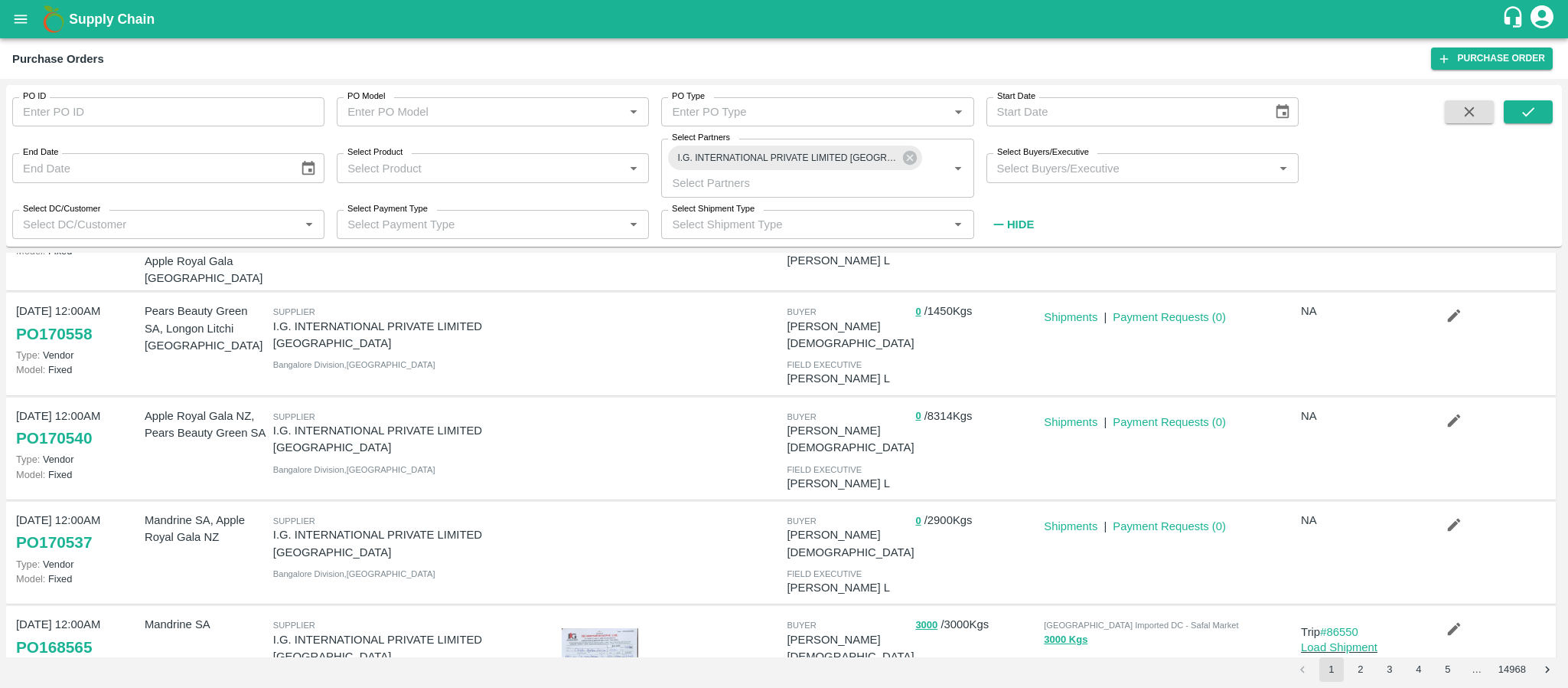
scroll to position [212, 0]
click at [1461, 407] on button "button" at bounding box center [1454, 419] width 49 height 26
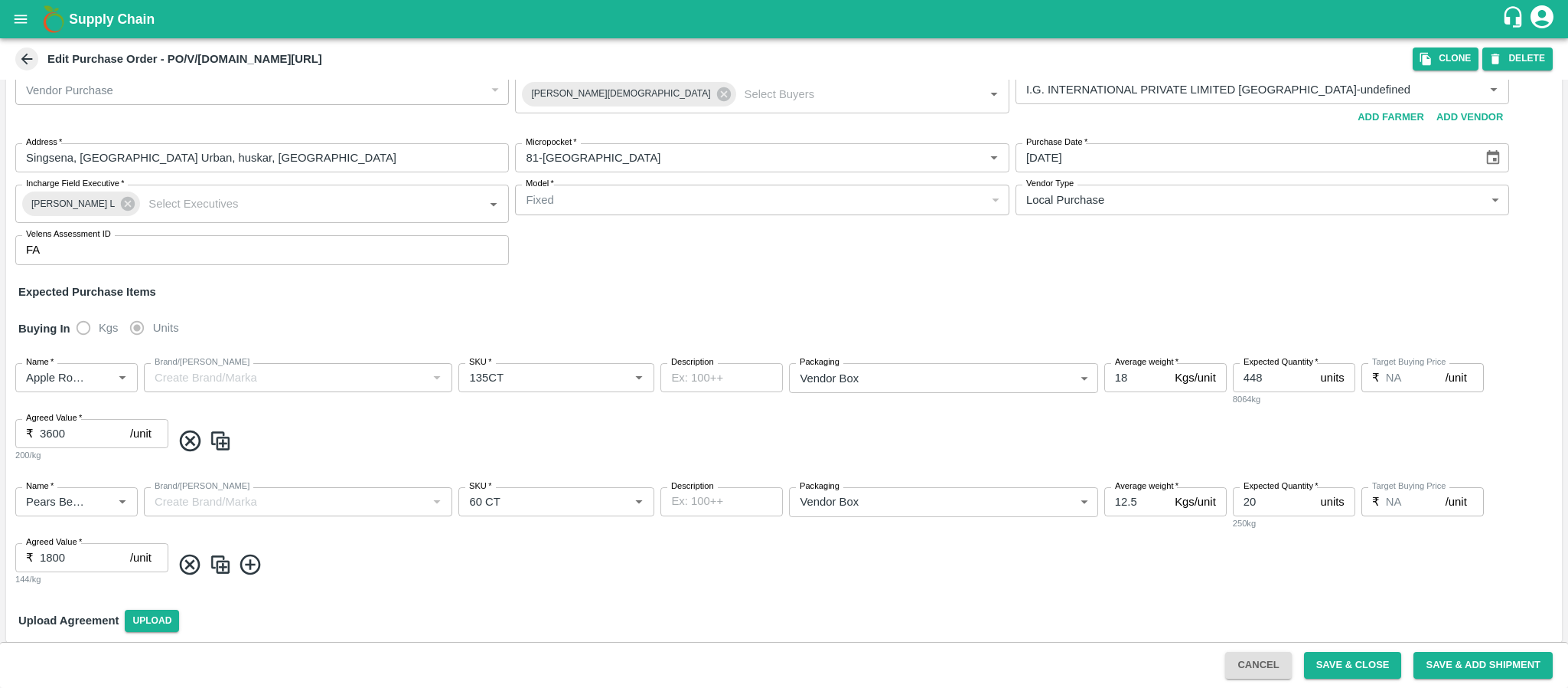
scroll to position [28, 0]
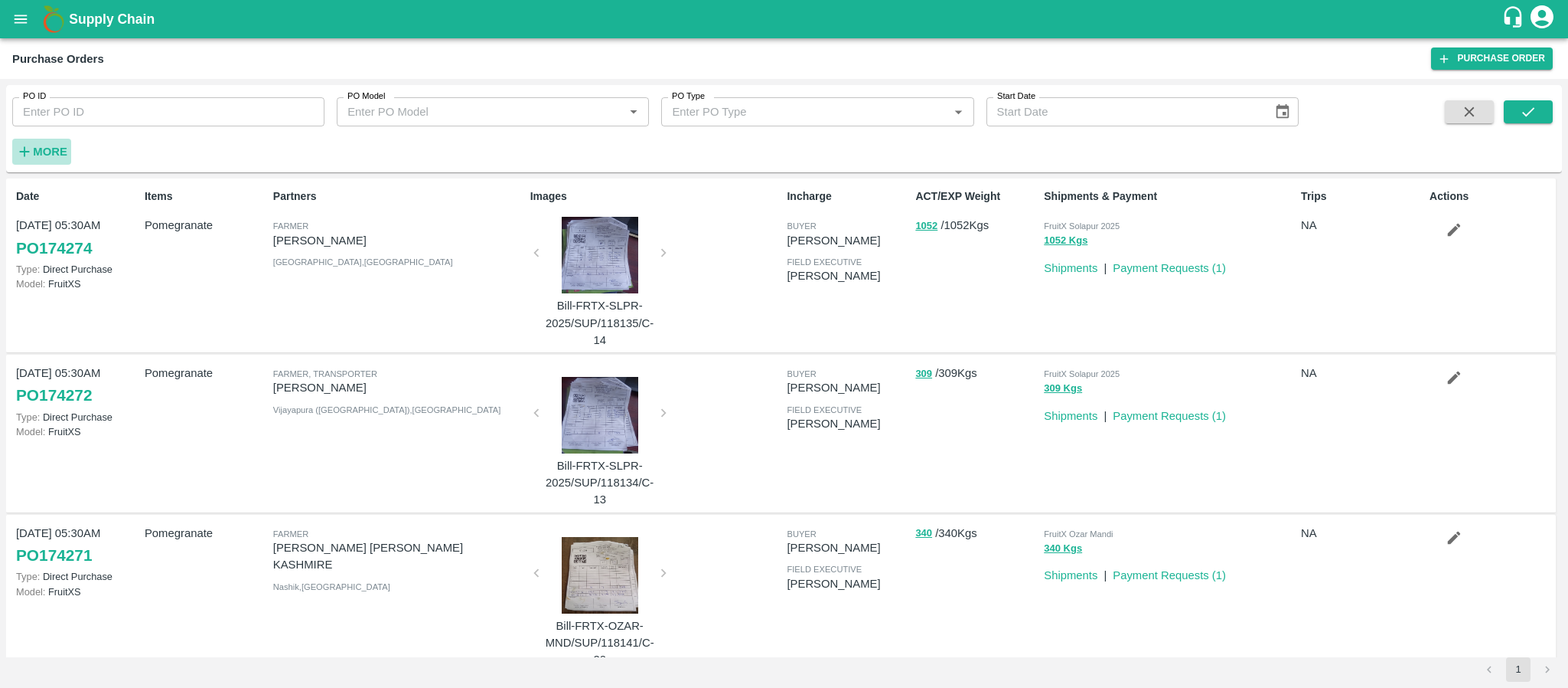
click at [33, 158] on h6 "More" at bounding box center [50, 151] width 35 height 20
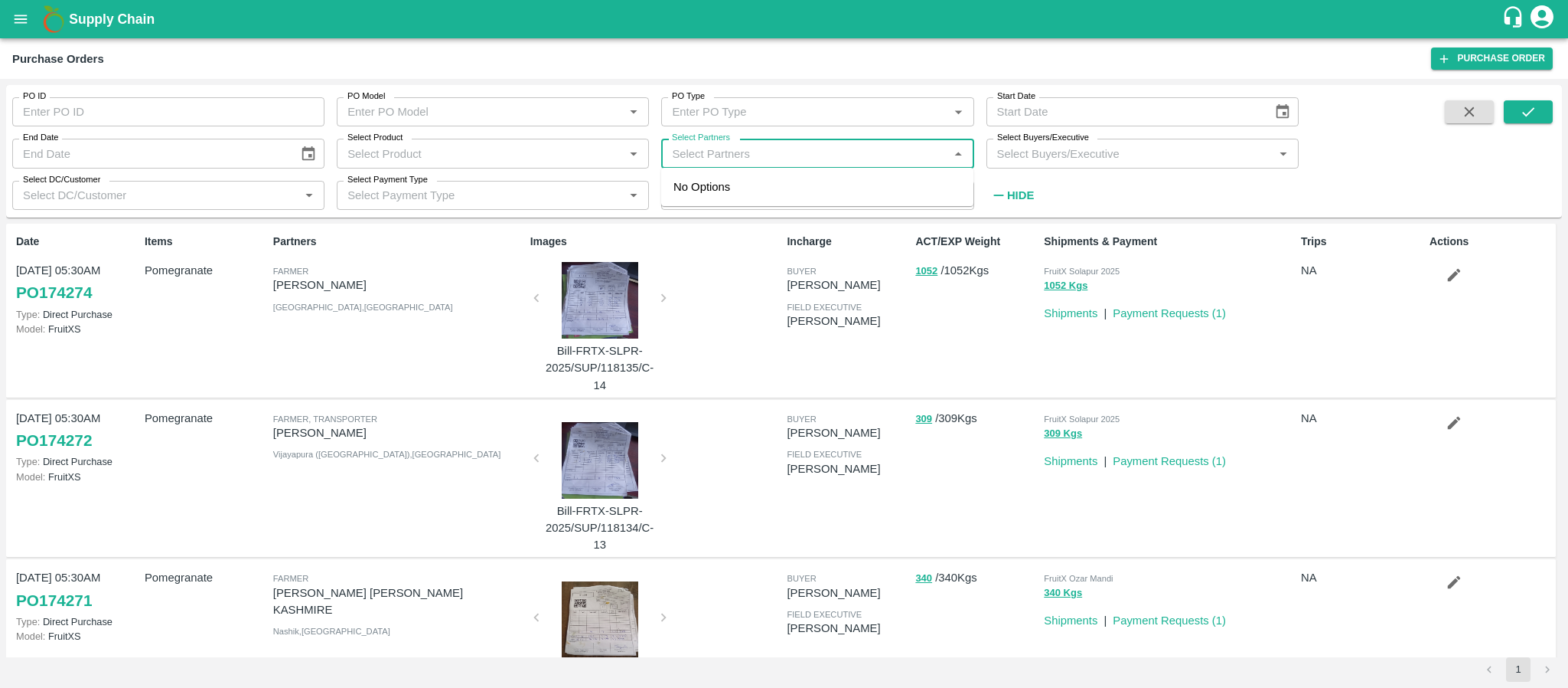
click at [778, 145] on input "Select Partners" at bounding box center [805, 152] width 278 height 20
type input "I.G."
click at [1537, 106] on button "submit" at bounding box center [1529, 111] width 49 height 23
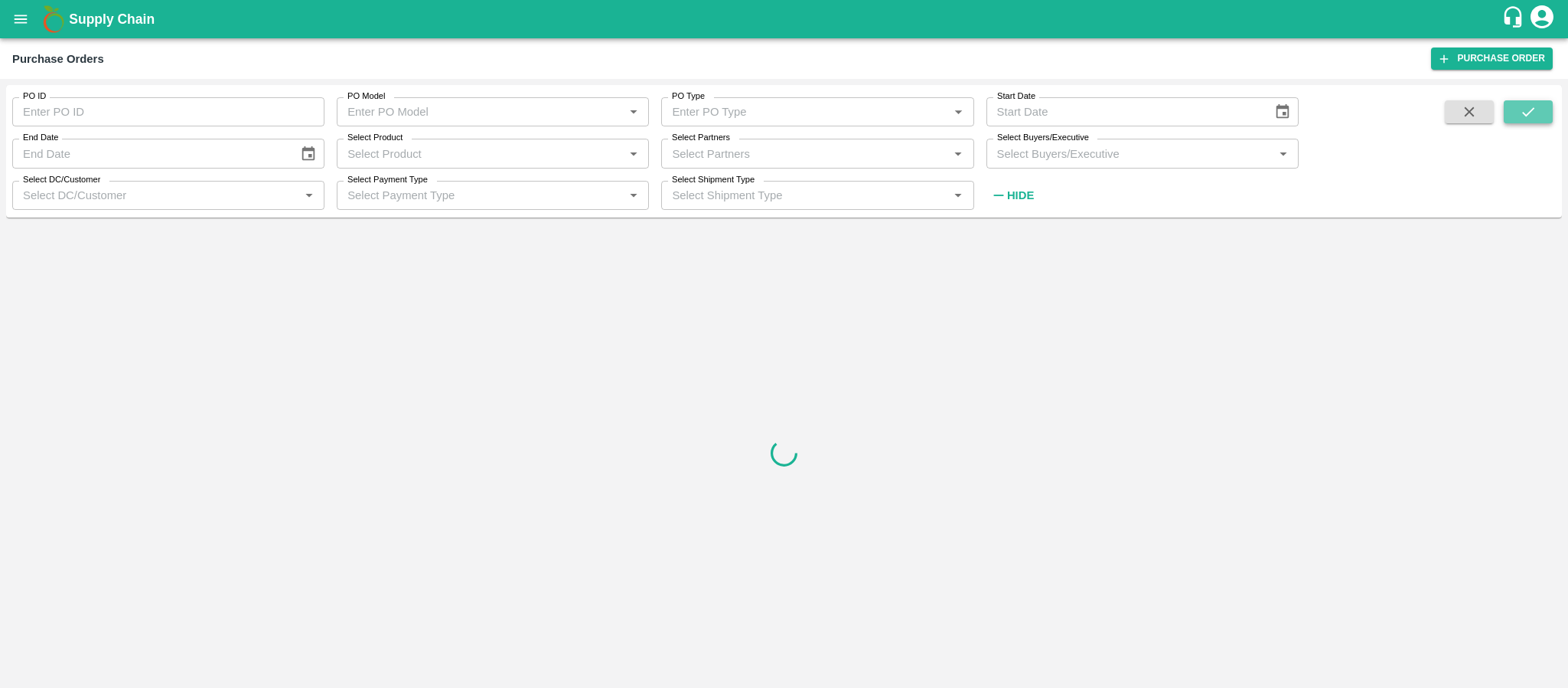
click at [1537, 106] on button "submit" at bounding box center [1529, 111] width 49 height 23
click at [822, 155] on input "Select Partners" at bounding box center [805, 152] width 278 height 20
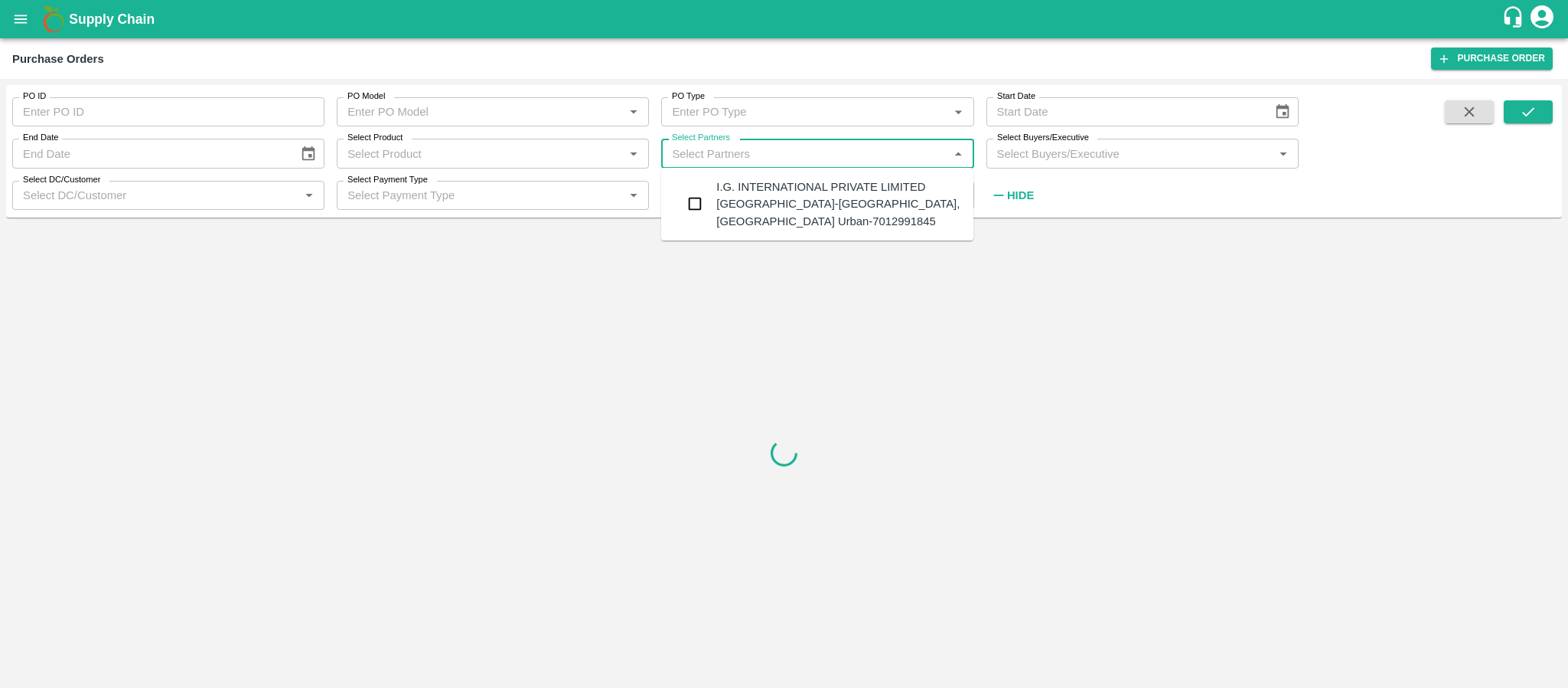
click at [759, 189] on div "I.G. INTERNATIONAL PRIVATE LIMITED [GEOGRAPHIC_DATA]-[GEOGRAPHIC_DATA], [GEOGRA…" at bounding box center [839, 204] width 245 height 51
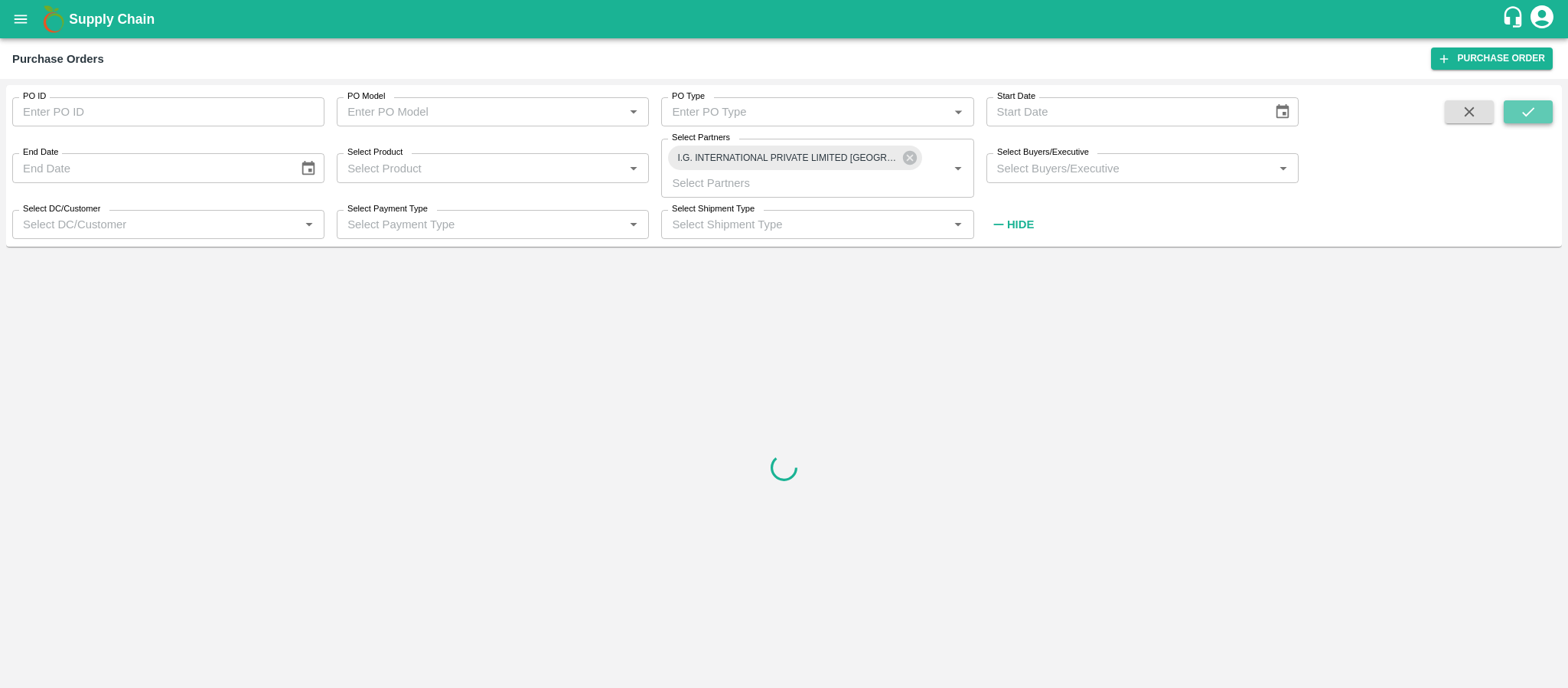
click at [1523, 105] on icon "submit" at bounding box center [1529, 112] width 17 height 17
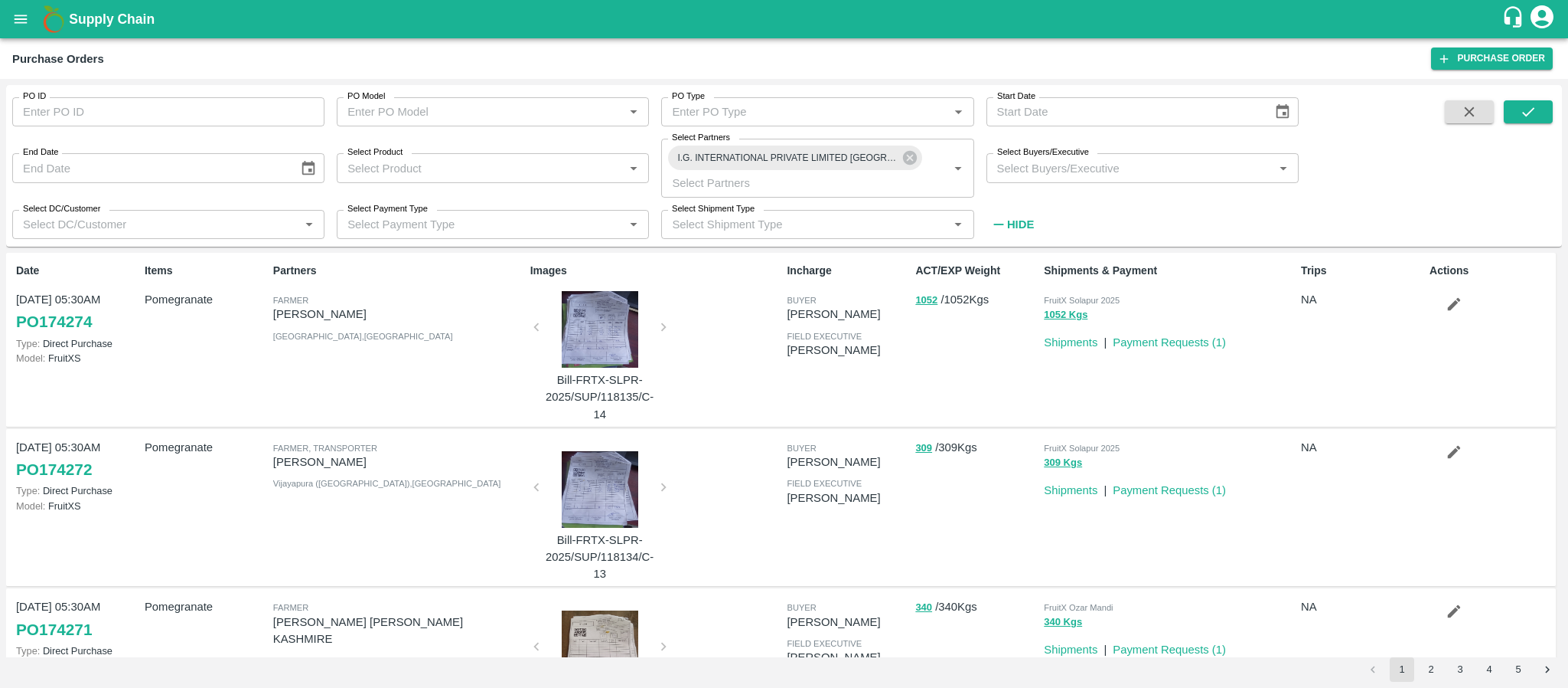
click at [1525, 124] on span at bounding box center [1529, 168] width 49 height 137
click at [1525, 117] on icon "submit" at bounding box center [1529, 112] width 17 height 17
click at [1530, 117] on icon "submit" at bounding box center [1529, 112] width 17 height 17
